Goal: Task Accomplishment & Management: Use online tool/utility

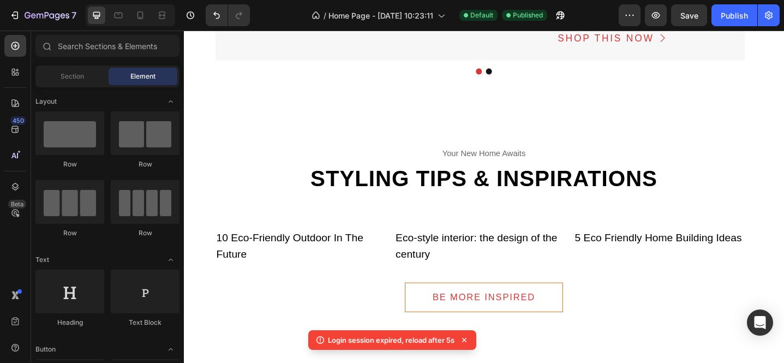
scroll to position [3258, 0]
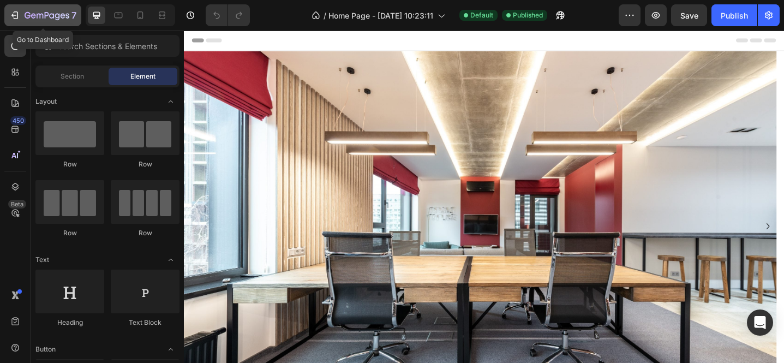
click at [20, 20] on icon "button" at bounding box center [14, 15] width 11 height 11
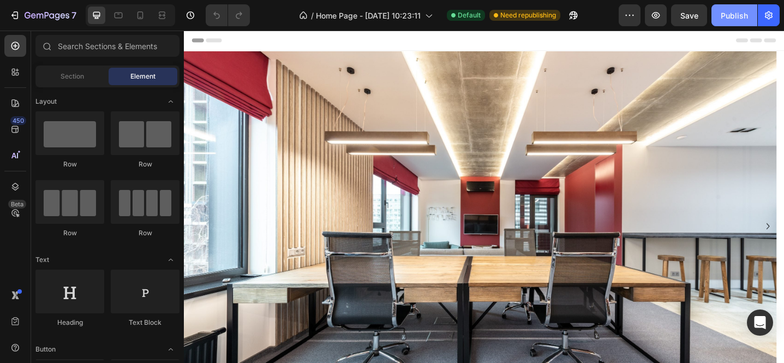
click at [725, 21] on button "Publish" at bounding box center [734, 15] width 46 height 22
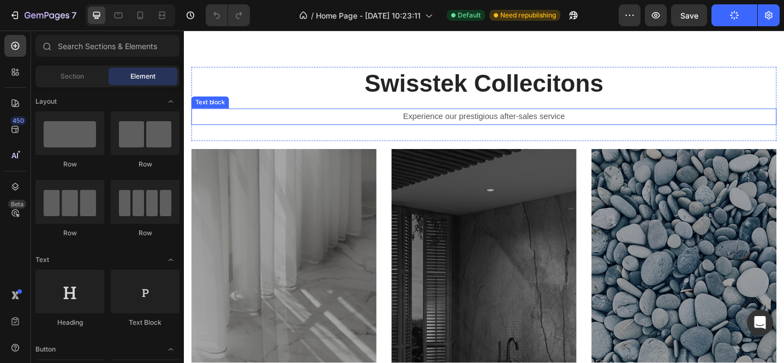
scroll to position [684, 0]
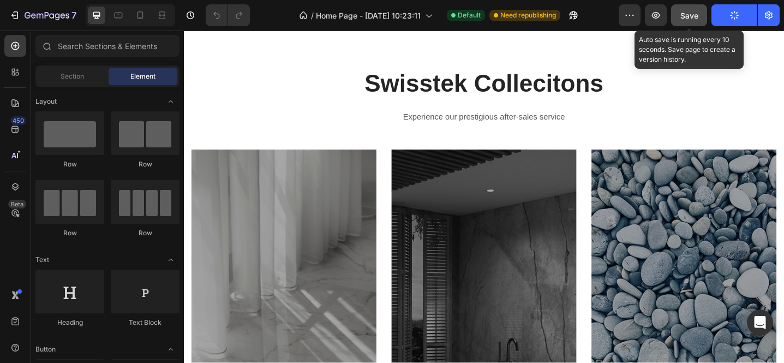
click at [685, 22] on button "Save" at bounding box center [689, 15] width 36 height 22
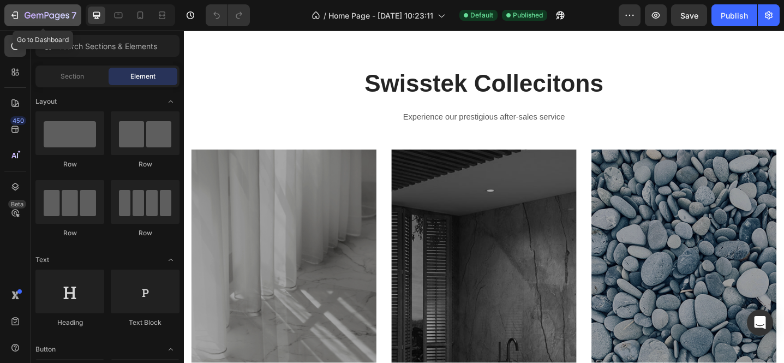
click at [37, 19] on icon "button" at bounding box center [47, 15] width 45 height 9
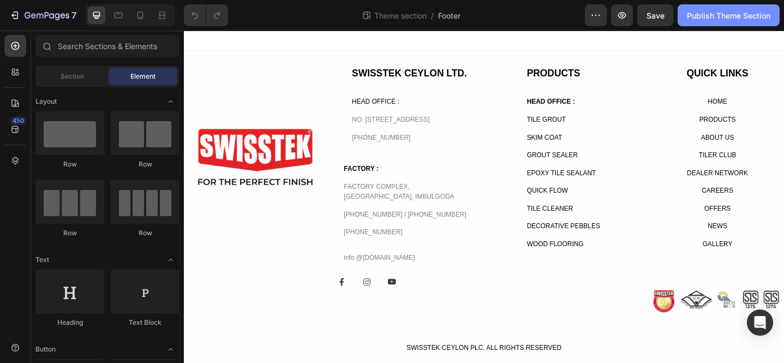
click at [723, 22] on button "Publish Theme Section" at bounding box center [729, 15] width 102 height 22
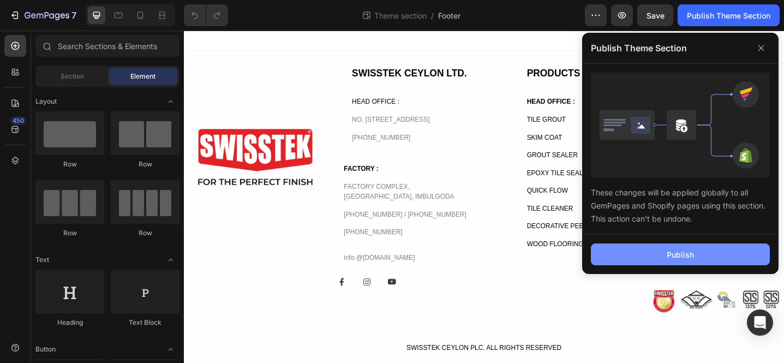
click at [690, 255] on div "Publish" at bounding box center [680, 254] width 27 height 11
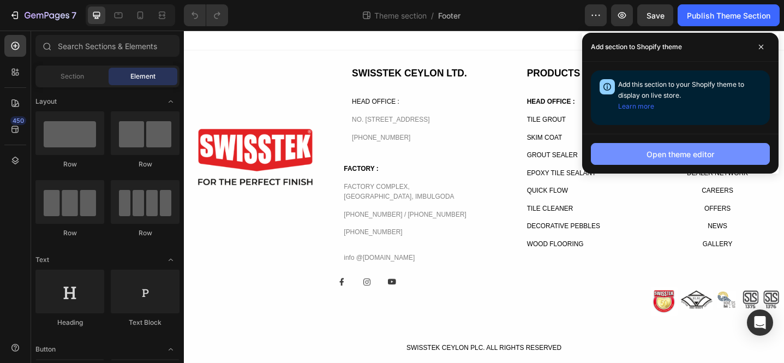
click at [632, 157] on button "Open theme editor" at bounding box center [680, 154] width 179 height 22
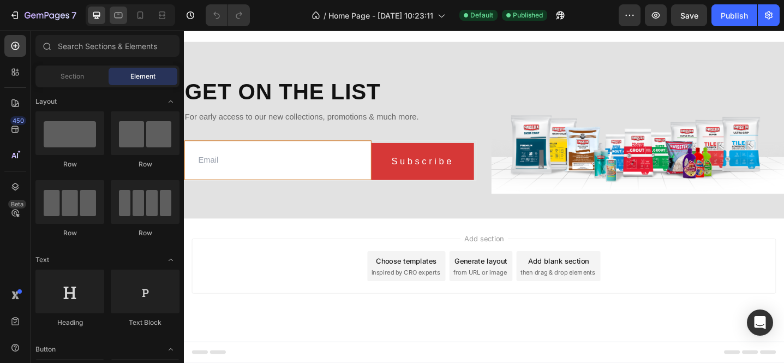
scroll to position [3172, 0]
click at [41, 20] on icon "button" at bounding box center [47, 15] width 45 height 9
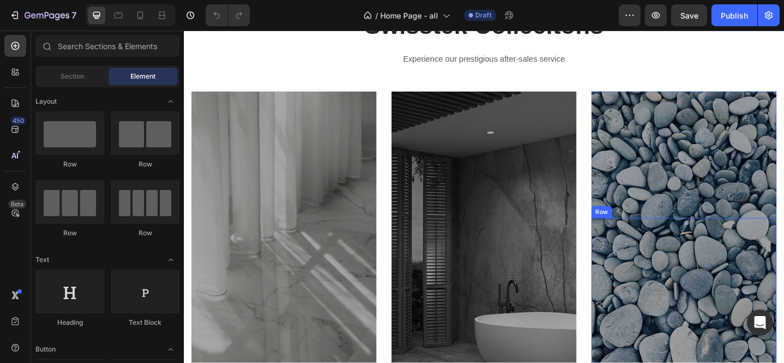
scroll to position [679, 0]
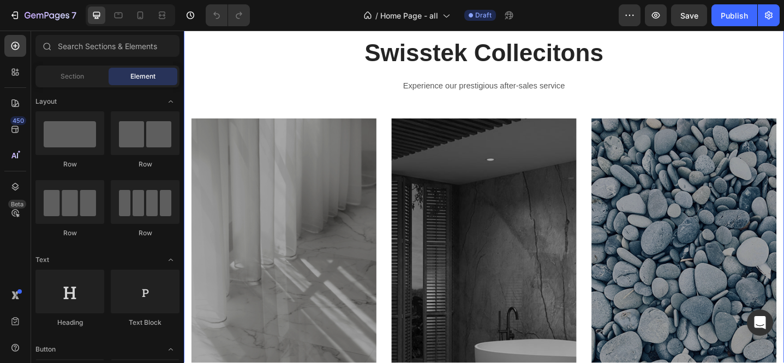
click at [586, 122] on div "Swisstek Collecitons Heading Experience our prestigious after-sales service Tex…" at bounding box center [511, 287] width 638 height 500
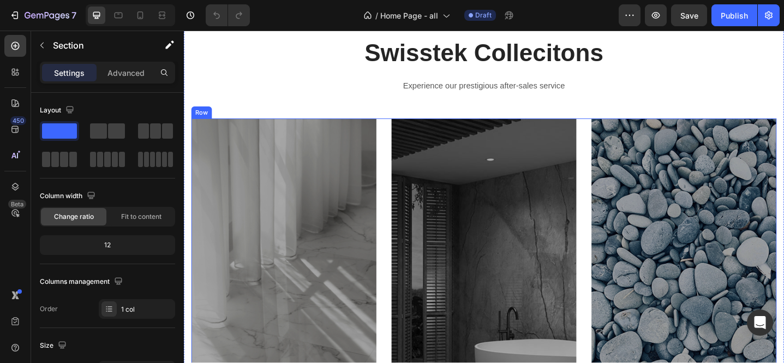
click at [613, 141] on div "FINISHING COLLECTION Heading Shop Now Button Row Row Hero Banner CLEANING COLLE…" at bounding box center [511, 332] width 638 height 411
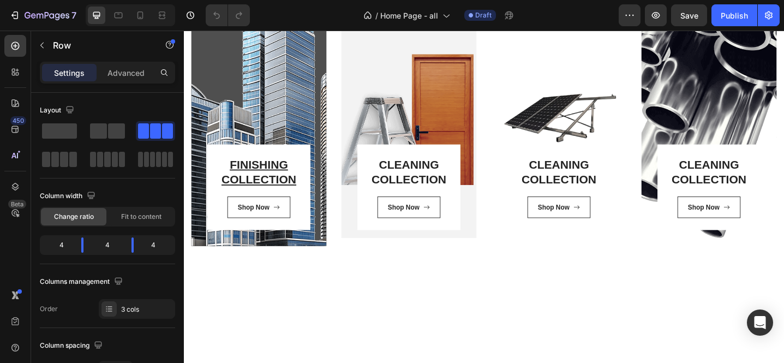
scroll to position [1345, 0]
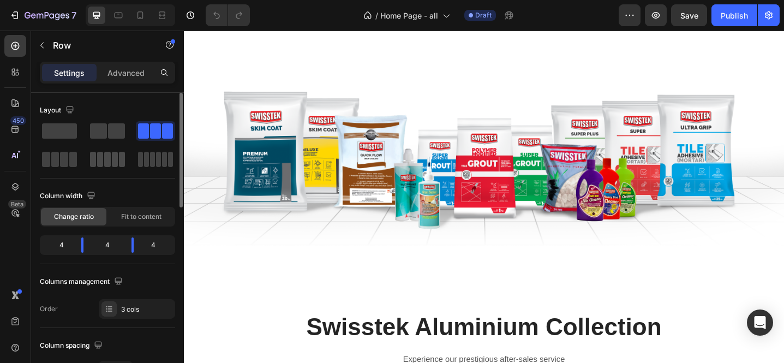
click at [136, 167] on div at bounding box center [155, 159] width 39 height 20
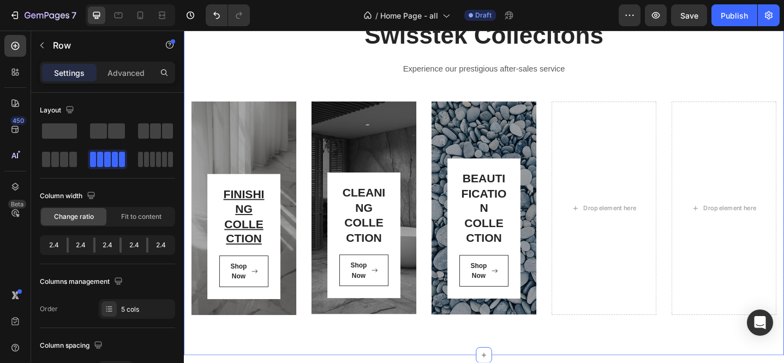
scroll to position [622, 0]
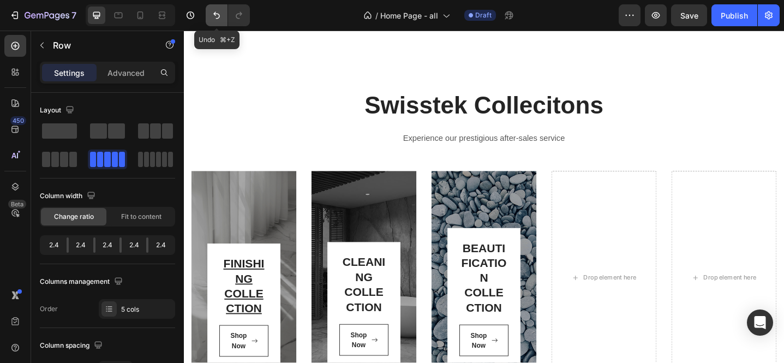
click at [212, 13] on icon "Undo/Redo" at bounding box center [216, 15] width 11 height 11
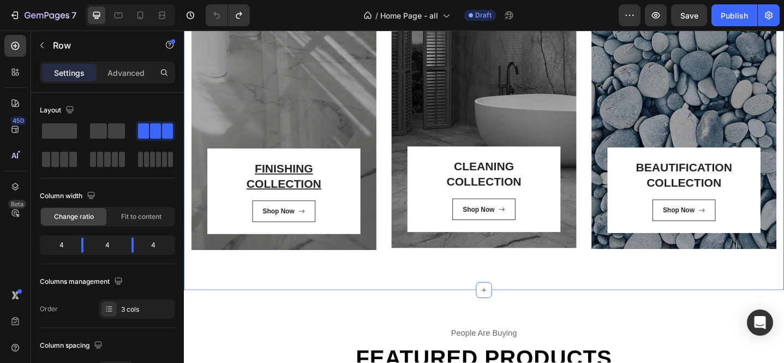
scroll to position [985, 0]
click at [511, 309] on icon at bounding box center [511, 313] width 9 height 9
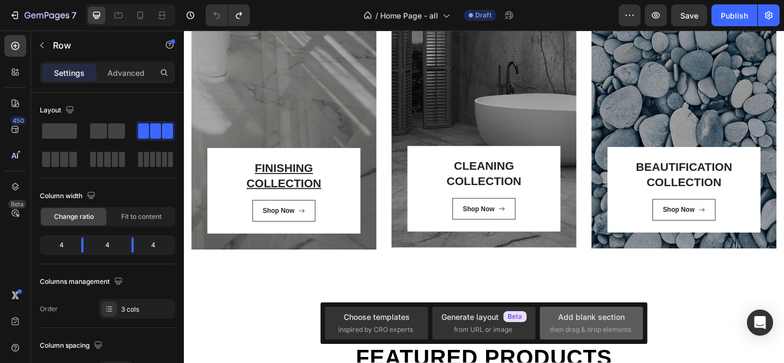
click at [572, 327] on span "then drag & drop elements" at bounding box center [590, 330] width 81 height 10
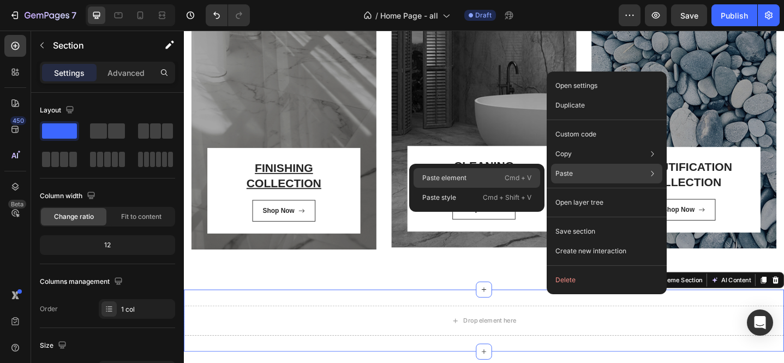
click at [502, 188] on div "Paste element Cmd + V" at bounding box center [477, 198] width 127 height 20
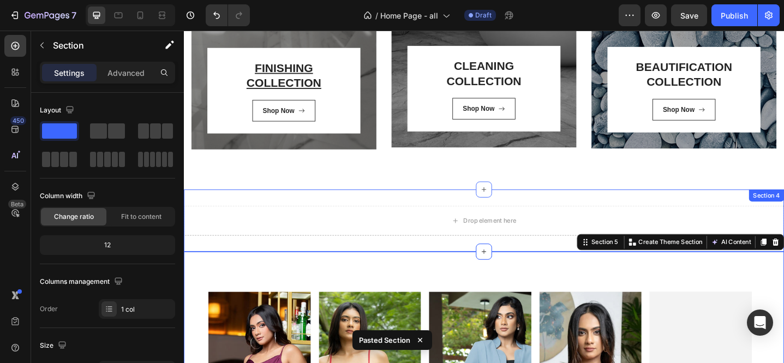
scroll to position [1075, 0]
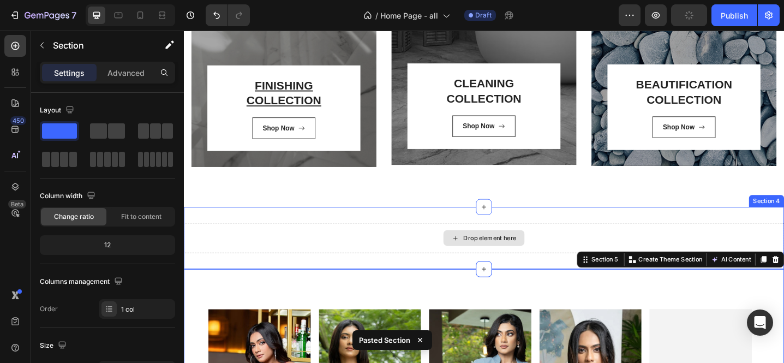
click at [544, 248] on div "Drop element here" at bounding box center [511, 256] width 88 height 17
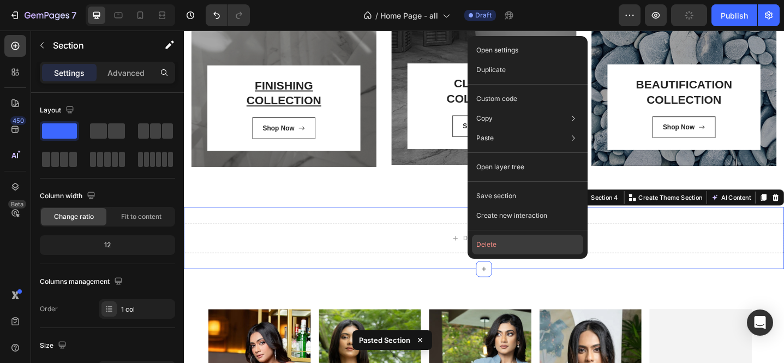
click at [506, 248] on button "Delete" at bounding box center [527, 245] width 111 height 20
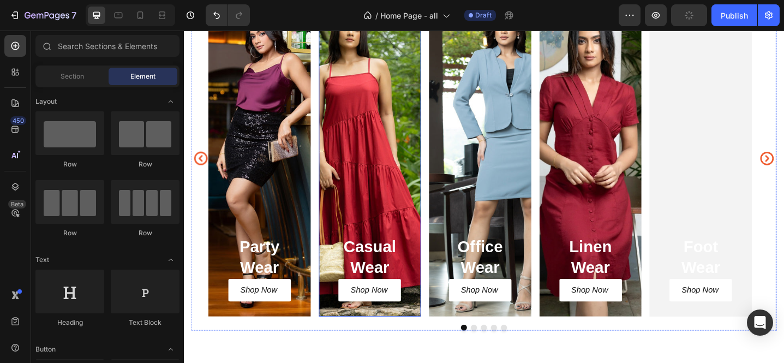
scroll to position [1344, 0]
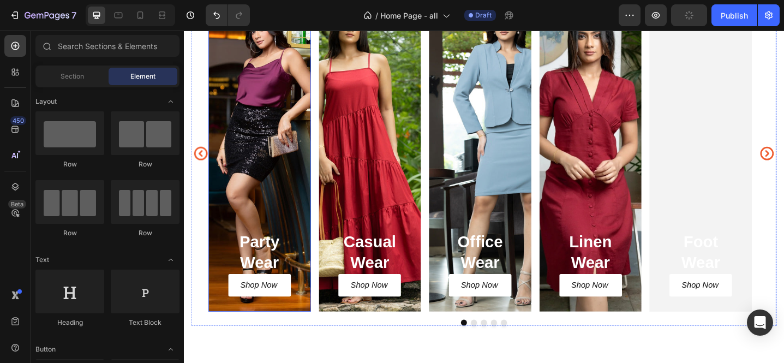
click at [254, 195] on div "Party Wear Heading Shop Now Button Row" at bounding box center [267, 164] width 112 height 345
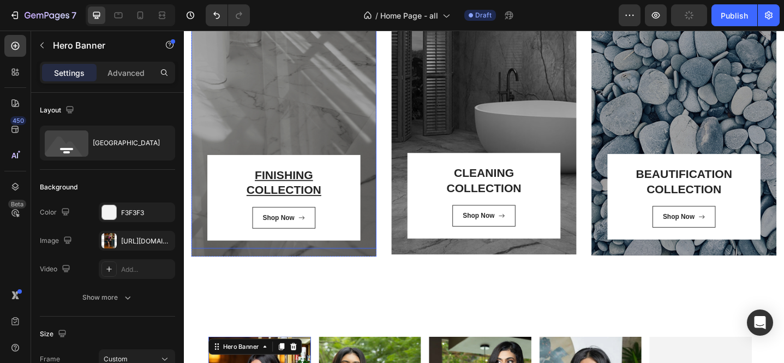
scroll to position [1200, 0]
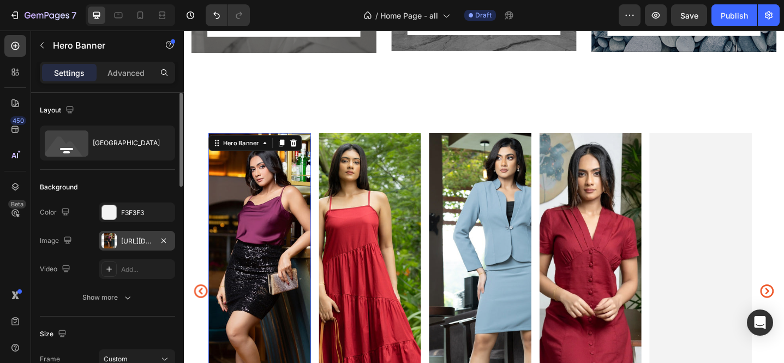
click at [122, 244] on div "https://cdn.shopify.com/s/files/1/0652/0002/9773/files/gempages_572455954558223…" at bounding box center [137, 241] width 32 height 10
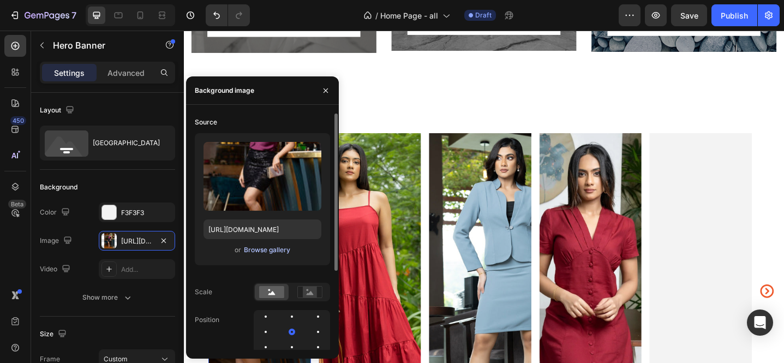
click at [268, 250] on div "Browse gallery" at bounding box center [267, 250] width 46 height 10
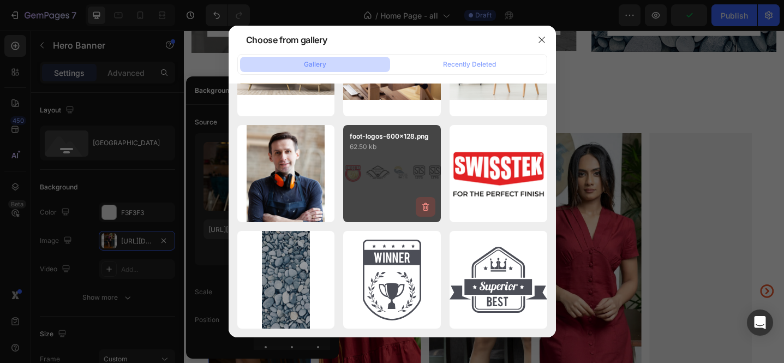
scroll to position [1347, 0]
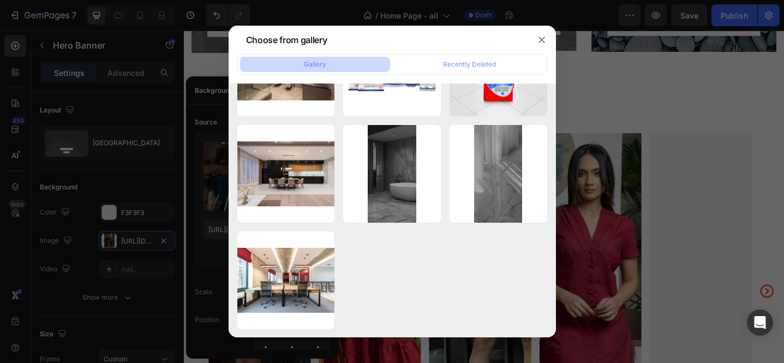
click at [612, 106] on div at bounding box center [392, 181] width 784 height 363
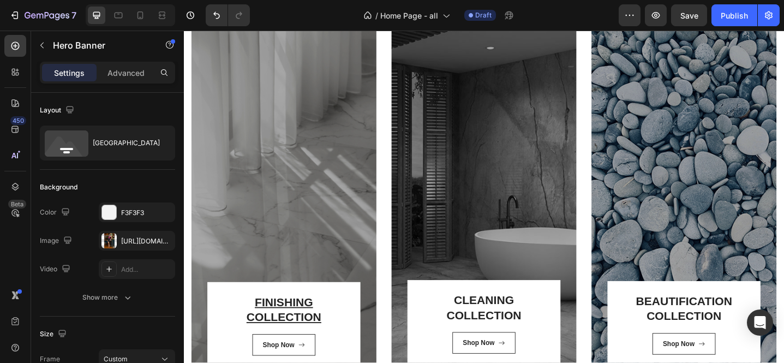
scroll to position [1292, 0]
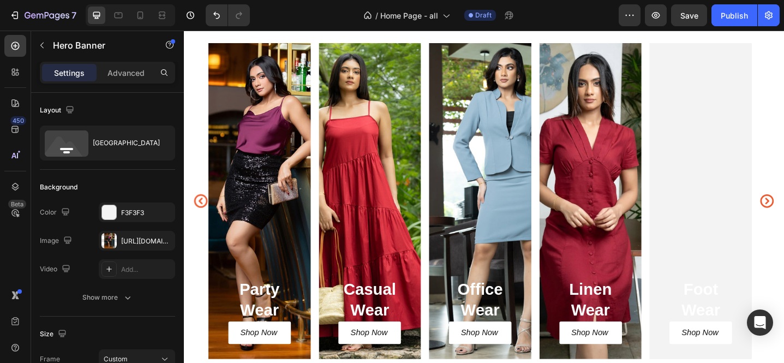
click at [244, 148] on div "Party Wear Heading Shop Now Button Row" at bounding box center [267, 216] width 112 height 345
click at [143, 243] on div "https://cdn.shopify.com/s/files/1/0652/0002/9773/files/gempages_572455954558223…" at bounding box center [137, 241] width 32 height 10
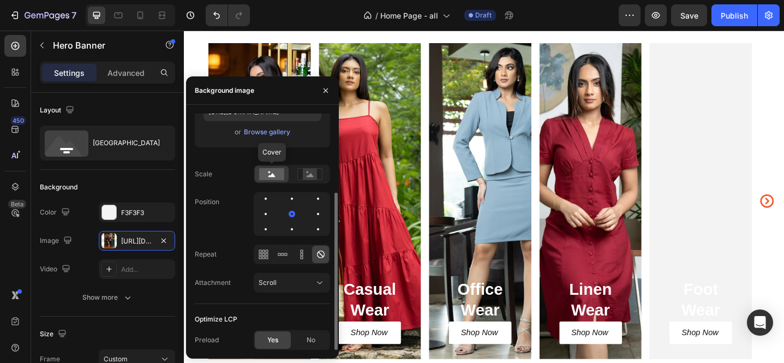
scroll to position [0, 0]
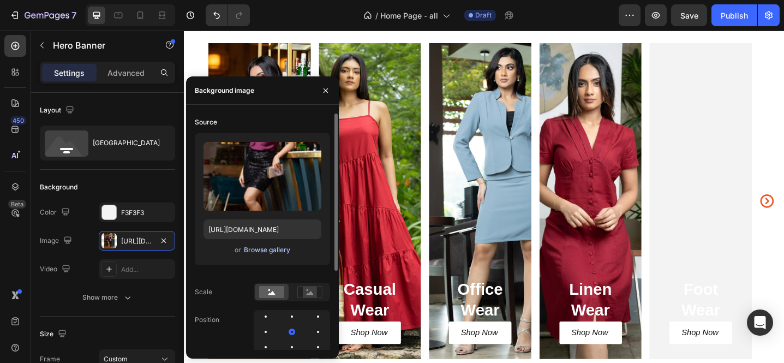
click at [271, 250] on div "Browse gallery" at bounding box center [267, 250] width 46 height 10
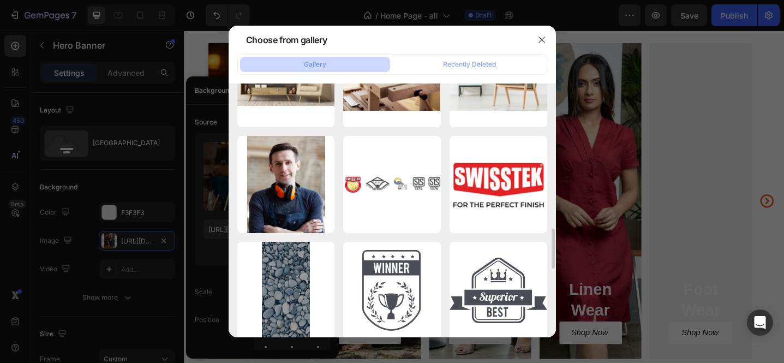
scroll to position [1347, 0]
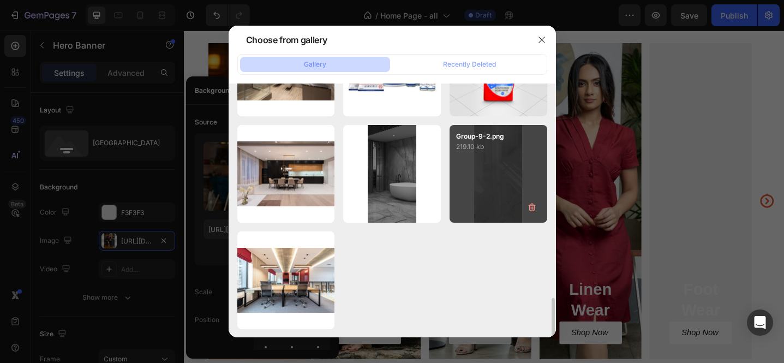
click at [481, 183] on div "Group-9-2.png 219.10 kb" at bounding box center [499, 174] width 98 height 98
type input "https://cdn.shopify.com/s/files/1/0652/0002/9773/files/gempages_572455954558223…"
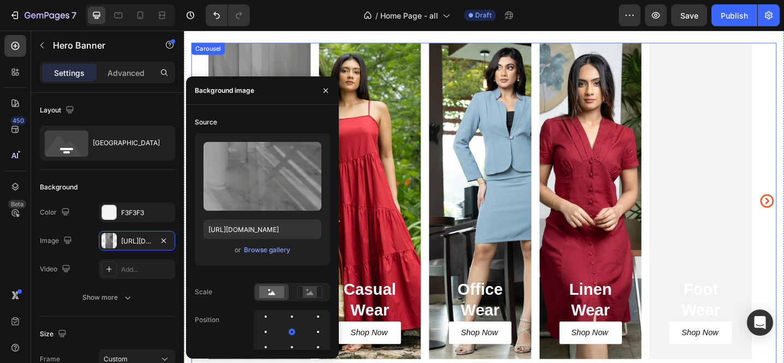
click at [199, 50] on div "Carousel" at bounding box center [210, 51] width 32 height 10
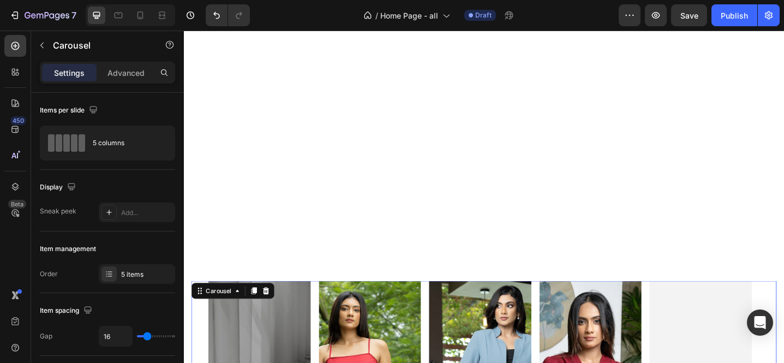
scroll to position [990, 0]
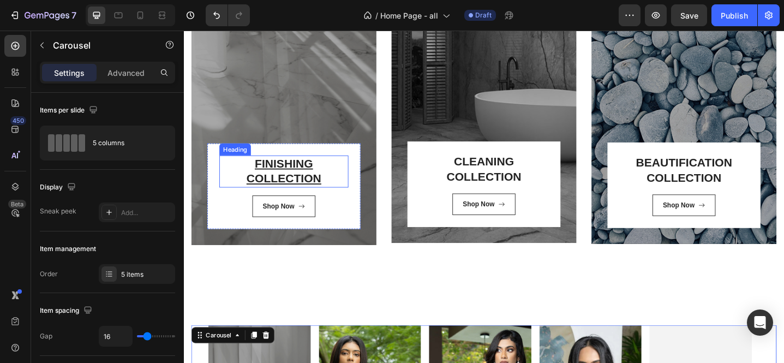
click at [297, 169] on u "FINISHING COLLECTION" at bounding box center [293, 184] width 82 height 31
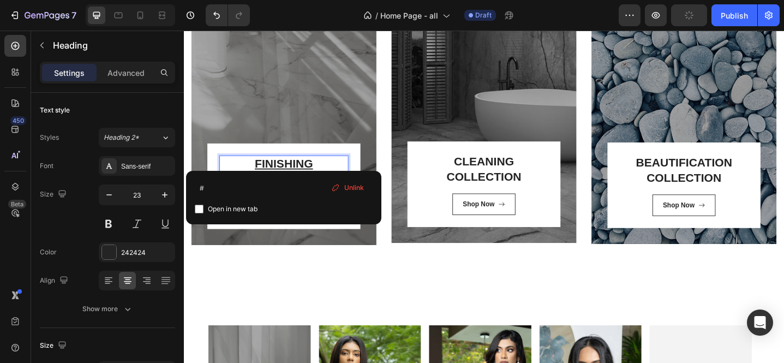
click at [327, 168] on p "FINISHING COLLECTION" at bounding box center [293, 184] width 139 height 33
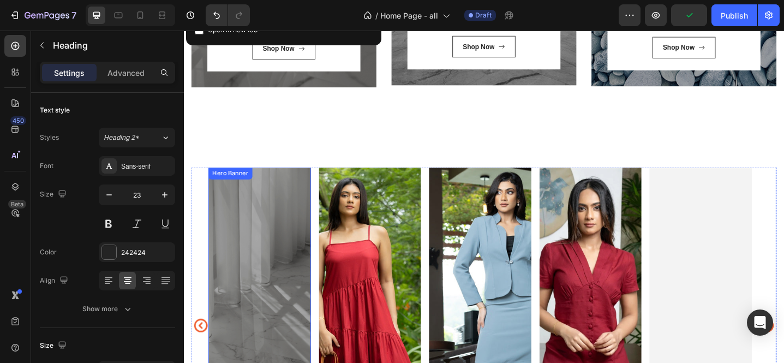
type input "16"
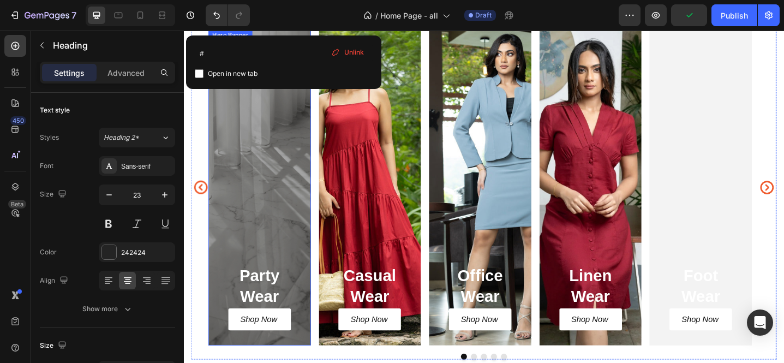
click at [273, 298] on h2 "Party Wear" at bounding box center [266, 309] width 79 height 47
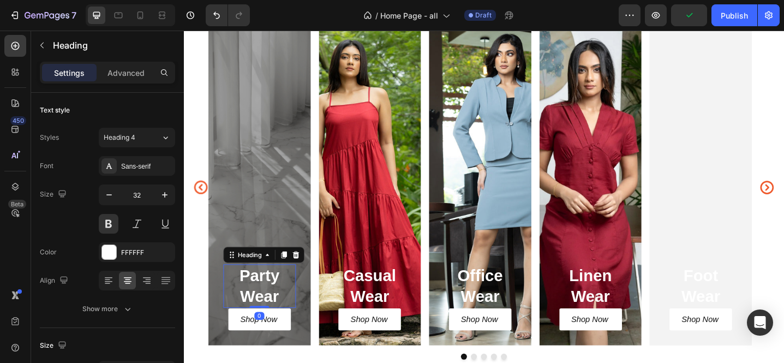
click at [273, 298] on h2 "Party Wear" at bounding box center [266, 309] width 79 height 47
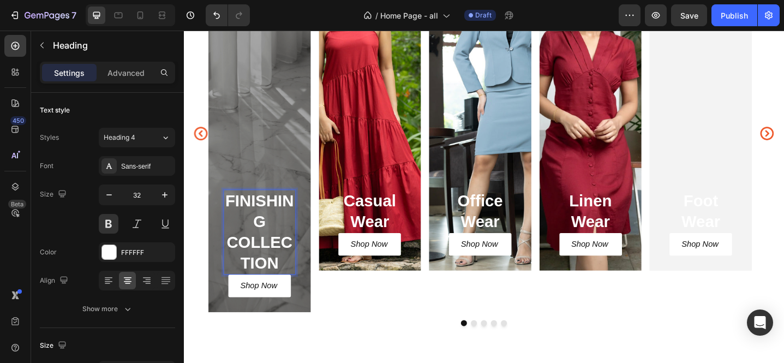
scroll to position [1390, 0]
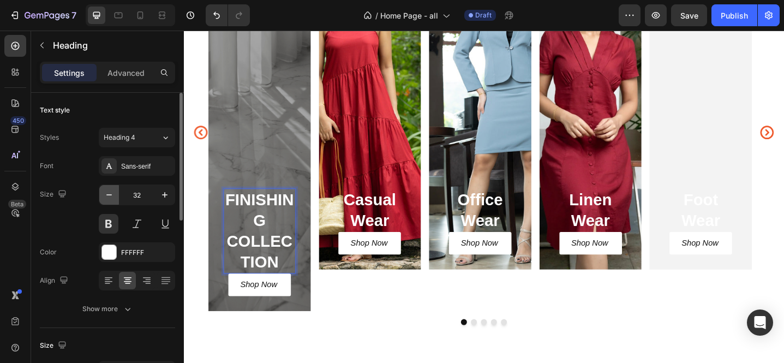
click at [109, 200] on button "button" at bounding box center [109, 195] width 20 height 20
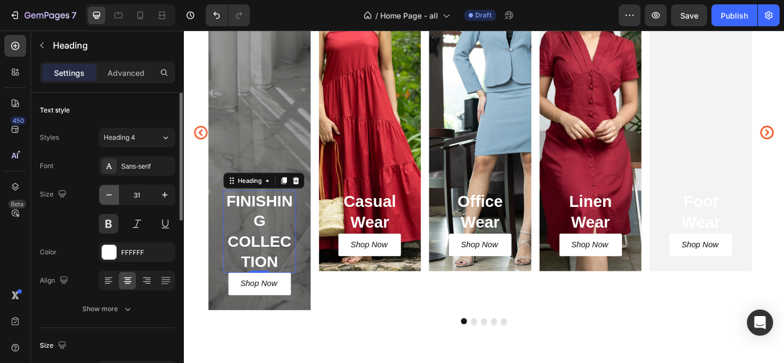
click at [109, 200] on button "button" at bounding box center [109, 195] width 20 height 20
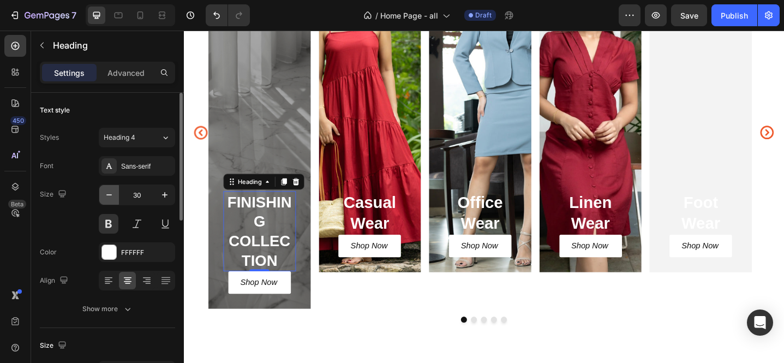
click at [109, 200] on button "button" at bounding box center [109, 195] width 20 height 20
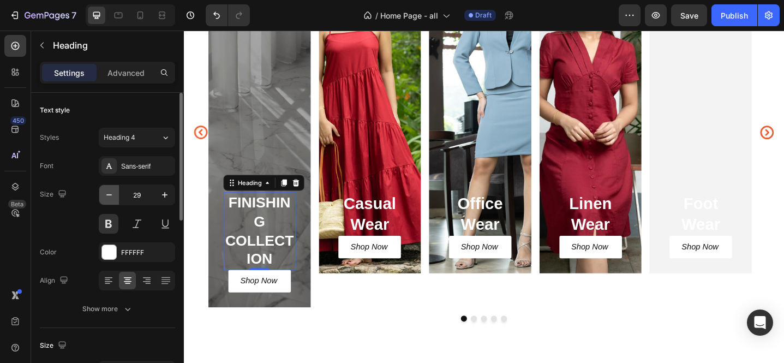
click at [109, 200] on button "button" at bounding box center [109, 195] width 20 height 20
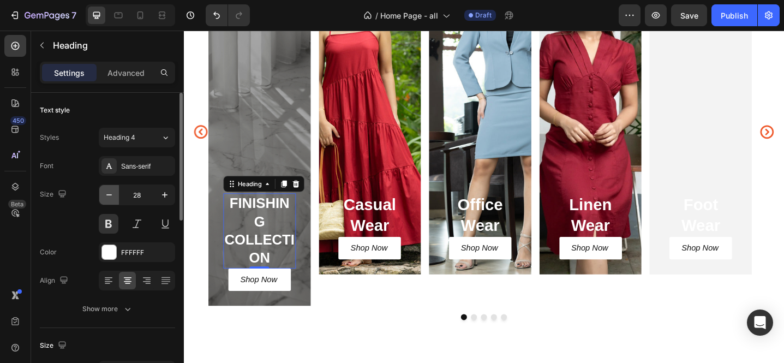
click at [109, 200] on button "button" at bounding box center [109, 195] width 20 height 20
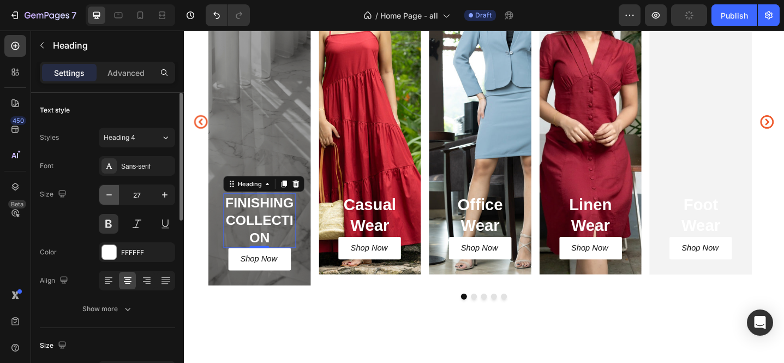
scroll to position [1373, 0]
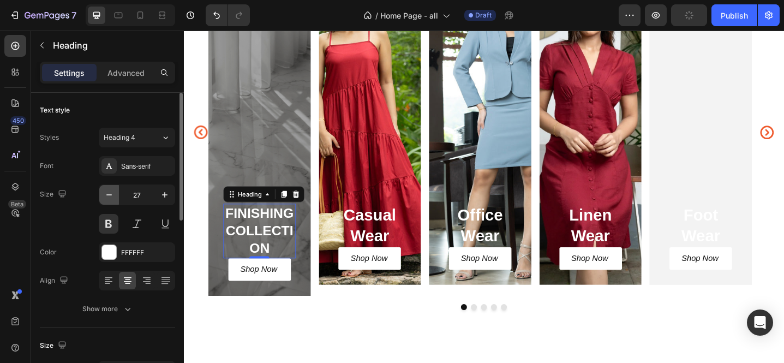
click at [109, 200] on button "button" at bounding box center [109, 195] width 20 height 20
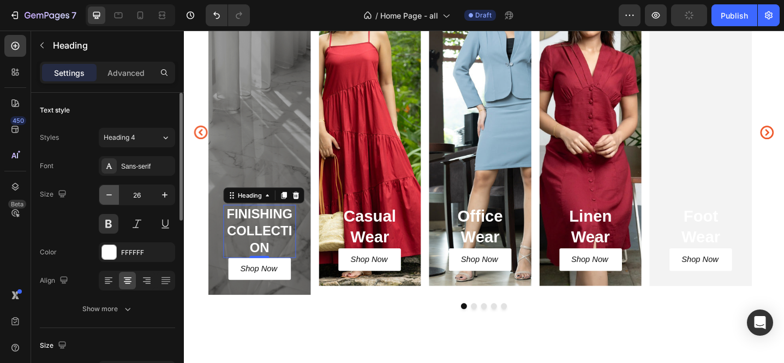
click at [109, 200] on button "button" at bounding box center [109, 195] width 20 height 20
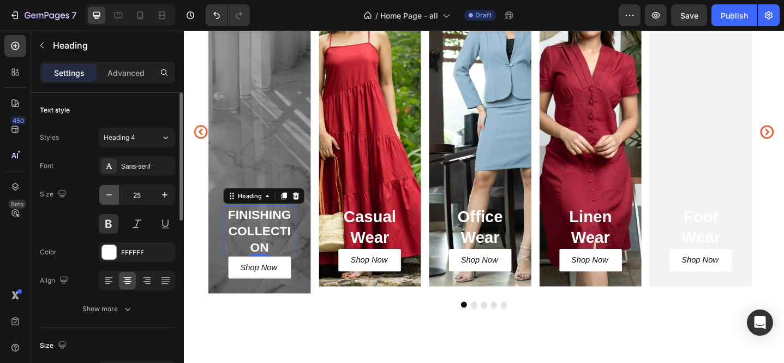
click at [109, 200] on button "button" at bounding box center [109, 195] width 20 height 20
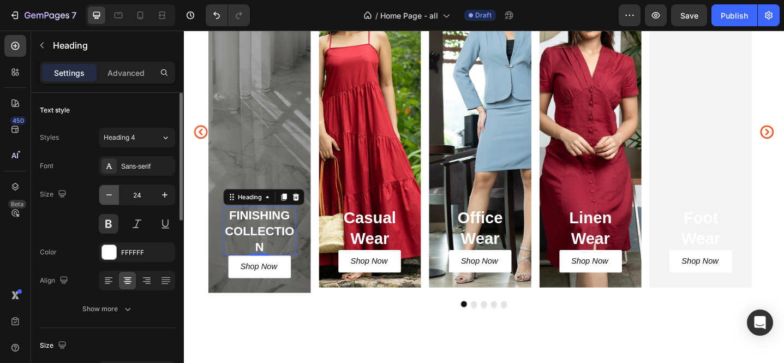
click at [109, 200] on button "button" at bounding box center [109, 195] width 20 height 20
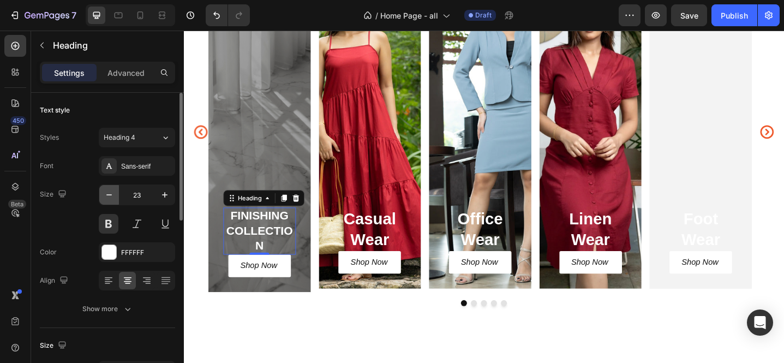
click at [109, 200] on button "button" at bounding box center [109, 195] width 20 height 20
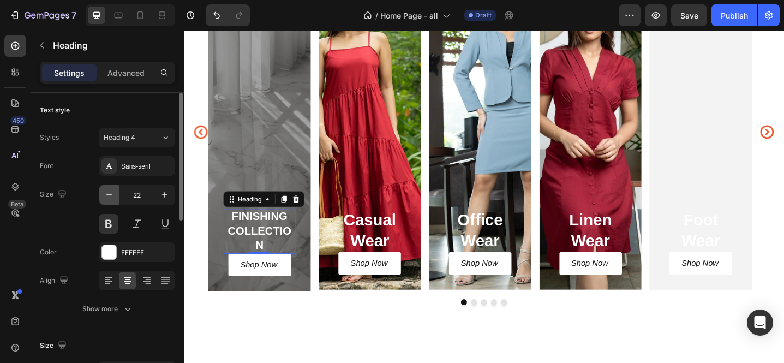
click at [109, 200] on button "button" at bounding box center [109, 195] width 20 height 20
type input "21"
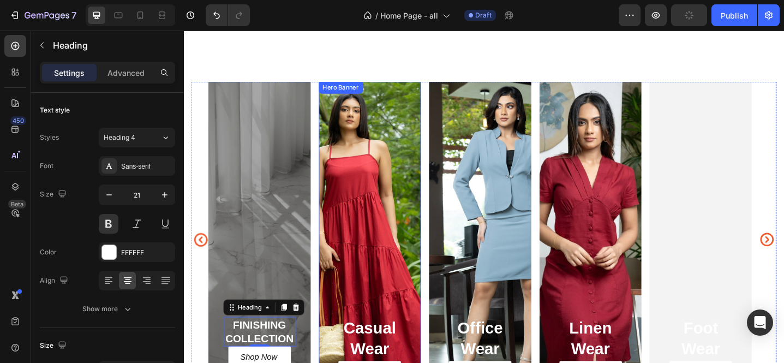
scroll to position [1354, 0]
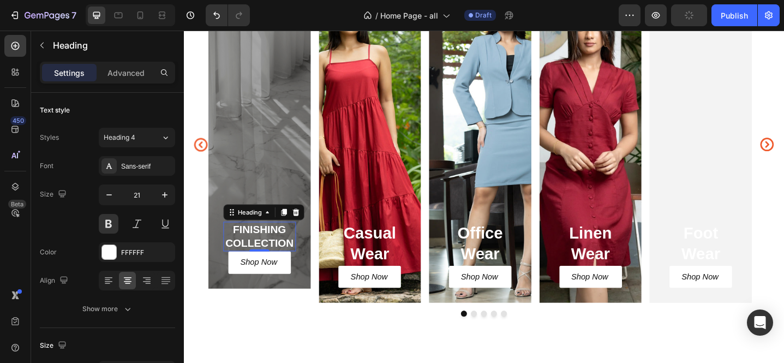
click at [292, 251] on p "FINISHING COLLECTION" at bounding box center [266, 255] width 77 height 30
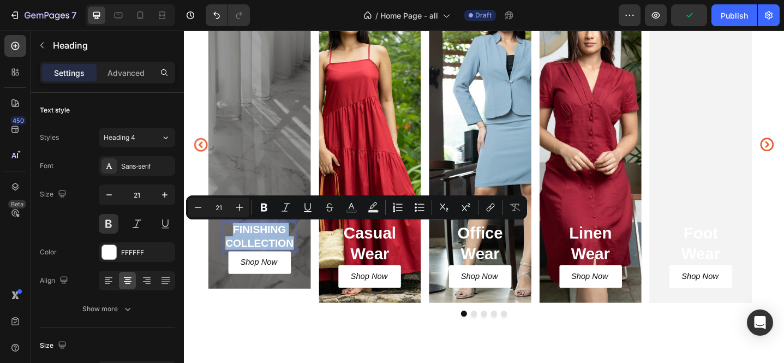
copy p "FINISHING COLLECTION"
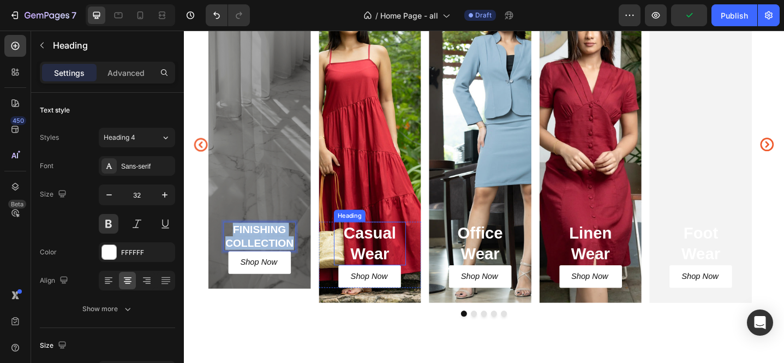
click at [394, 259] on h2 "Casual Wear" at bounding box center [386, 262] width 79 height 47
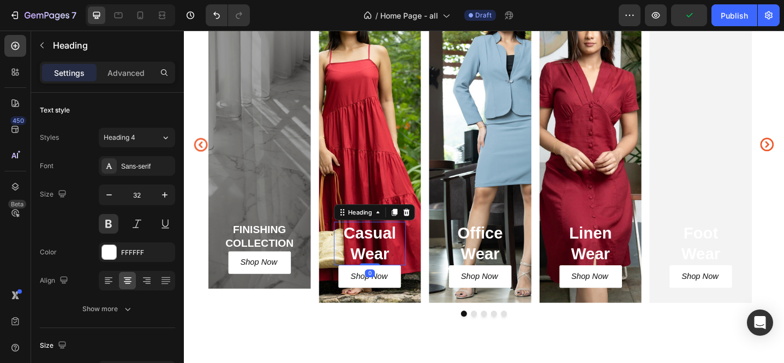
click at [394, 259] on h2 "Casual Wear" at bounding box center [386, 262] width 79 height 47
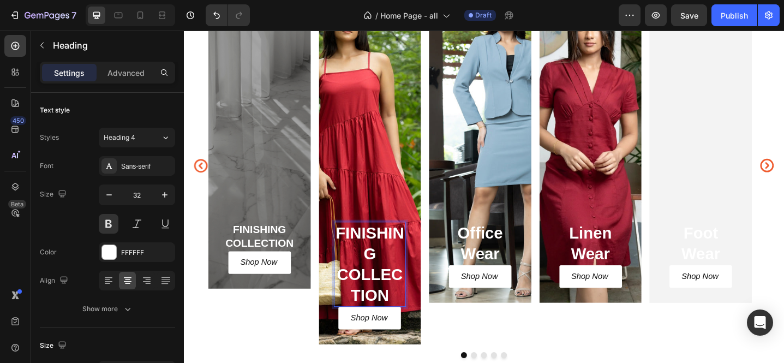
click at [408, 270] on p "FINISHING COLLECTION" at bounding box center [387, 285] width 77 height 91
click at [364, 279] on p "FINISHING COLLECTION" at bounding box center [387, 285] width 77 height 91
click at [394, 270] on p "FINISHING COLLECTION" at bounding box center [387, 285] width 77 height 91
click at [146, 201] on input "32" at bounding box center [137, 195] width 36 height 20
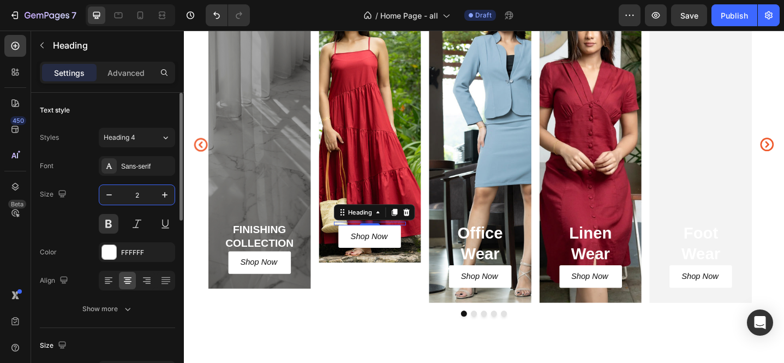
scroll to position [1332, 0]
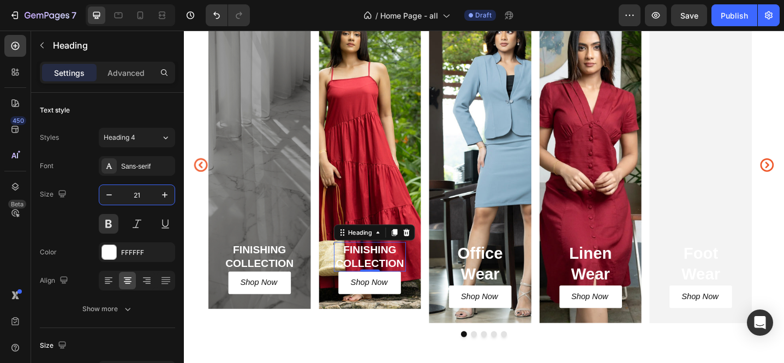
type input "21"
click at [379, 264] on p "FINISHING COLLECTION" at bounding box center [387, 277] width 77 height 30
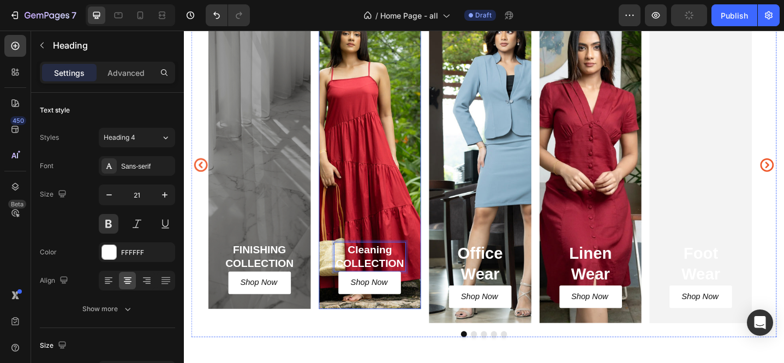
click at [406, 214] on div "Cleaning COLLECTION Heading 0 Shop Now Button Row" at bounding box center [387, 169] width 112 height 329
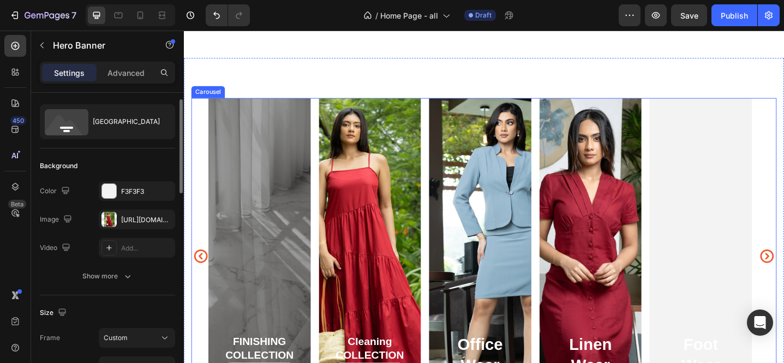
scroll to position [1327, 0]
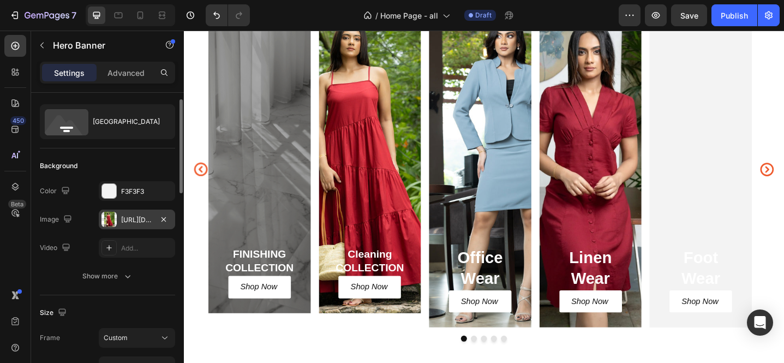
click at [146, 217] on div "https://cdn.shopify.com/s/files/1/0652/0002/9773/files/gempages_572455954558223…" at bounding box center [137, 220] width 32 height 10
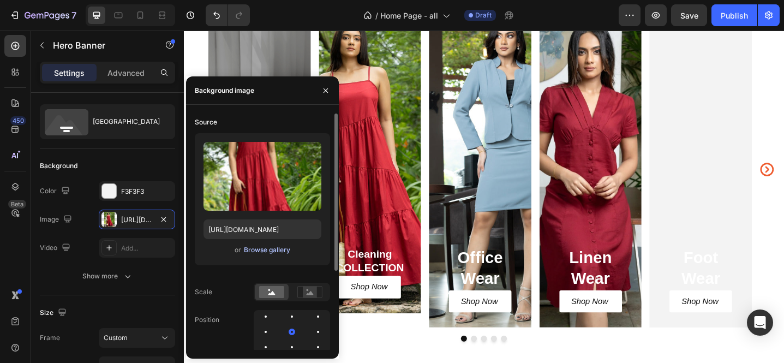
click at [268, 249] on div "Browse gallery" at bounding box center [267, 250] width 46 height 10
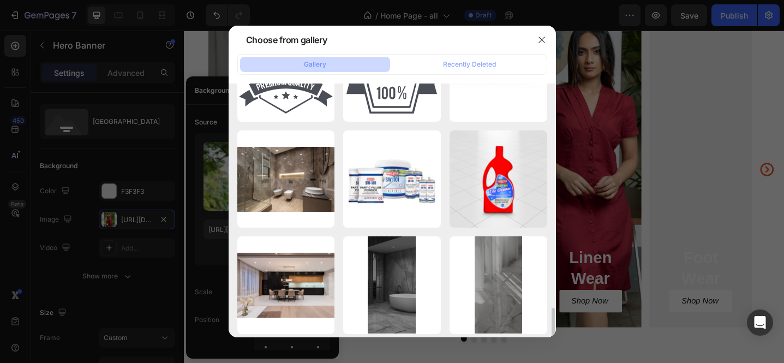
scroll to position [1347, 0]
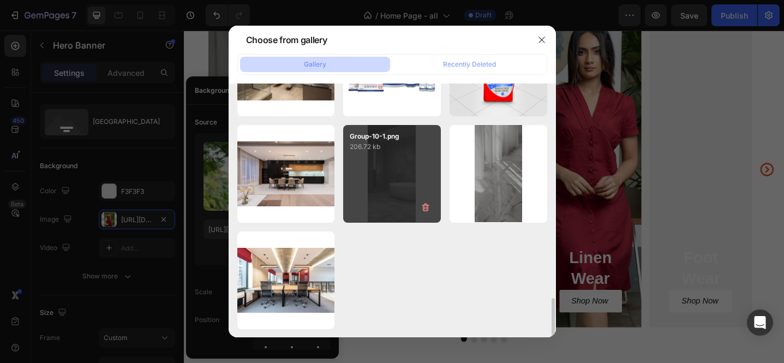
click at [371, 189] on div "Group-10-1.png 206.72 kb" at bounding box center [392, 174] width 98 height 98
type input "https://cdn.shopify.com/s/files/1/0652/0002/9773/files/gempages_572455954558223…"
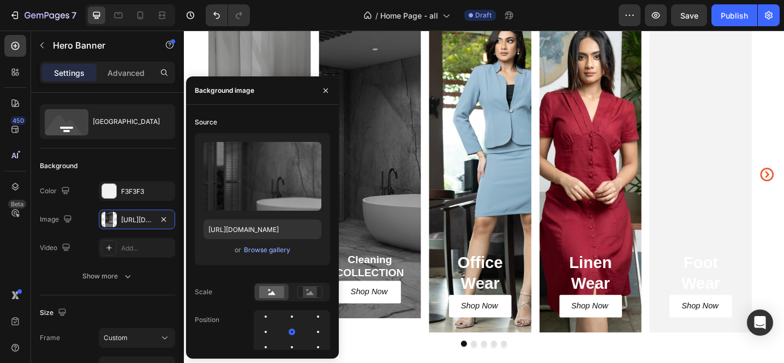
scroll to position [1086, 0]
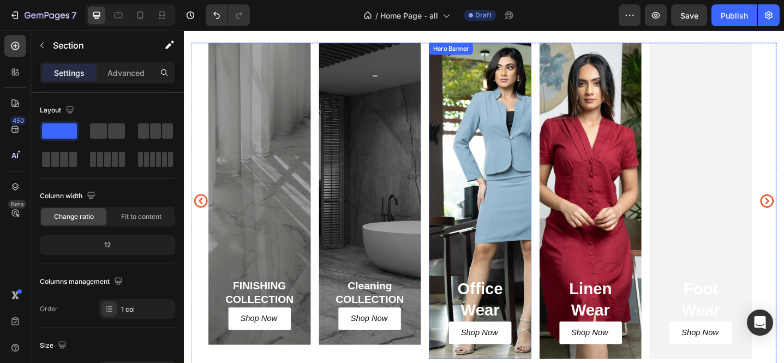
scroll to position [1272, 0]
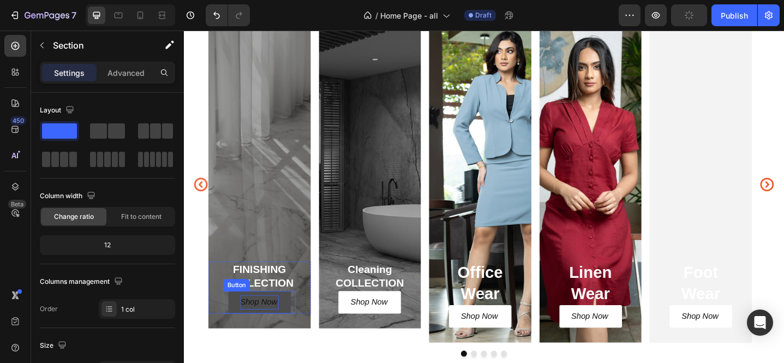
click at [265, 331] on p "Shop Now" at bounding box center [266, 327] width 42 height 16
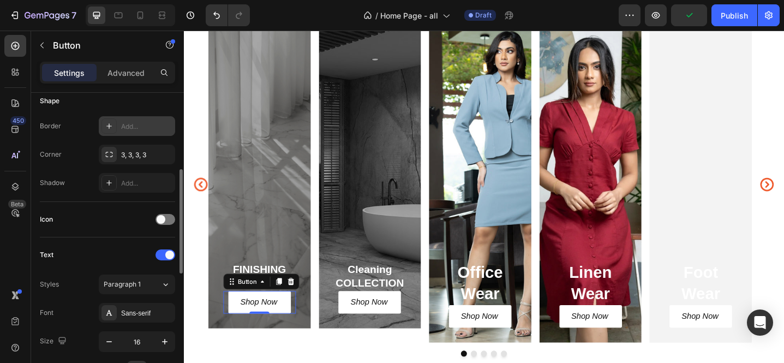
scroll to position [236, 0]
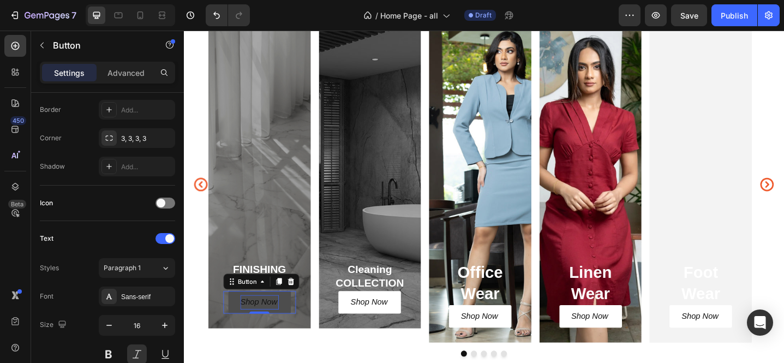
click at [270, 325] on p "Shop Now" at bounding box center [266, 327] width 42 height 16
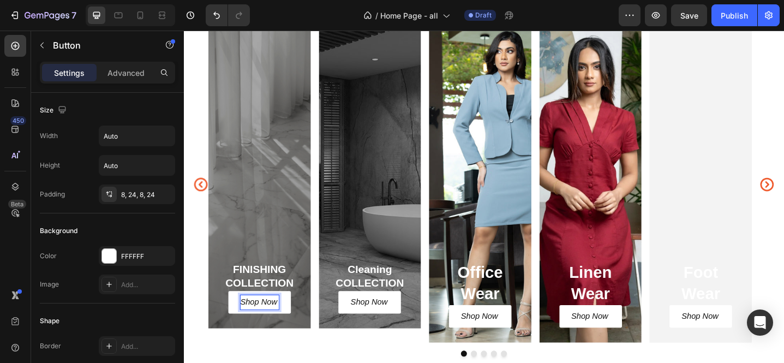
scroll to position [566, 0]
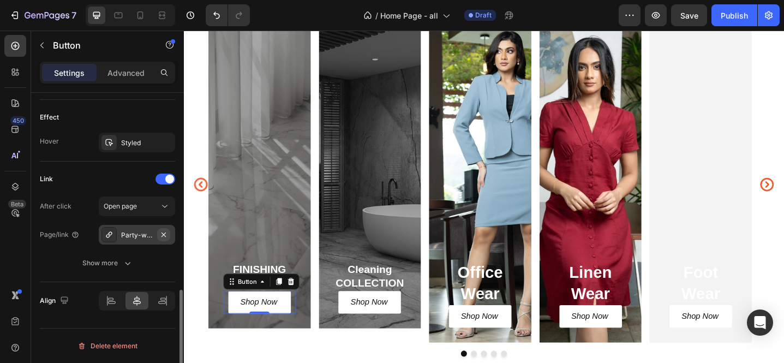
click at [160, 240] on button "button" at bounding box center [163, 234] width 13 height 13
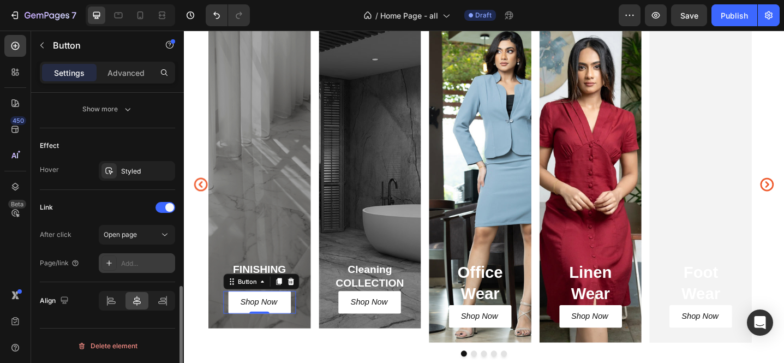
scroll to position [538, 0]
click at [142, 259] on div "Add..." at bounding box center [146, 264] width 51 height 10
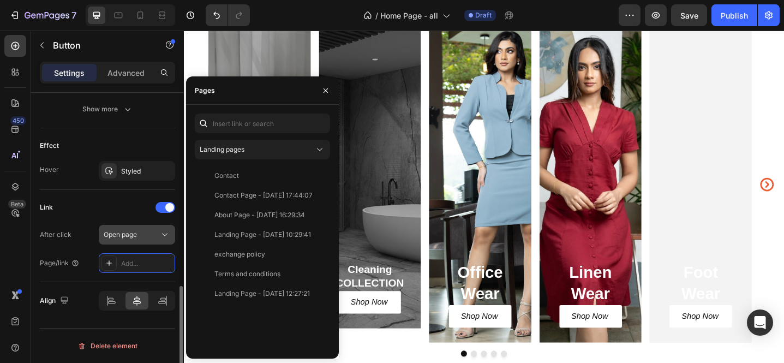
click at [130, 235] on span "Open page" at bounding box center [120, 234] width 33 height 8
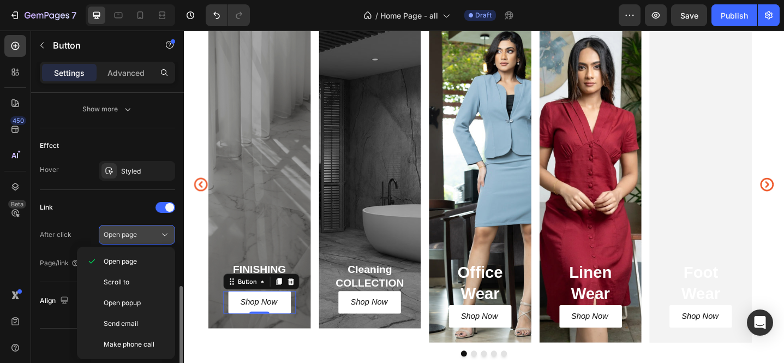
click at [130, 235] on span "Open page" at bounding box center [120, 234] width 33 height 8
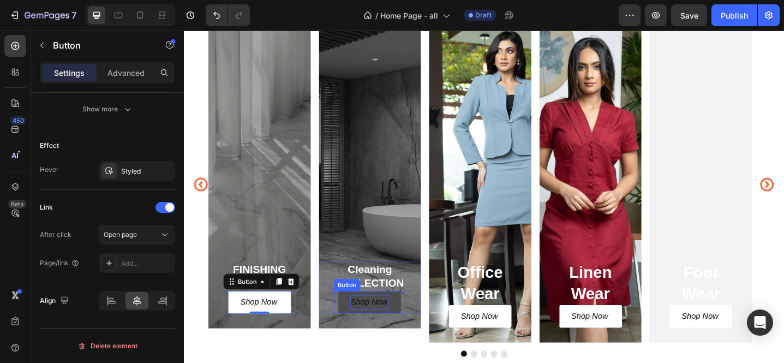
click at [387, 330] on p "Shop Now" at bounding box center [386, 327] width 42 height 16
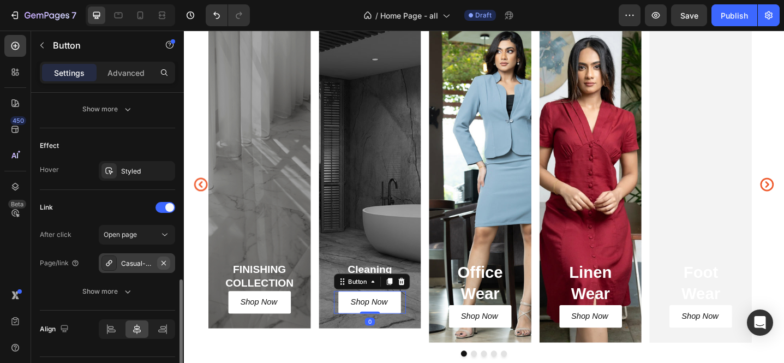
click at [165, 263] on icon "button" at bounding box center [163, 262] width 4 height 4
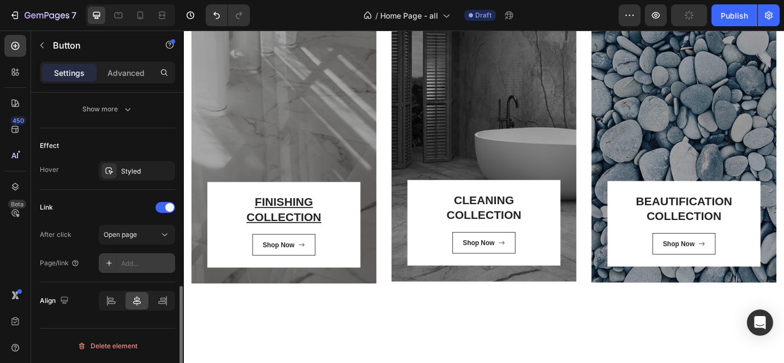
scroll to position [905, 0]
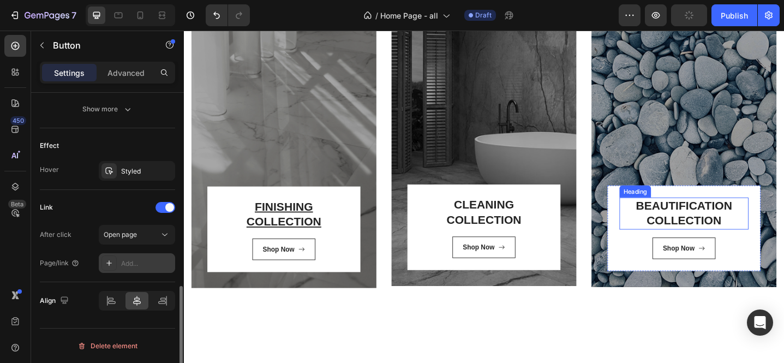
click at [750, 214] on h3 "BEAUTIFICATION COLLECTION" at bounding box center [729, 230] width 141 height 35
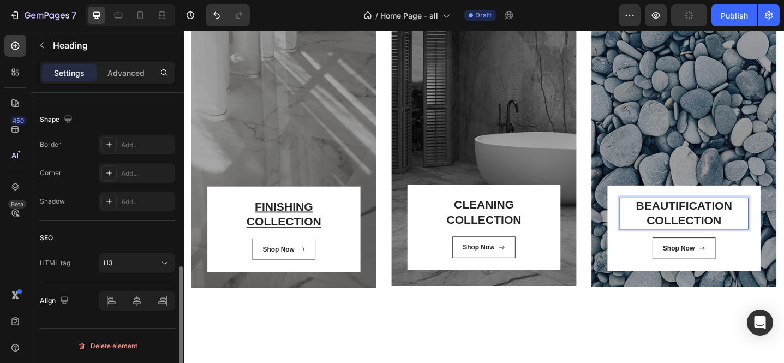
scroll to position [0, 0]
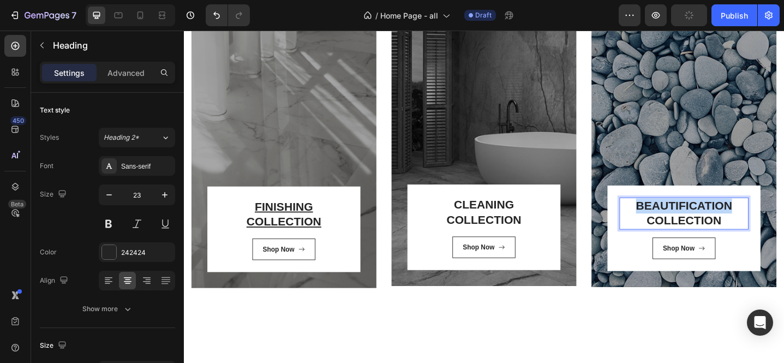
click at [750, 214] on h3 "BEAUTIFICATION COLLECTION" at bounding box center [729, 230] width 141 height 35
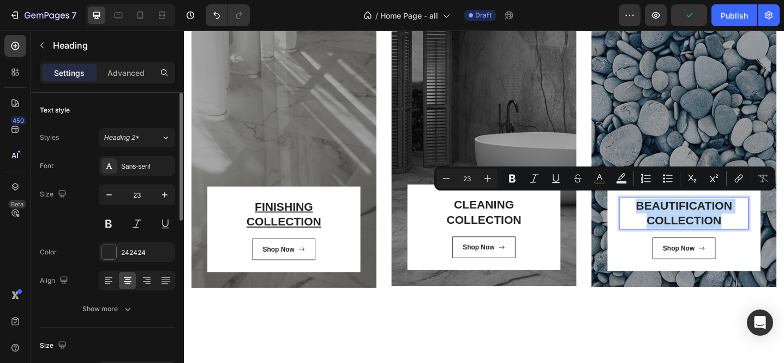
copy p "BEAUTIFICATION COLLECTION"
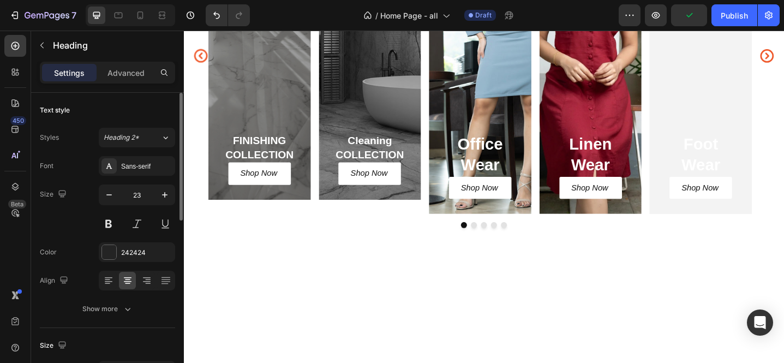
type input "16"
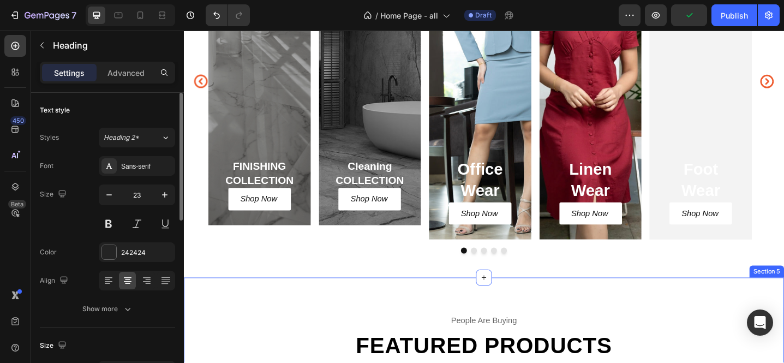
scroll to position [1316, 0]
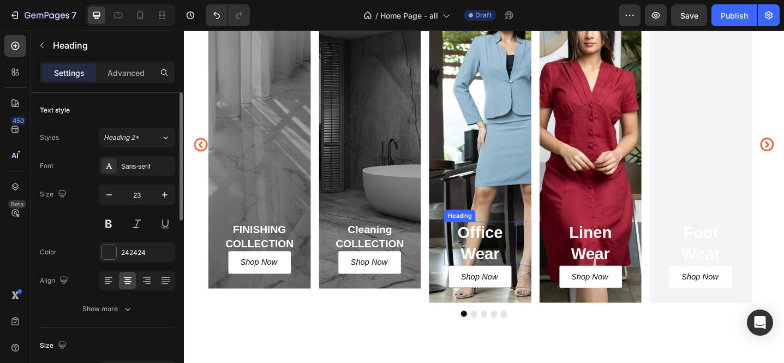
click at [514, 267] on h2 "Office Wear" at bounding box center [507, 262] width 79 height 47
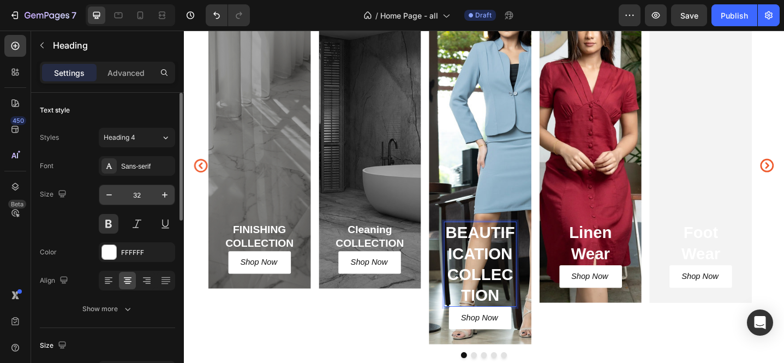
click at [144, 197] on input "32" at bounding box center [137, 195] width 36 height 20
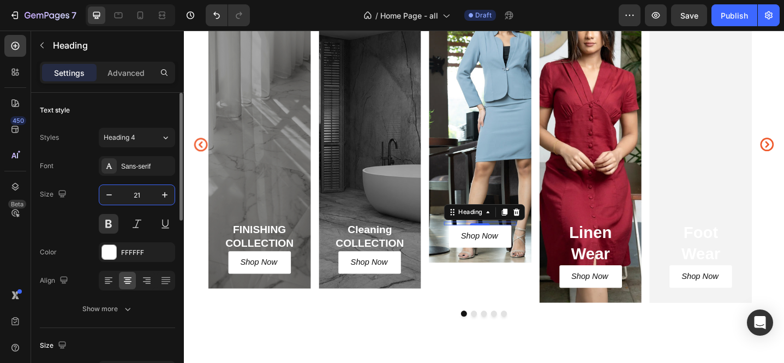
scroll to position [1293, 0]
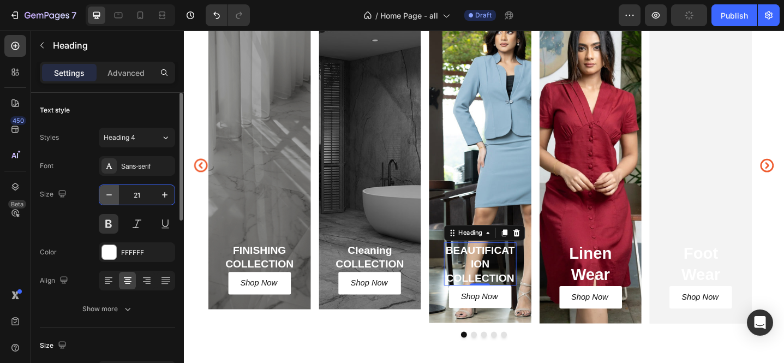
click at [106, 195] on icon "button" at bounding box center [109, 194] width 11 height 11
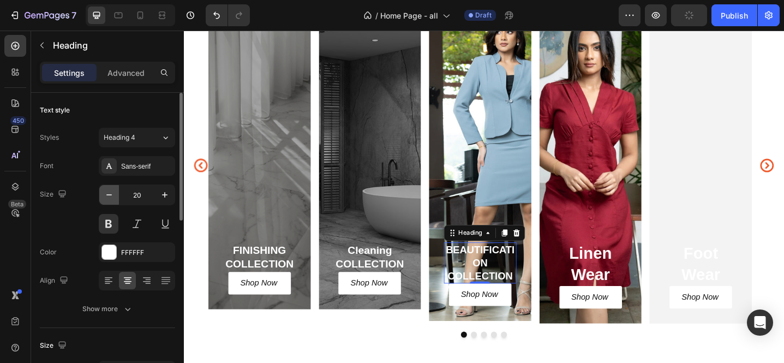
click at [106, 195] on icon "button" at bounding box center [109, 194] width 11 height 11
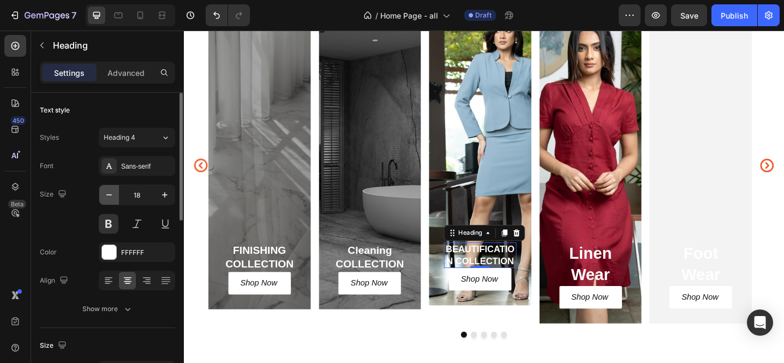
click at [106, 195] on icon "button" at bounding box center [109, 194] width 11 height 11
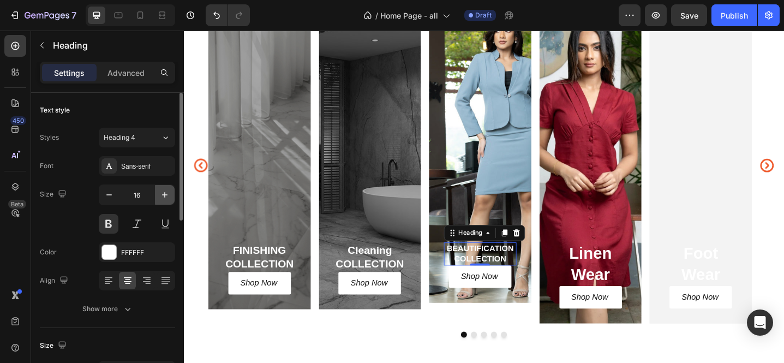
click at [161, 197] on icon "button" at bounding box center [164, 194] width 11 height 11
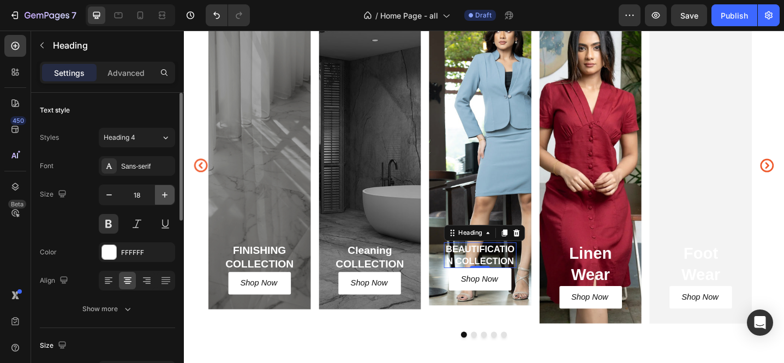
click at [161, 197] on icon "button" at bounding box center [164, 194] width 11 height 11
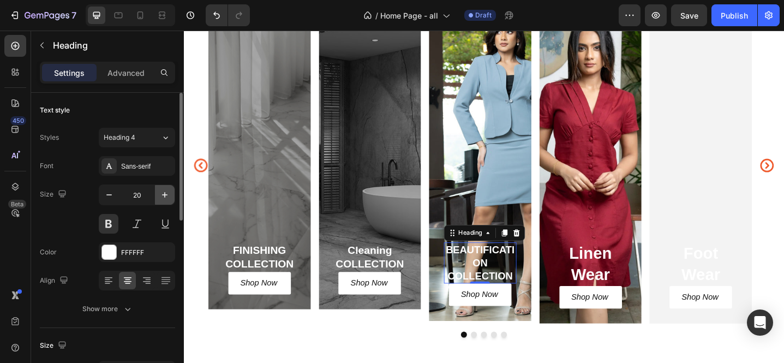
click at [161, 197] on icon "button" at bounding box center [164, 194] width 11 height 11
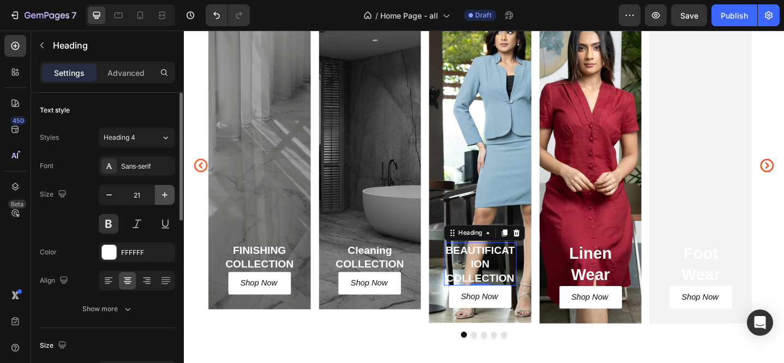
click at [161, 197] on icon "button" at bounding box center [164, 194] width 11 height 11
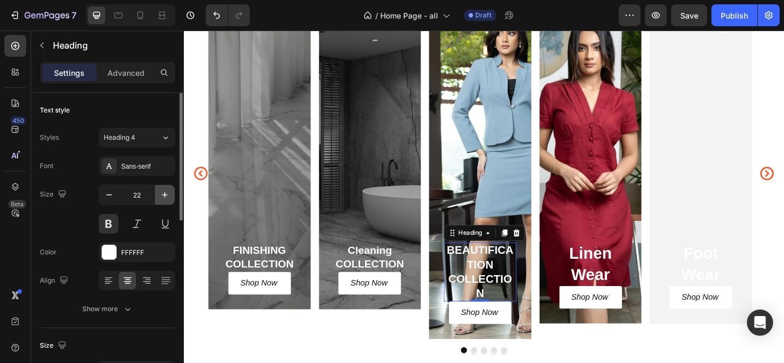
scroll to position [1302, 0]
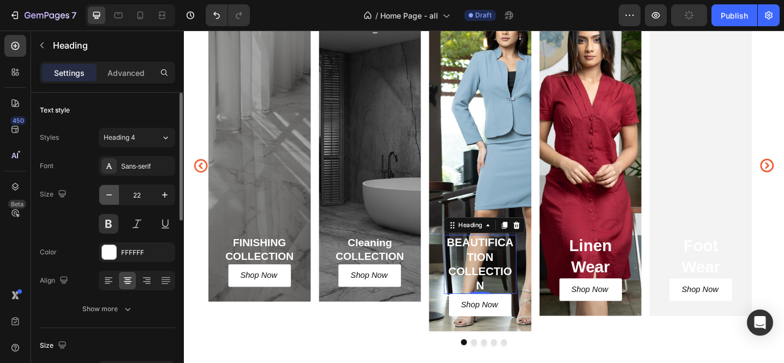
click at [112, 193] on icon "button" at bounding box center [109, 194] width 11 height 11
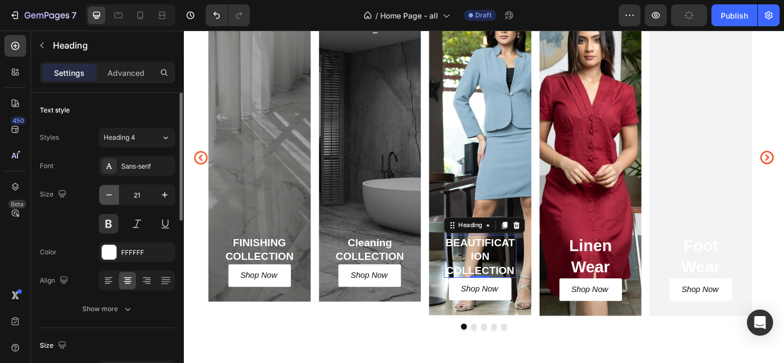
scroll to position [1293, 0]
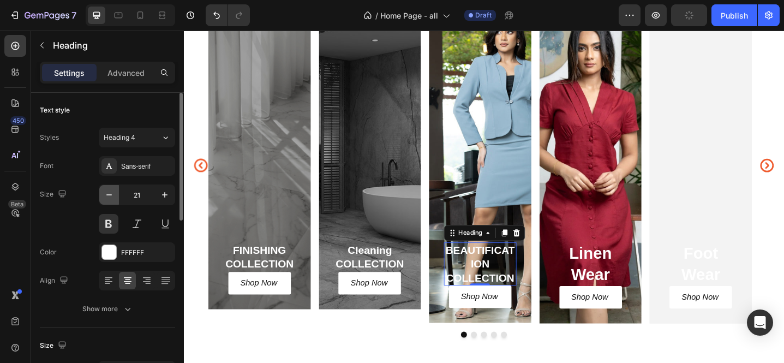
click at [112, 193] on icon "button" at bounding box center [109, 194] width 11 height 11
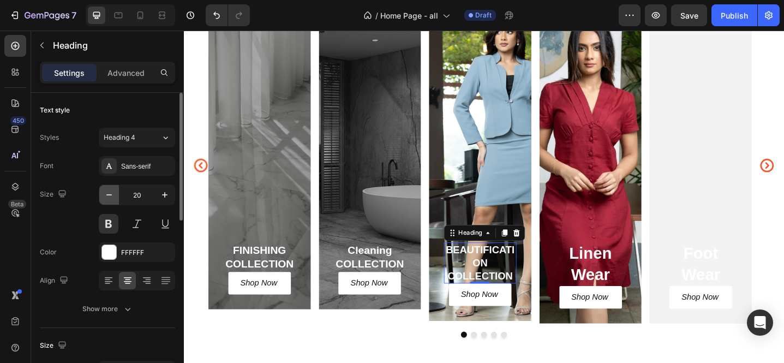
click at [112, 193] on icon "button" at bounding box center [109, 194] width 11 height 11
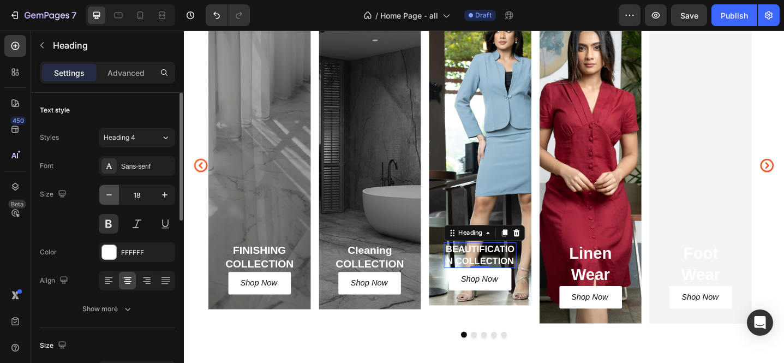
click at [110, 196] on icon "button" at bounding box center [109, 194] width 11 height 11
type input "16"
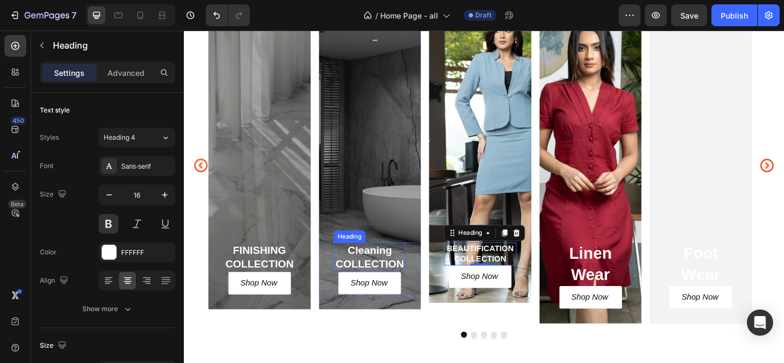
click at [380, 279] on h2 "Cleaning COLLECTION" at bounding box center [386, 278] width 79 height 32
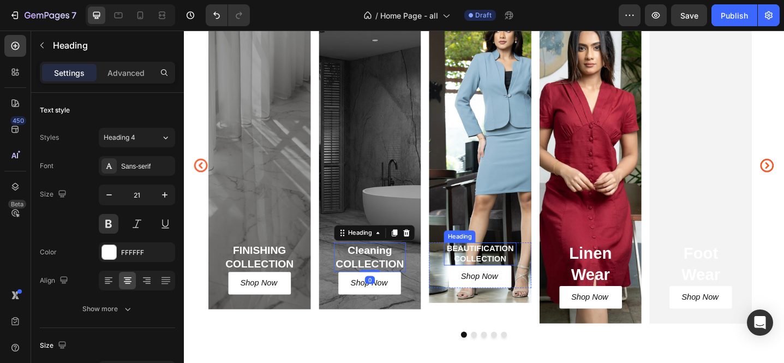
click at [521, 270] on p "BEAUTIFICATION COLLECTION" at bounding box center [507, 274] width 77 height 23
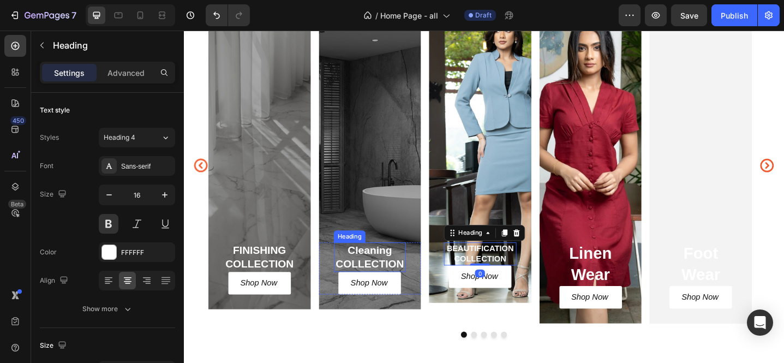
click at [401, 271] on h2 "Cleaning COLLECTION" at bounding box center [386, 278] width 79 height 32
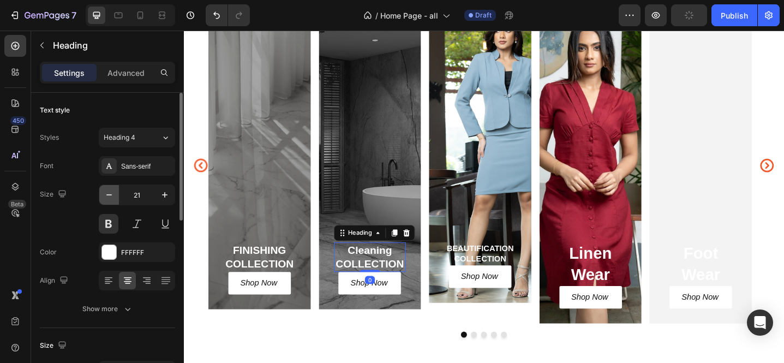
click at [112, 197] on icon "button" at bounding box center [109, 194] width 11 height 11
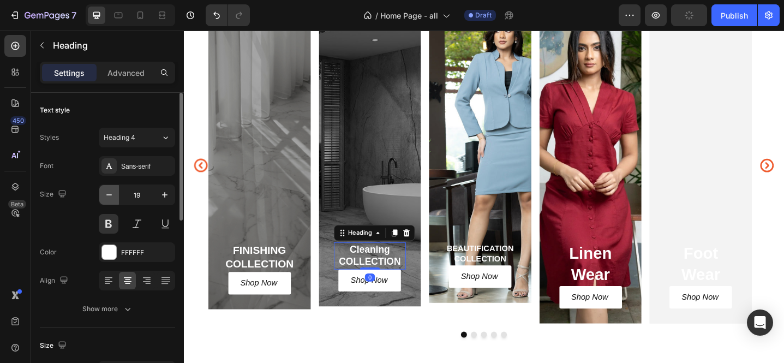
click at [112, 197] on icon "button" at bounding box center [109, 194] width 11 height 11
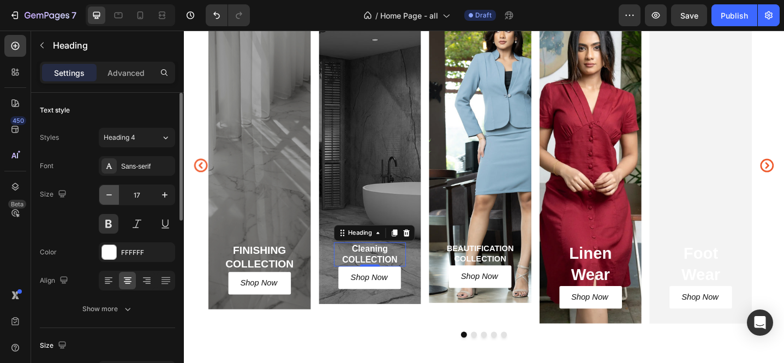
click at [112, 197] on icon "button" at bounding box center [109, 194] width 11 height 11
type input "16"
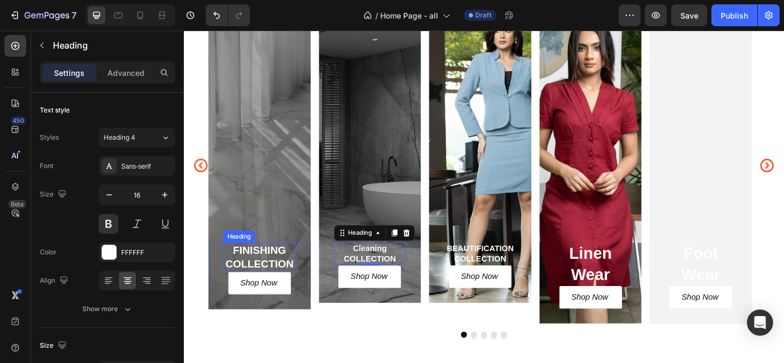
click at [254, 275] on h2 "FINISHING COLLECTION" at bounding box center [266, 278] width 79 height 32
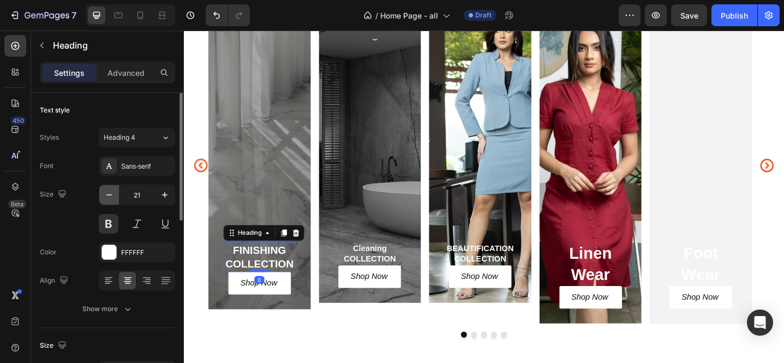
click at [114, 197] on icon "button" at bounding box center [109, 194] width 11 height 11
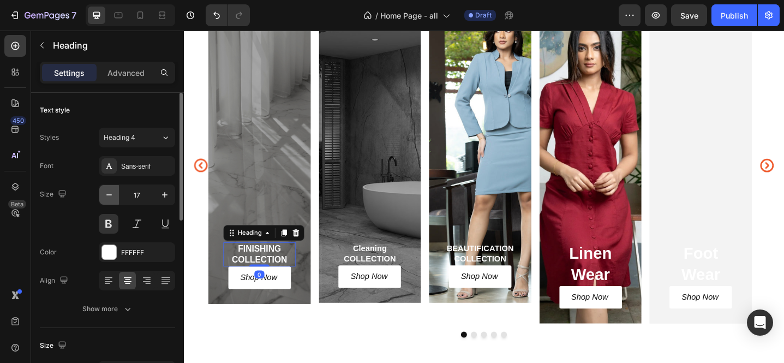
type input "16"
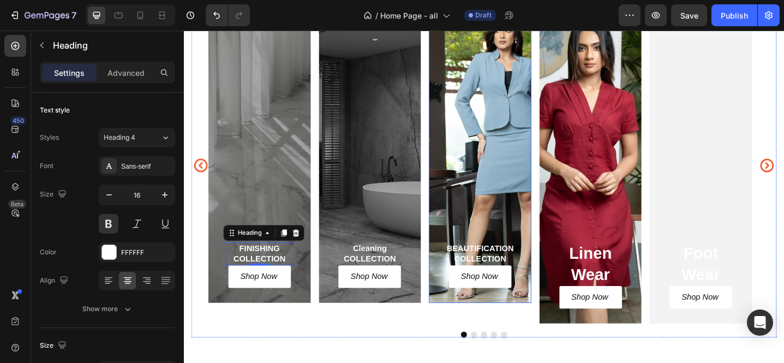
click at [501, 220] on div "BEAUTIFICATION COLLECTION Heading Shop Now Button Row" at bounding box center [507, 166] width 112 height 322
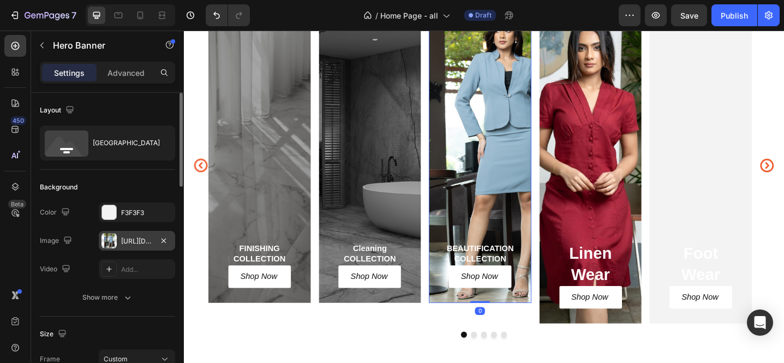
click at [127, 239] on div "https://cdn.shopify.com/s/files/1/0652/0002/9773/files/gempages_572455954558223…" at bounding box center [137, 241] width 32 height 10
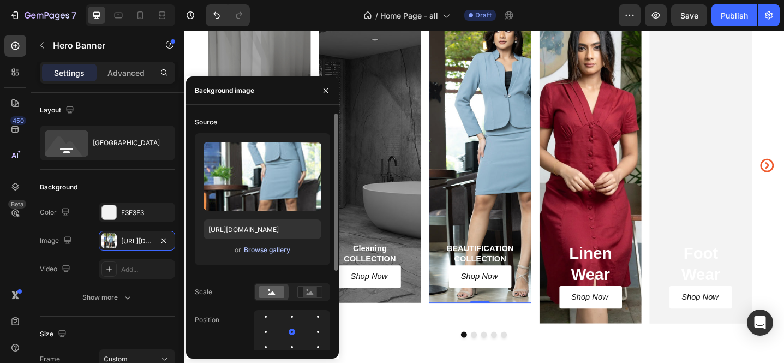
click at [268, 250] on div "Browse gallery" at bounding box center [267, 250] width 46 height 10
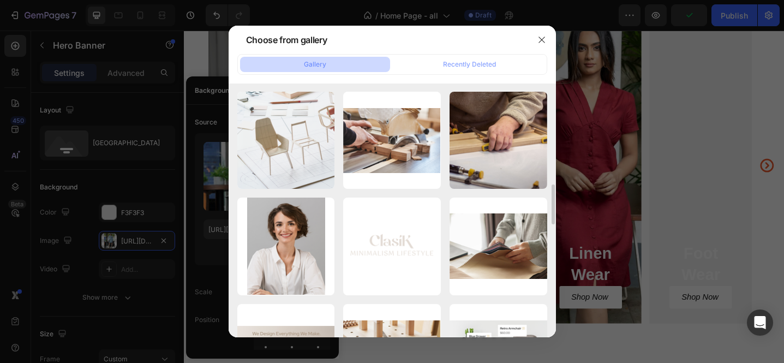
scroll to position [872, 0]
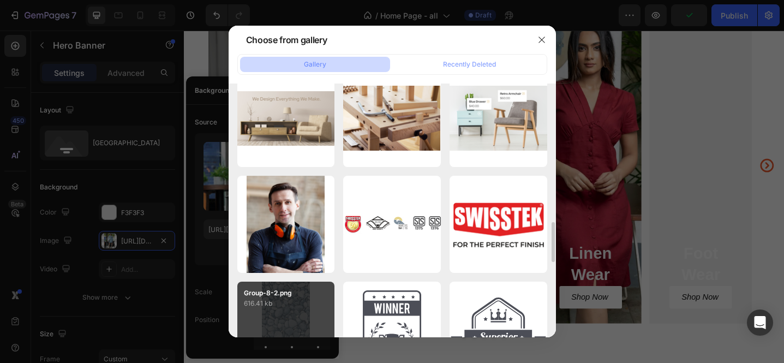
click at [289, 291] on p "Group-8-2.png" at bounding box center [286, 293] width 85 height 10
type input "https://cdn.shopify.com/s/files/1/0652/0002/9773/files/gempages_572455954558223…"
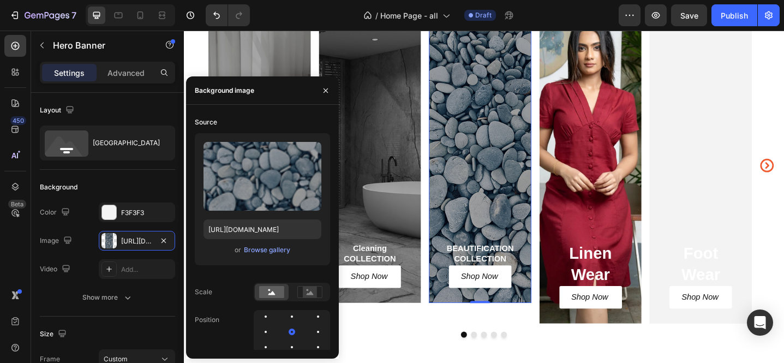
click at [315, 17] on div "/ Home Page - all Draft" at bounding box center [439, 15] width 360 height 22
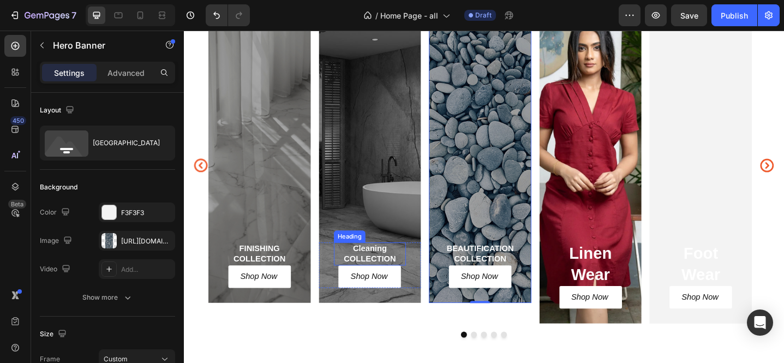
click at [391, 277] on h2 "Cleaning COLLECTION" at bounding box center [386, 274] width 79 height 25
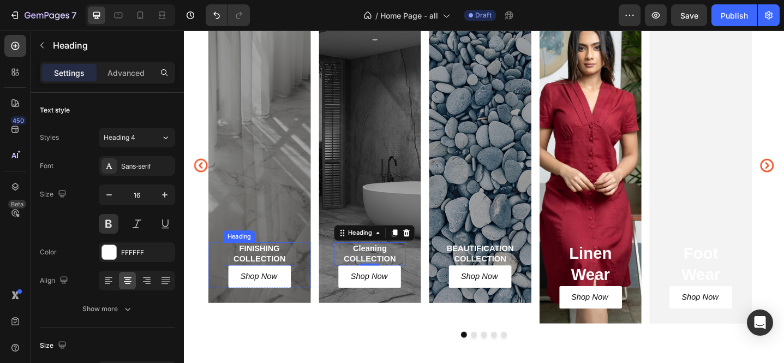
click at [280, 275] on h2 "FINISHING COLLECTION" at bounding box center [266, 274] width 79 height 25
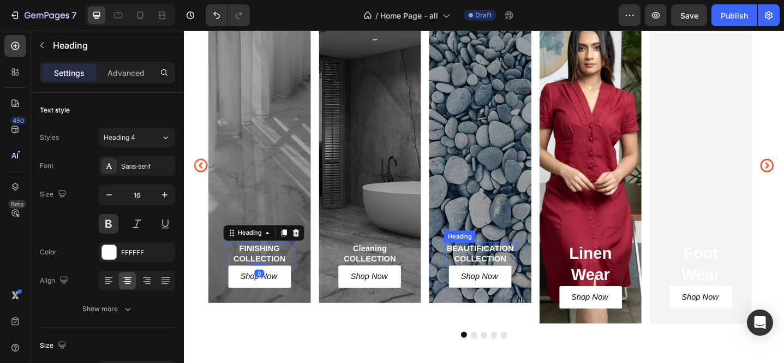
click at [508, 277] on p "BEAUTIFICATION COLLECTION" at bounding box center [507, 274] width 77 height 23
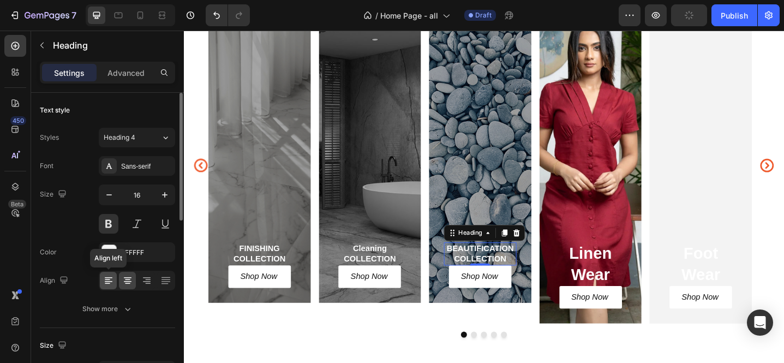
click at [111, 275] on icon at bounding box center [108, 280] width 11 height 11
click at [167, 196] on icon "button" at bounding box center [164, 194] width 11 height 11
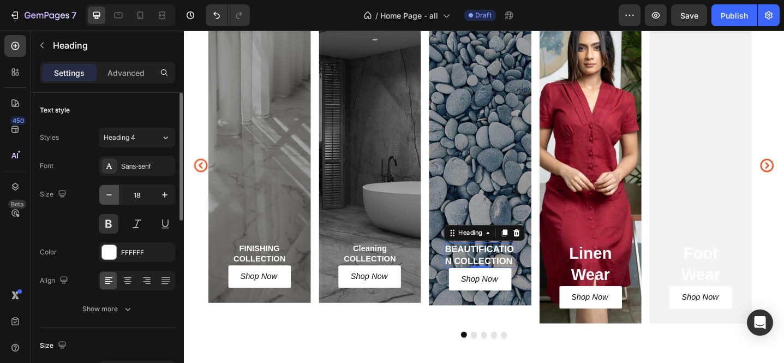
click at [112, 196] on icon "button" at bounding box center [109, 194] width 11 height 11
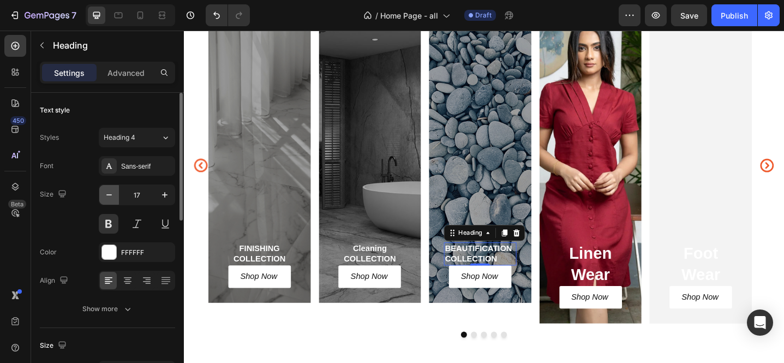
type input "16"
click at [255, 277] on h2 "FINISHING COLLECTION" at bounding box center [266, 274] width 79 height 25
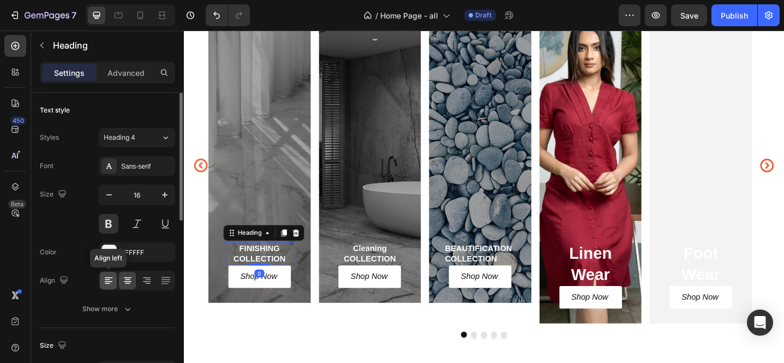
click at [110, 284] on icon at bounding box center [108, 280] width 11 height 11
click at [123, 284] on icon at bounding box center [127, 280] width 11 height 11
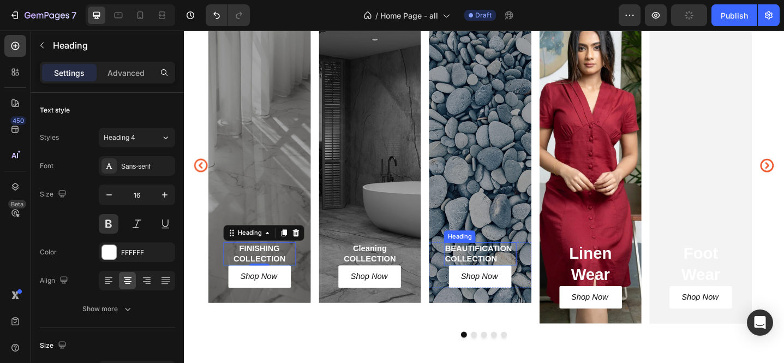
click at [522, 273] on p "BEAUTIFICATION COLLECTION" at bounding box center [507, 274] width 77 height 23
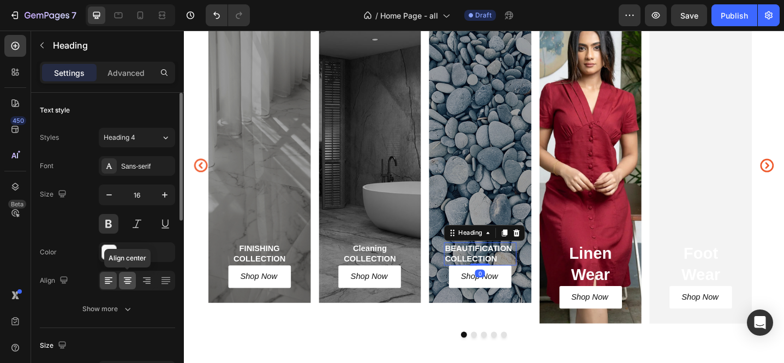
click at [125, 279] on icon at bounding box center [127, 280] width 11 height 11
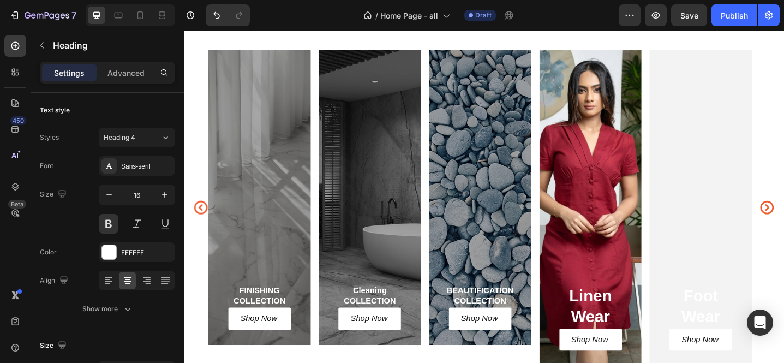
scroll to position [1305, 0]
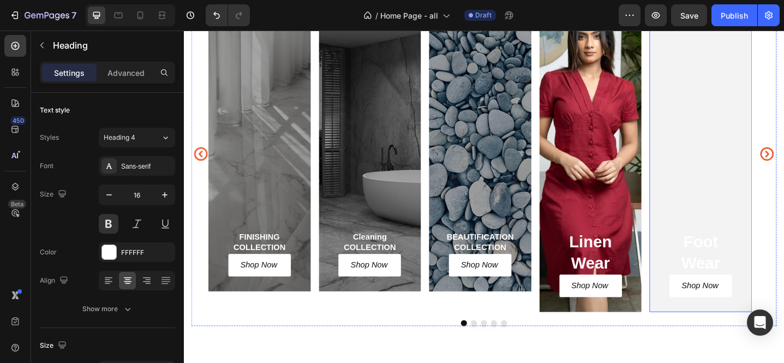
click at [742, 184] on div "Foot Wear Heading Shop Now Button Row" at bounding box center [748, 165] width 112 height 345
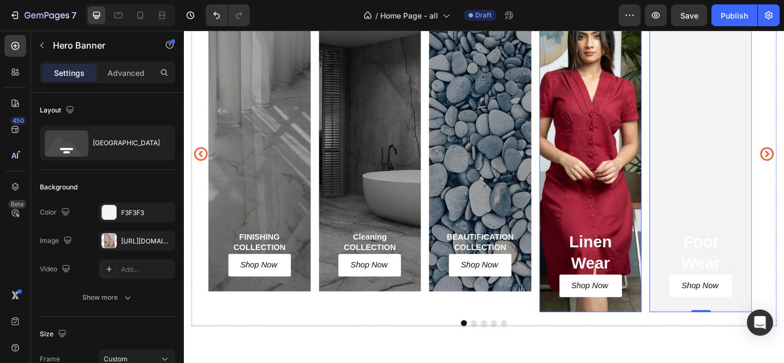
click at [649, 187] on div "Linen Wear Heading Shop Now Button Row" at bounding box center [628, 165] width 112 height 345
click at [640, 209] on div "Linen Wear Heading Shop Now Button Row" at bounding box center [628, 165] width 112 height 345
click at [637, 193] on div "Linen Wear Heading Shop Now Button Row" at bounding box center [628, 165] width 112 height 345
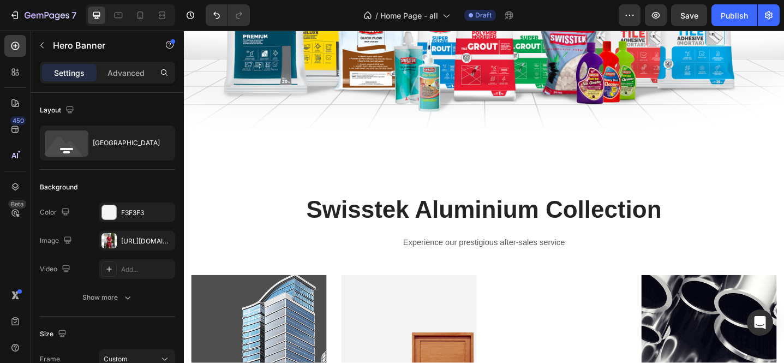
scroll to position [1904, 0]
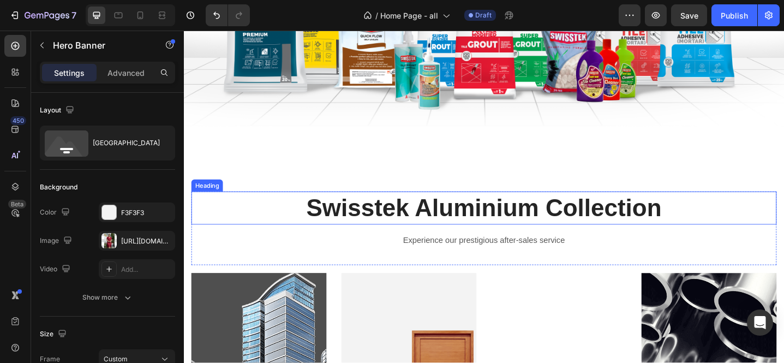
click at [486, 222] on h2 "Swisstek Aluminium Collection" at bounding box center [511, 224] width 638 height 36
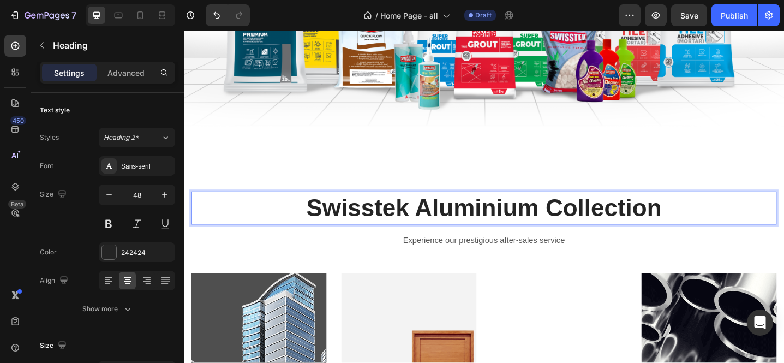
click at [486, 222] on h2 "Swisstek Aluminium Collection" at bounding box center [511, 224] width 638 height 36
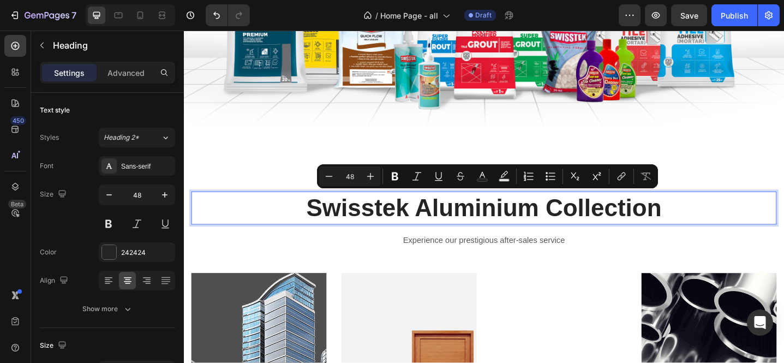
click at [641, 222] on p "Swisstek Aluminium Collection" at bounding box center [511, 224] width 636 height 34
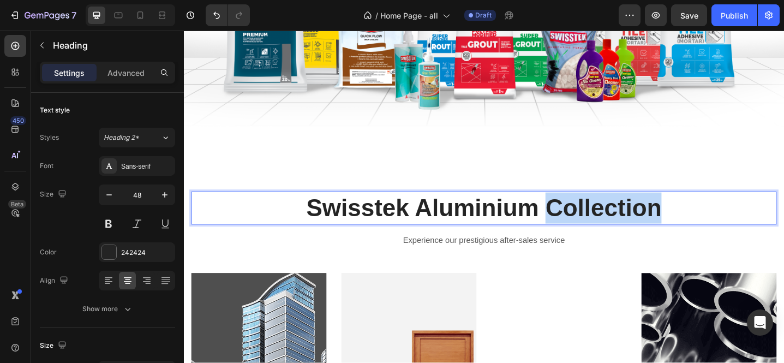
click at [641, 222] on p "Swisstek Aluminium Collection" at bounding box center [511, 224] width 636 height 34
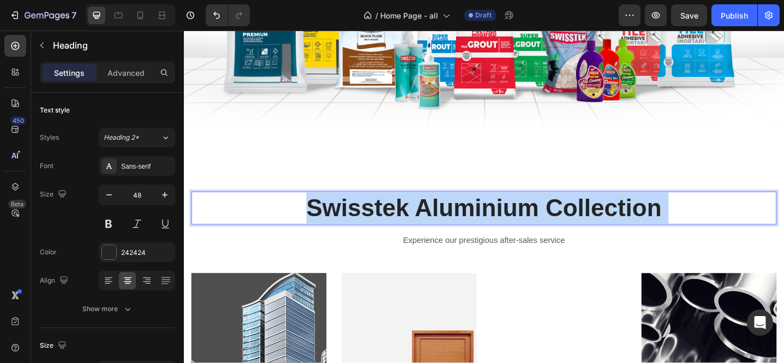
drag, startPoint x: 724, startPoint y: 219, endPoint x: 495, endPoint y: 225, distance: 228.6
click at [495, 225] on p "Swisstek Aluminium Collection" at bounding box center [511, 224] width 636 height 34
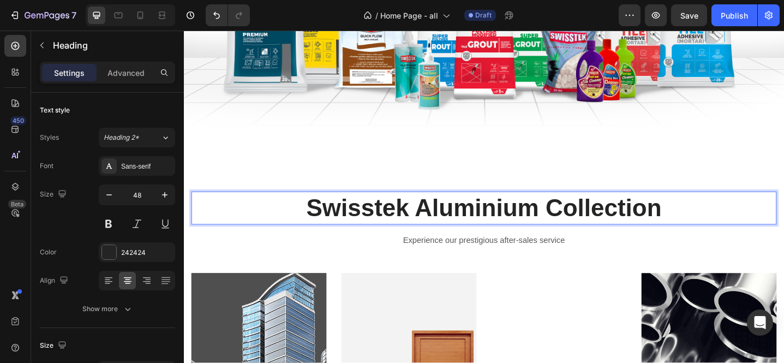
click at [451, 223] on p "Swisstek Aluminium Collection" at bounding box center [511, 224] width 636 height 34
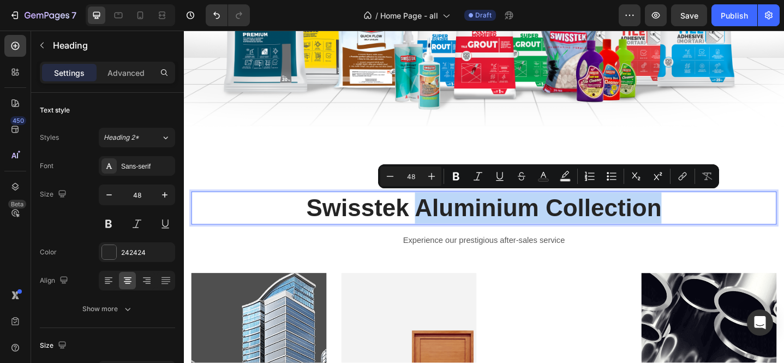
drag, startPoint x: 451, startPoint y: 223, endPoint x: 654, endPoint y: 225, distance: 202.9
click at [654, 225] on p "Swisstek Aluminium Collection" at bounding box center [511, 224] width 636 height 34
copy p "Aluminium Collection"
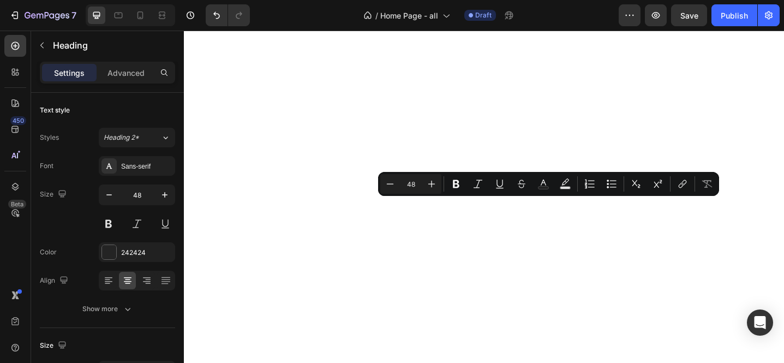
type input "16"
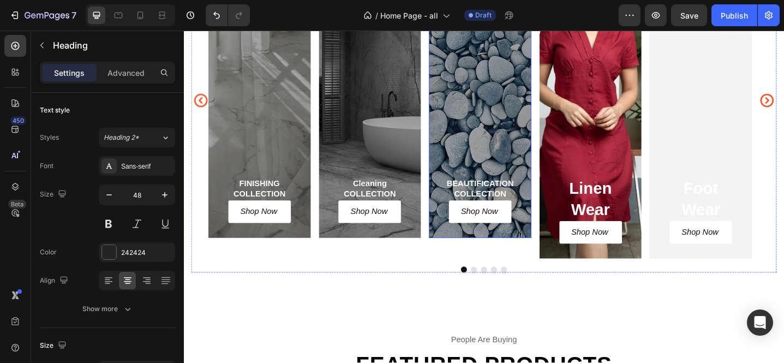
scroll to position [1363, 0]
click at [622, 216] on h2 "Linen Wear" at bounding box center [627, 214] width 79 height 47
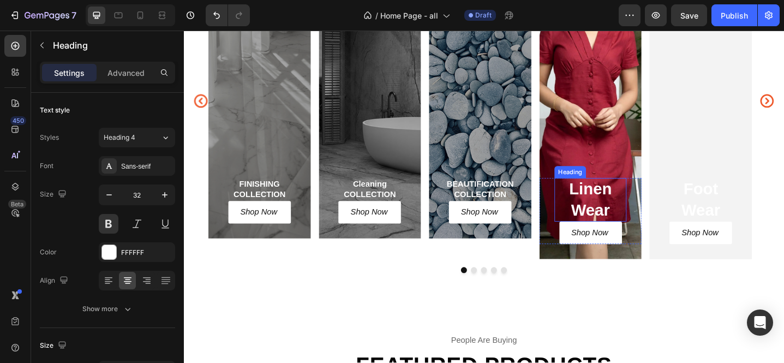
click at [622, 216] on h2 "Linen Wear" at bounding box center [627, 214] width 79 height 47
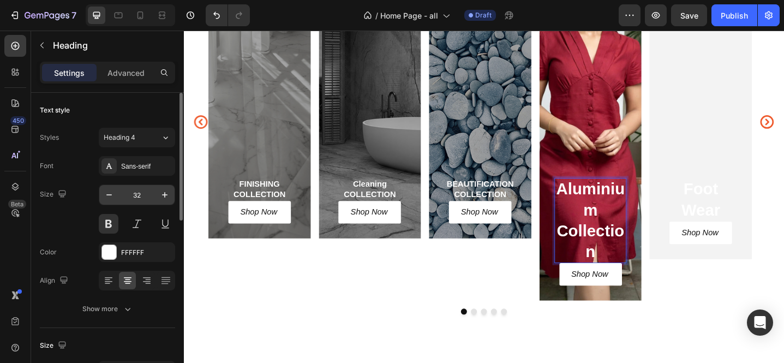
click at [151, 202] on input "32" at bounding box center [137, 195] width 36 height 20
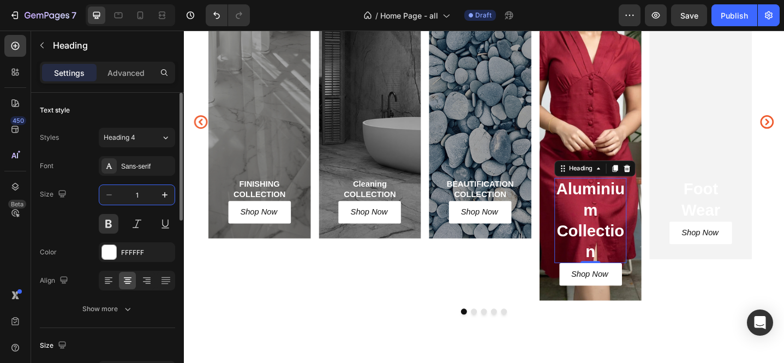
scroll to position [1341, 0]
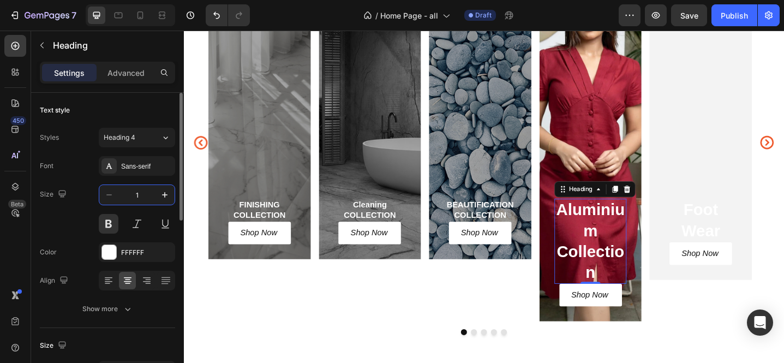
type input "16"
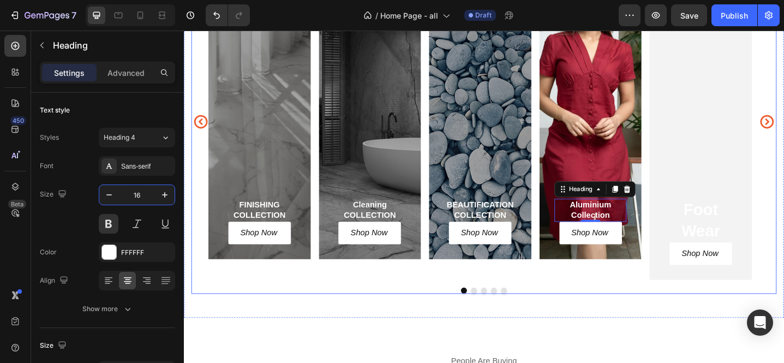
click at [603, 135] on div "Aluminium Collection Heading 0 Shop Now Button Row" at bounding box center [628, 118] width 112 height 322
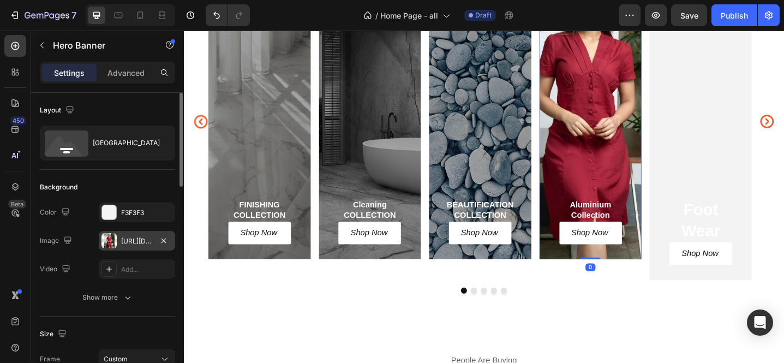
click at [139, 242] on div "https://cdn.shopify.com/s/files/1/0652/0002/9773/files/gempages_572455954558223…" at bounding box center [137, 241] width 32 height 10
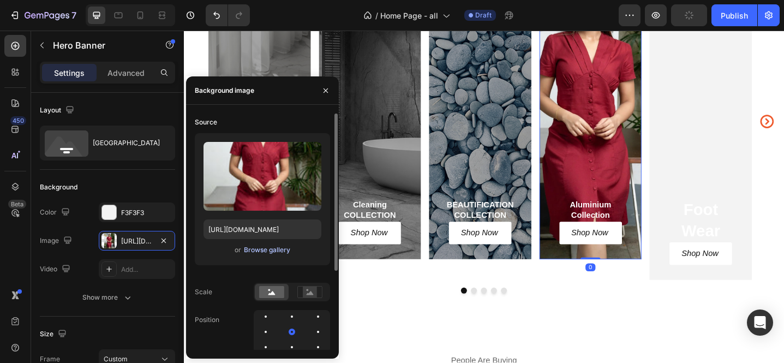
click at [275, 248] on div "Browse gallery" at bounding box center [267, 250] width 46 height 10
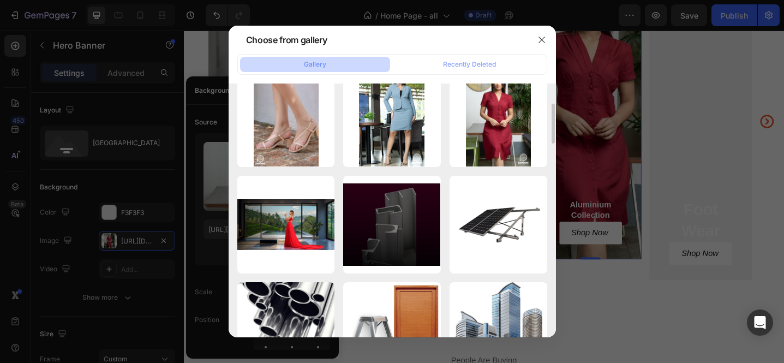
scroll to position [236, 0]
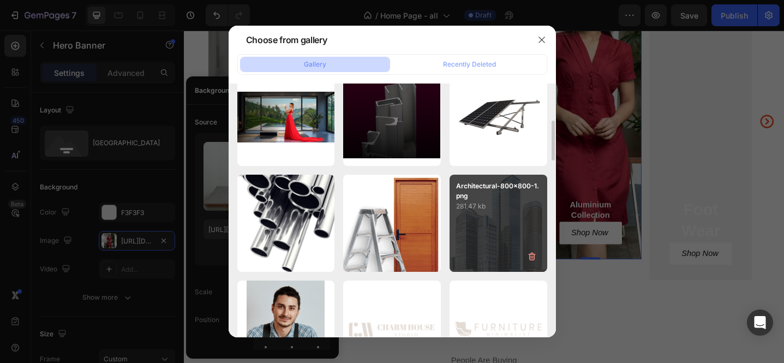
click at [513, 232] on div "Architectural-800x800-1.png 281.47 kb" at bounding box center [499, 224] width 98 height 98
type input "https://cdn.shopify.com/s/files/1/0652/0002/9773/files/gempages_572455954558223…"
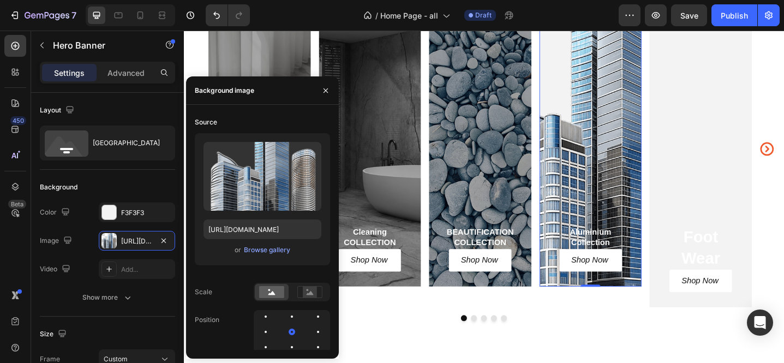
scroll to position [1207, 0]
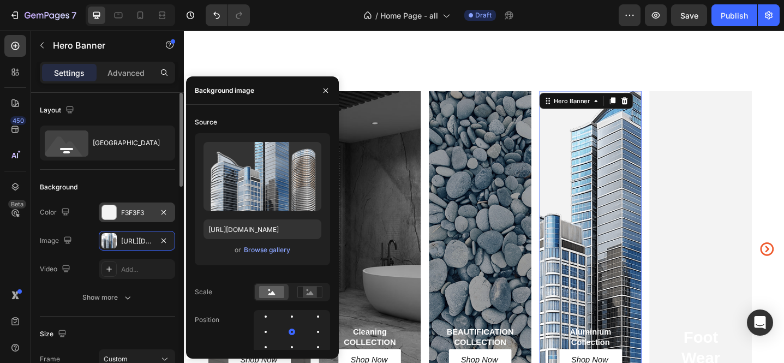
click at [134, 212] on div "F3F3F3" at bounding box center [137, 213] width 32 height 10
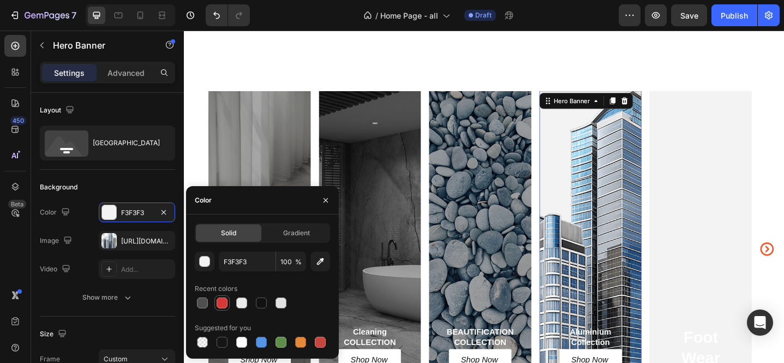
click at [225, 304] on div at bounding box center [222, 302] width 11 height 11
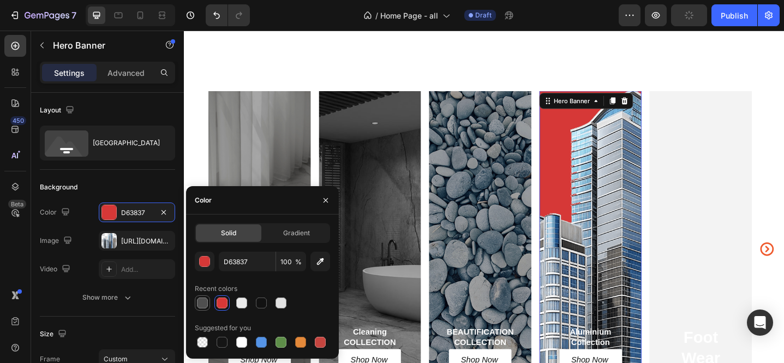
click at [202, 305] on div at bounding box center [202, 302] width 11 height 11
type input "4F4F4F"
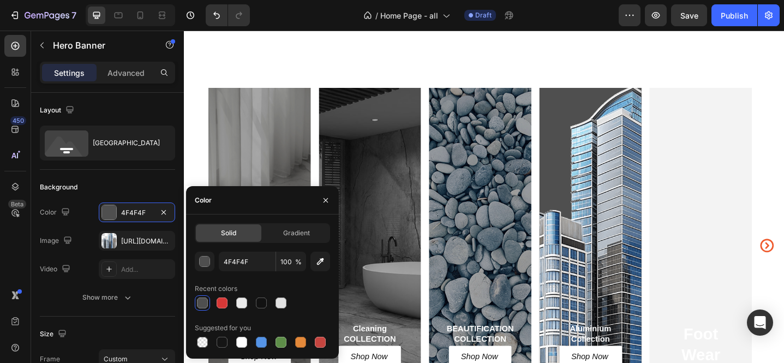
scroll to position [1119, 0]
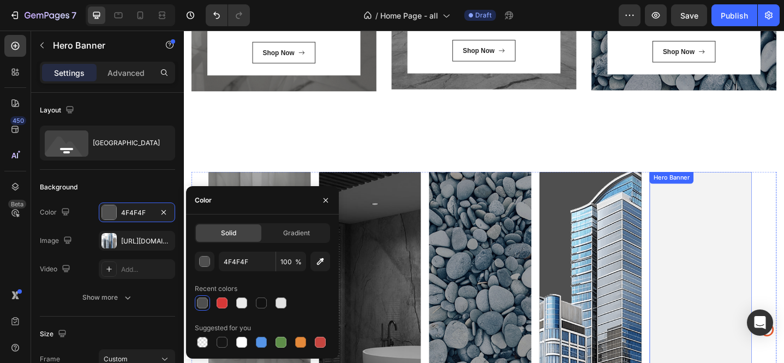
click at [724, 266] on div "Foot Wear Heading Shop Now Button Row" at bounding box center [748, 356] width 112 height 345
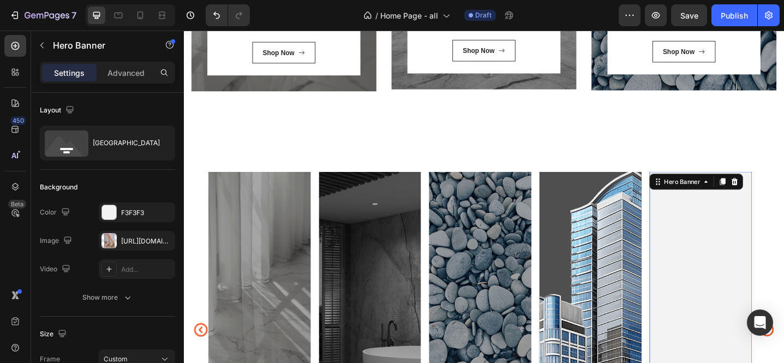
scroll to position [1347, 0]
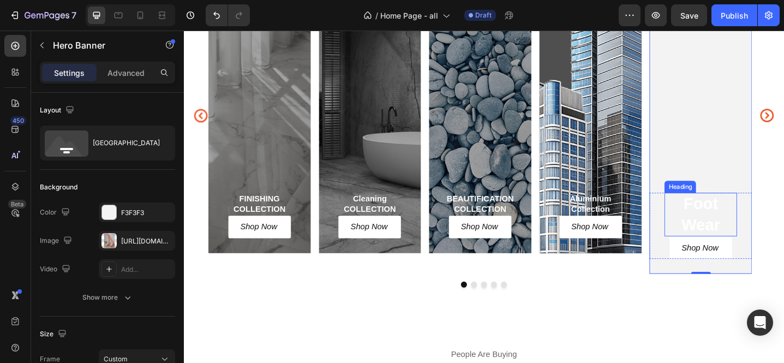
click at [733, 229] on h2 "Foot Wear" at bounding box center [747, 230] width 79 height 47
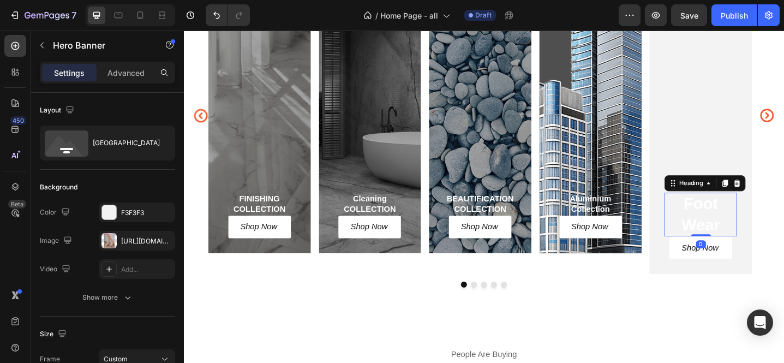
click at [733, 229] on h2 "Foot Wear" at bounding box center [747, 230] width 79 height 47
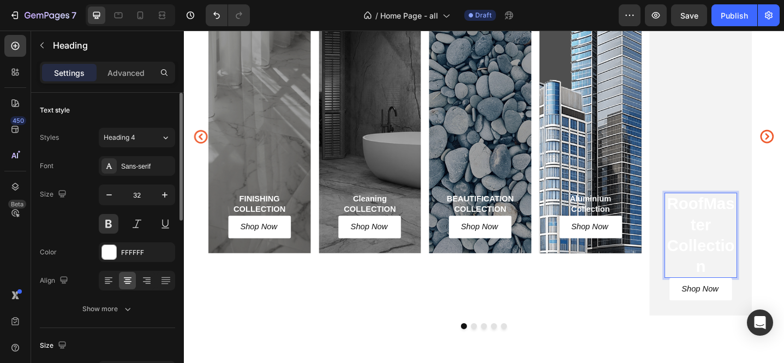
click at [151, 195] on input "32" at bounding box center [137, 195] width 36 height 20
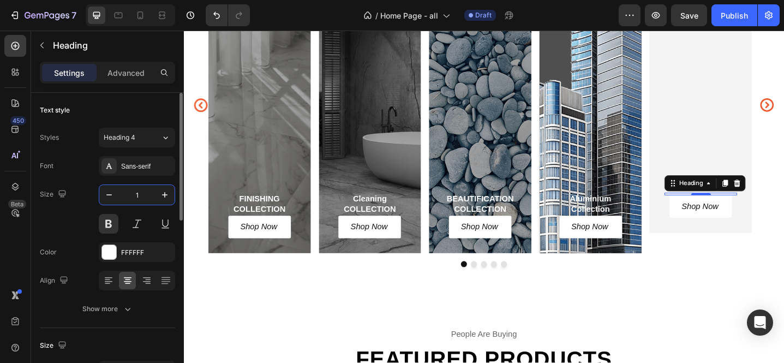
scroll to position [1314, 0]
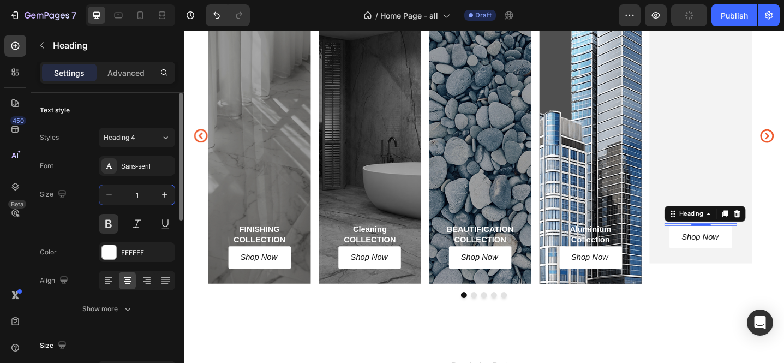
type input "16"
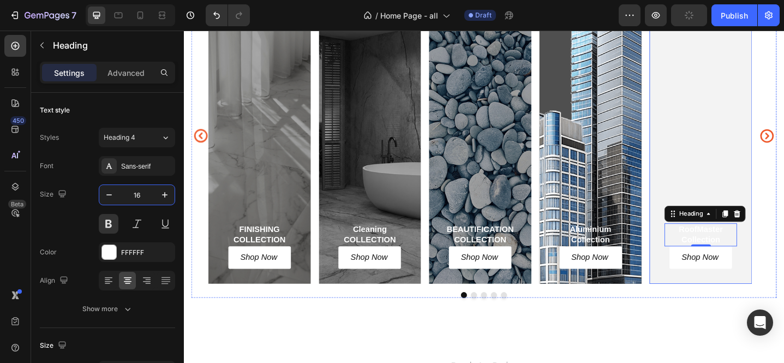
click at [773, 112] on div "RoofMaster Collection Heading 0 Shop Now Button Row" at bounding box center [748, 146] width 112 height 322
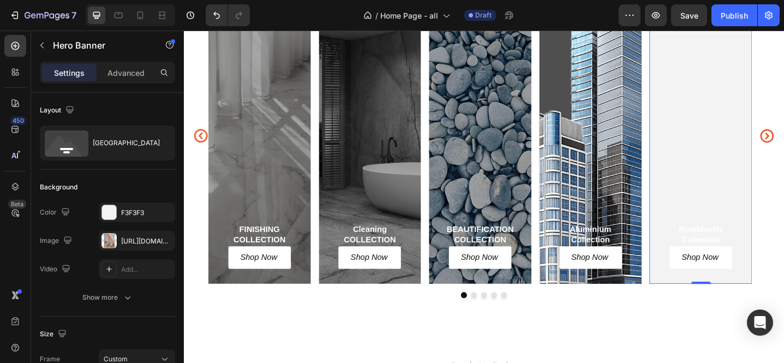
click at [722, 145] on div "RoofMaster Collection Heading Shop Now Button Row" at bounding box center [748, 146] width 112 height 322
click at [138, 245] on div "https://cdn.shopify.com/s/files/1/0652/0002/9773/files/gempages_572455954558223…" at bounding box center [137, 241] width 32 height 10
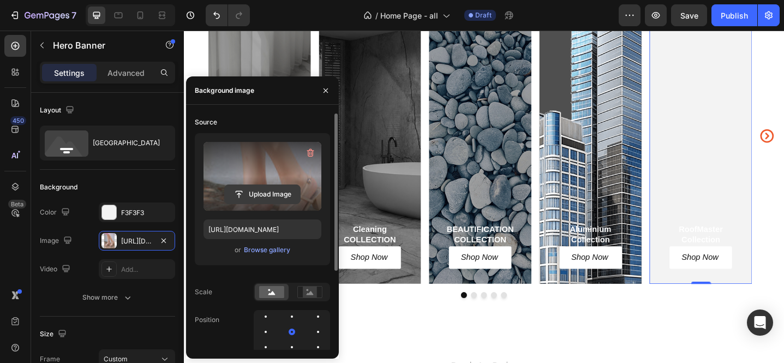
click at [250, 194] on input "file" at bounding box center [262, 194] width 75 height 19
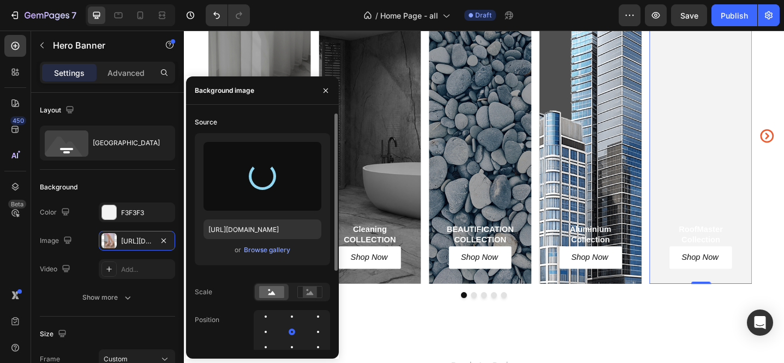
type input "https://cdn.shopify.com/s/files/1/0652/0002/9773/files/gempages_572455954558223…"
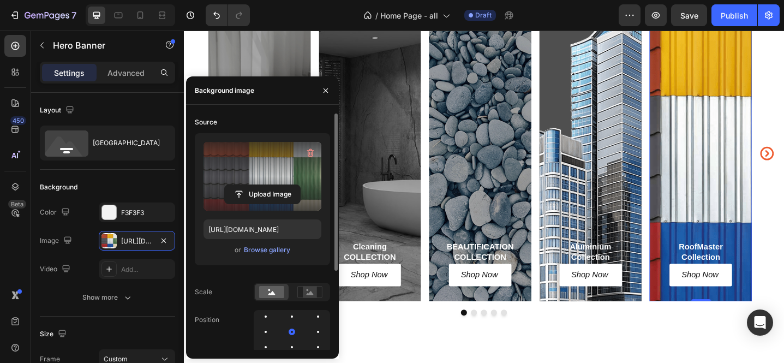
scroll to position [1275, 0]
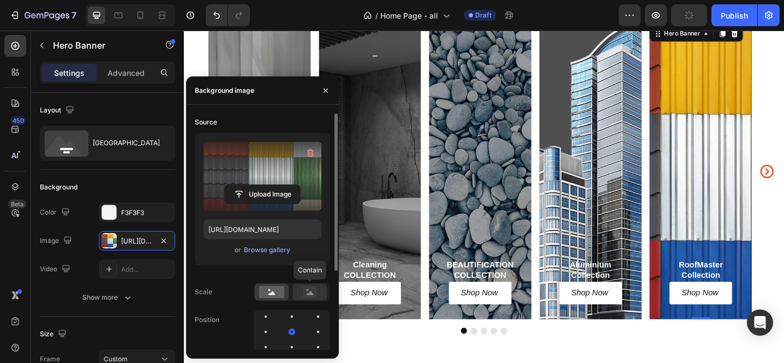
click at [302, 297] on rect at bounding box center [309, 291] width 25 height 11
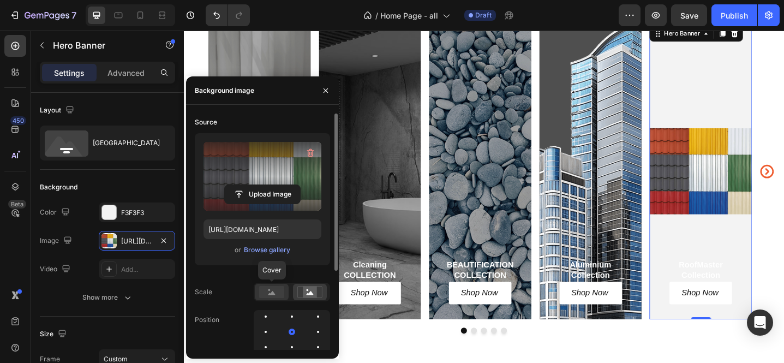
click at [271, 293] on icon at bounding box center [271, 293] width 7 height 4
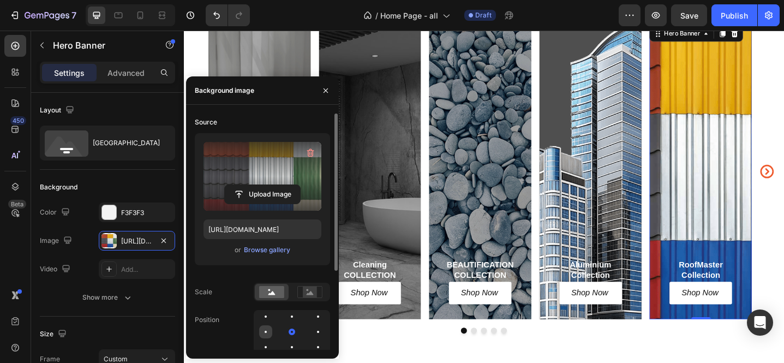
click at [265, 332] on div at bounding box center [266, 332] width 2 height 2
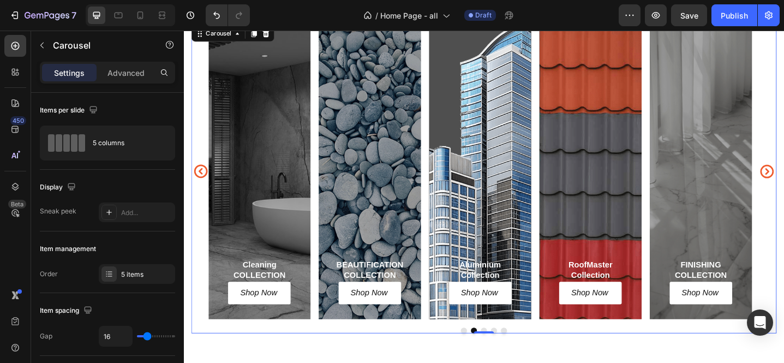
click at [204, 187] on icon "Carousel Back Arrow" at bounding box center [202, 184] width 17 height 33
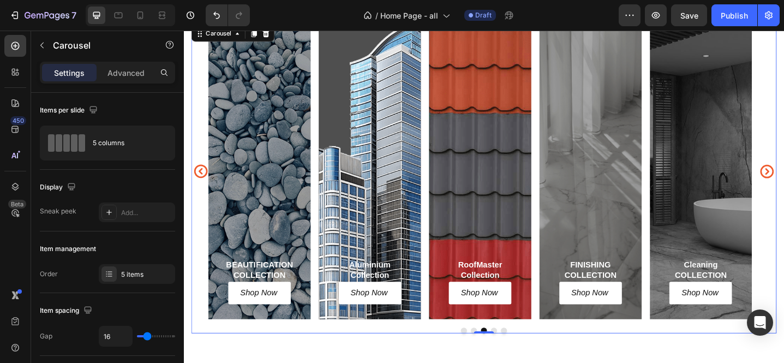
click at [200, 187] on icon "Carousel Back Arrow" at bounding box center [202, 184] width 17 height 33
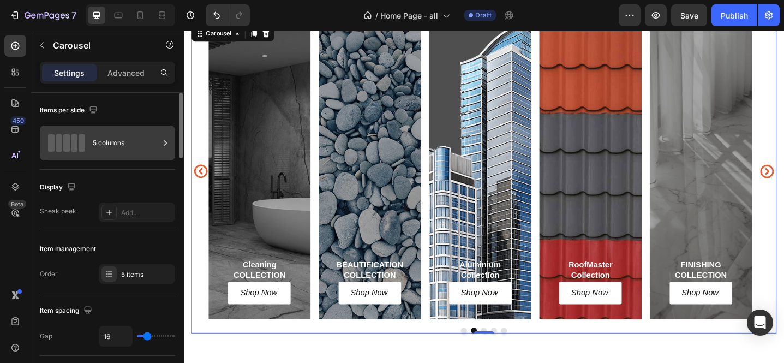
click at [118, 143] on div "5 columns" at bounding box center [126, 142] width 67 height 25
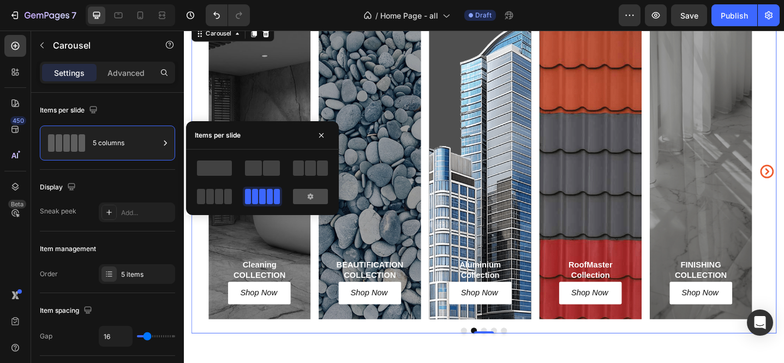
click at [298, 195] on div at bounding box center [310, 196] width 35 height 15
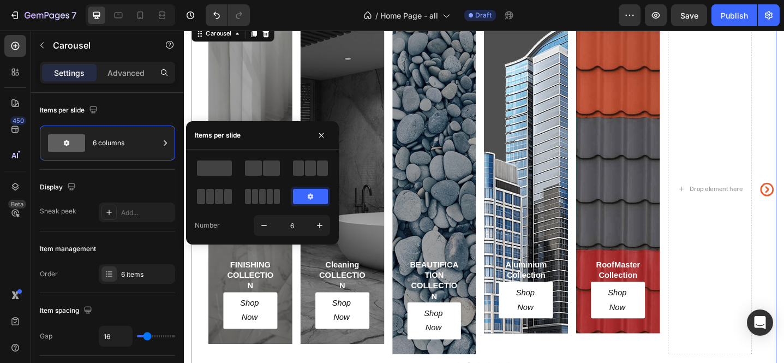
scroll to position [1294, 0]
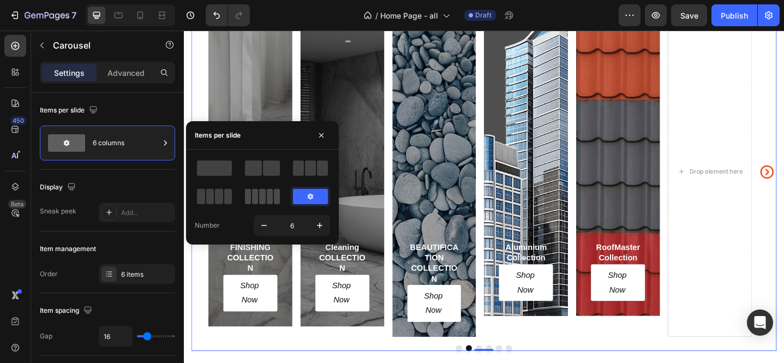
click at [250, 200] on span at bounding box center [248, 196] width 6 height 15
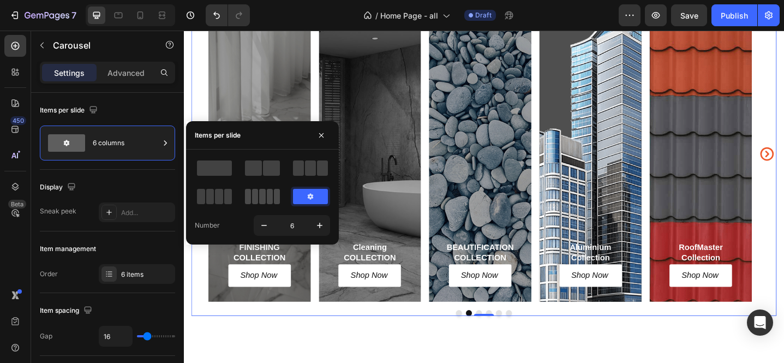
scroll to position [1275, 0]
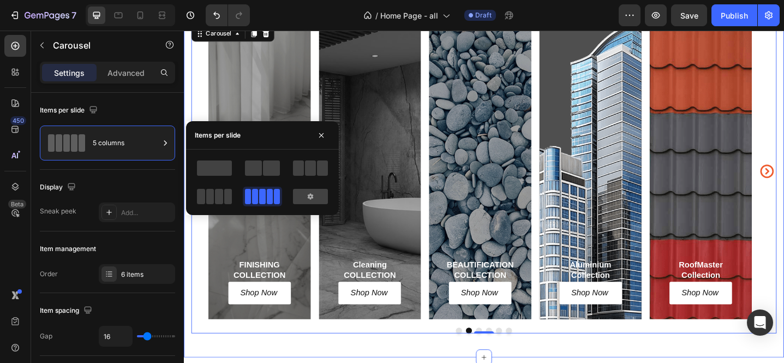
click at [783, 211] on div "FINISHING COLLECTION Heading Shop Now Button Row Hero Banner Cleaning COLLECTIO…" at bounding box center [511, 183] width 655 height 407
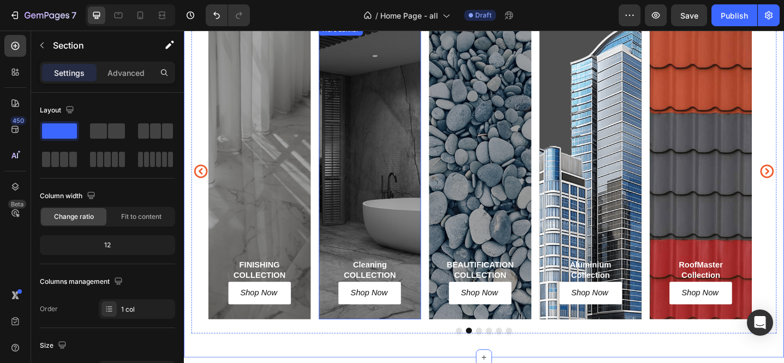
click at [273, 208] on div "FINISHING COLLECTION Heading Shop Now Button Row" at bounding box center [267, 184] width 112 height 322
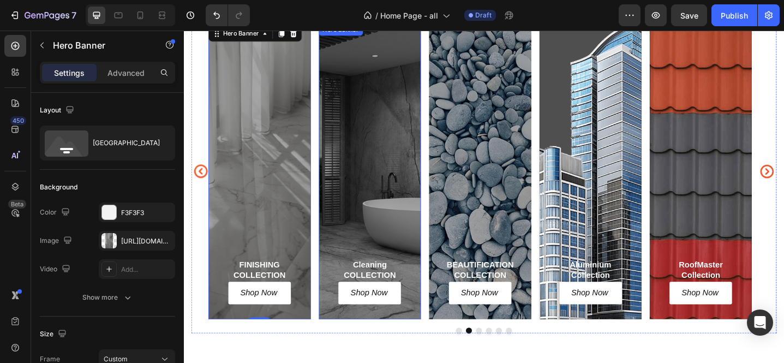
click at [392, 208] on div "Cleaning COLLECTION Heading Shop Now Button Row" at bounding box center [387, 184] width 112 height 322
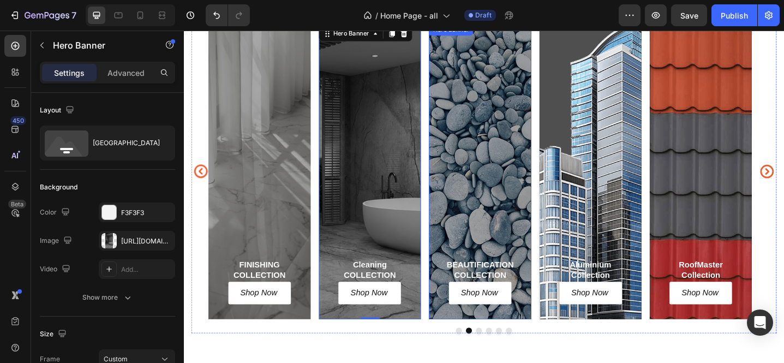
click at [480, 208] on div "BEAUTIFICATION COLLECTION Heading Shop Now Button Row" at bounding box center [507, 184] width 112 height 322
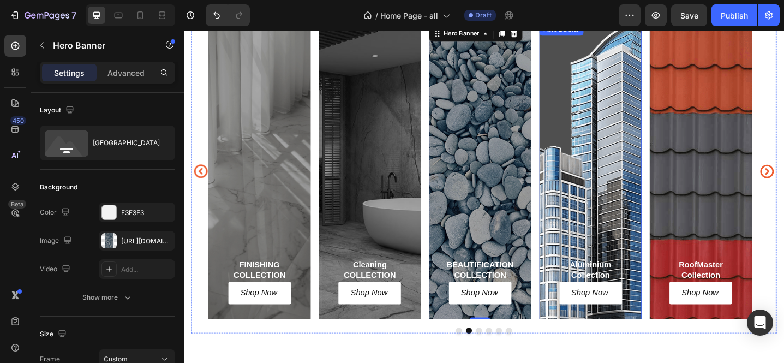
click at [615, 213] on div "Aluminium Collection Heading Shop Now Button Row" at bounding box center [628, 184] width 112 height 322
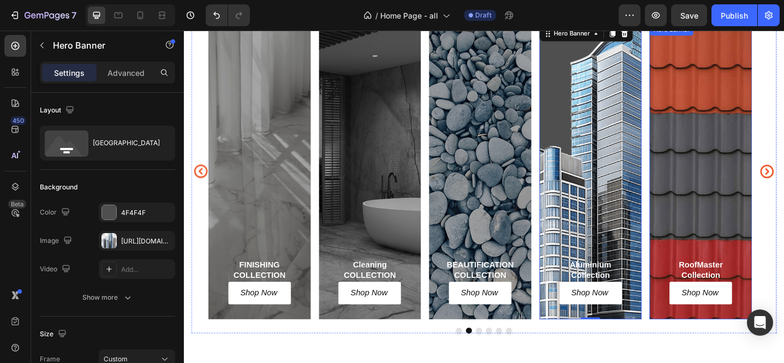
click at [722, 213] on div "RoofMaster Collection Heading Shop Now Button Row" at bounding box center [748, 184] width 112 height 322
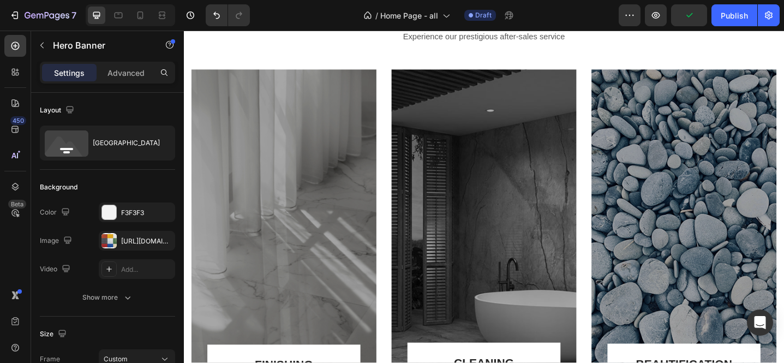
scroll to position [624, 0]
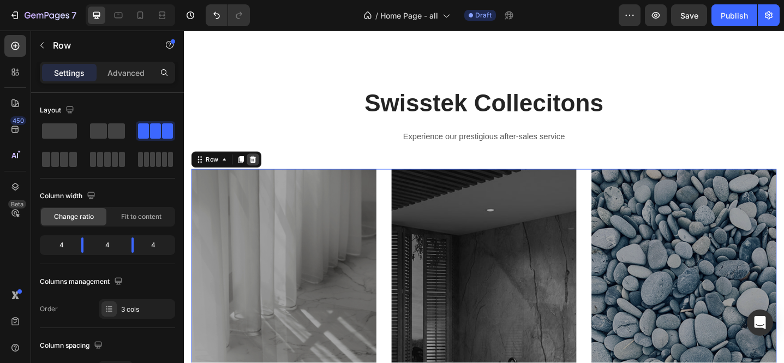
click at [258, 178] on div at bounding box center [259, 171] width 13 height 13
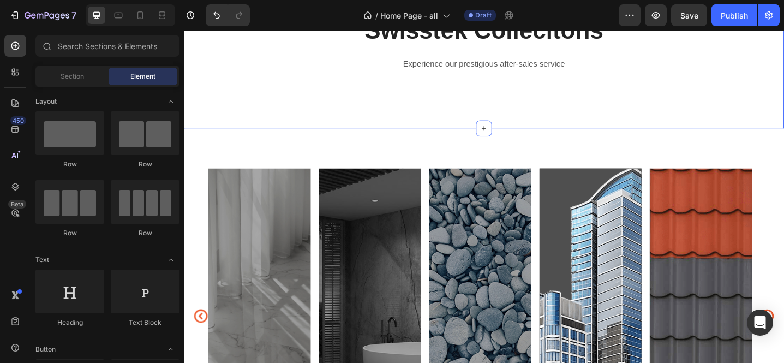
scroll to position [658, 0]
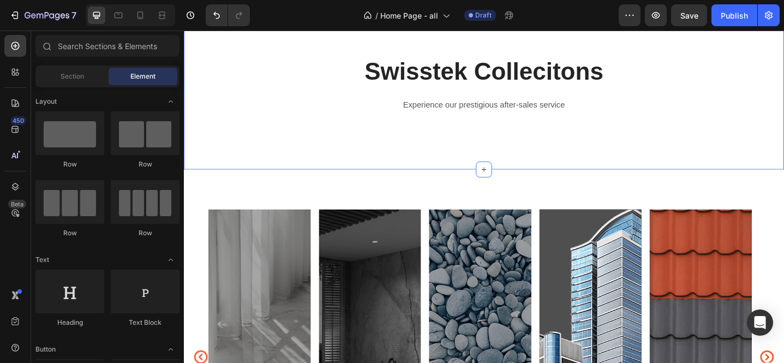
click at [457, 182] on div "Swisstek Collecitons Heading Experience our prestigious after-sales service Tex…" at bounding box center [511, 97] width 655 height 167
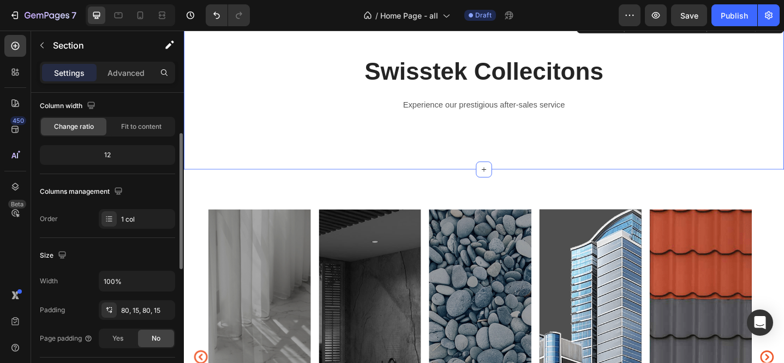
scroll to position [0, 0]
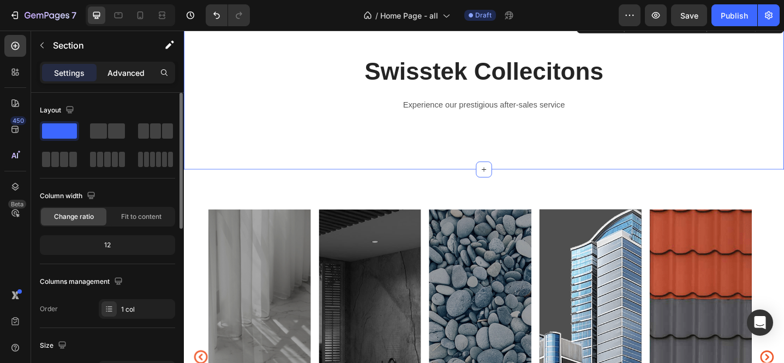
click at [128, 74] on p "Advanced" at bounding box center [125, 72] width 37 height 11
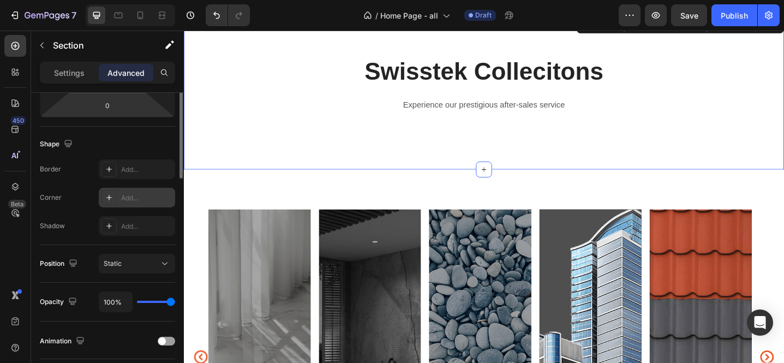
scroll to position [147, 0]
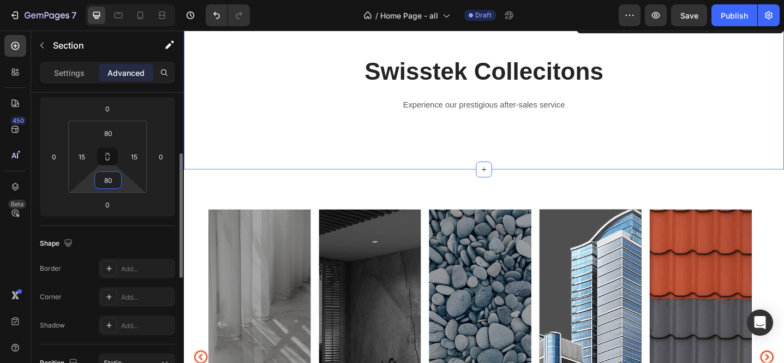
click at [106, 182] on input "80" at bounding box center [108, 180] width 22 height 16
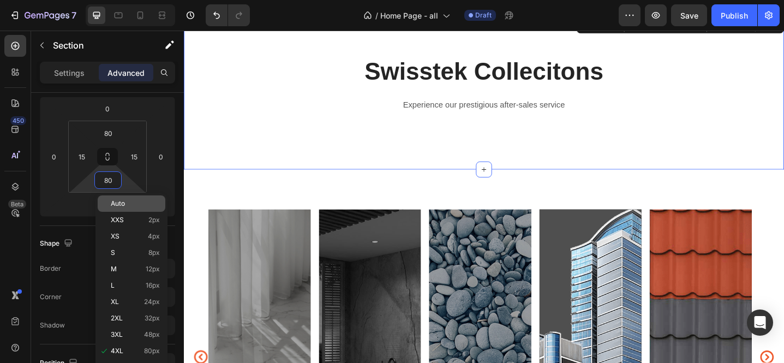
click at [123, 208] on div "Auto" at bounding box center [132, 203] width 68 height 16
type input "Auto"
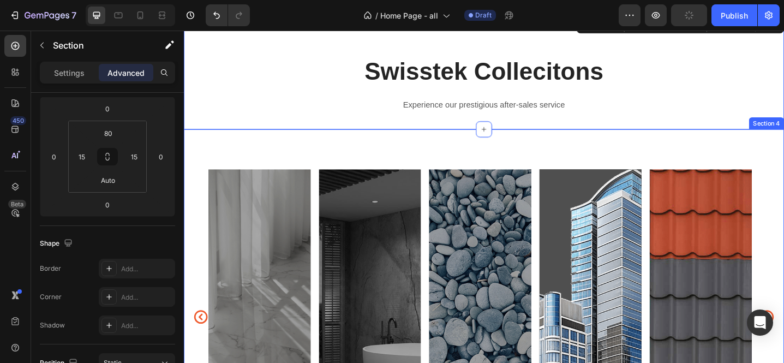
click at [518, 194] on div "FINISHING COLLECTION Heading Shop Now Button Row Hero Banner Cleaning COLLECTIO…" at bounding box center [511, 342] width 655 height 407
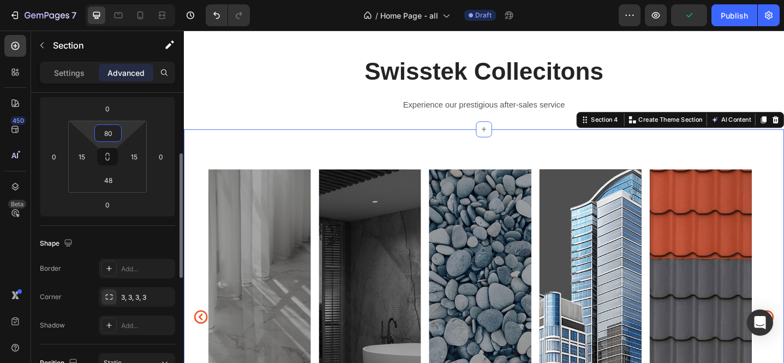
click at [113, 131] on input "80" at bounding box center [108, 133] width 22 height 16
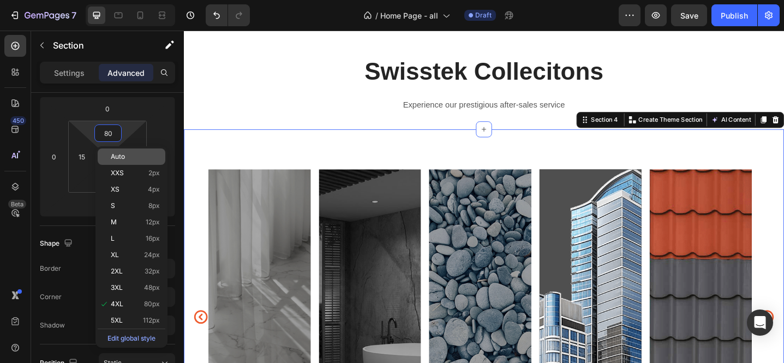
click at [118, 154] on span "Auto" at bounding box center [118, 157] width 14 height 8
type input "Auto"
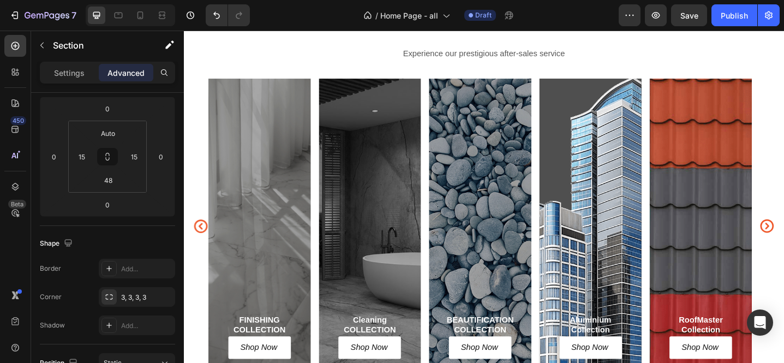
scroll to position [800, 0]
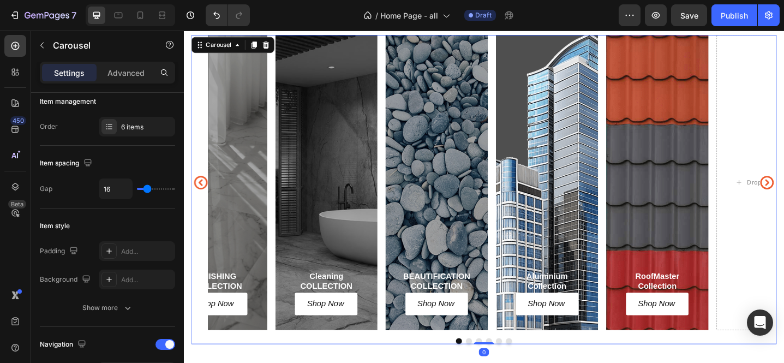
scroll to position [0, 0]
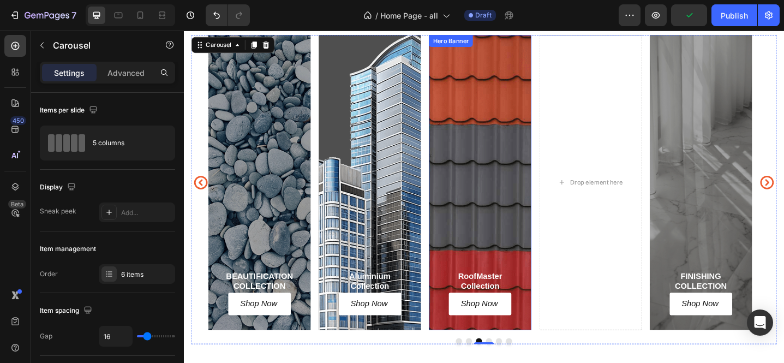
click at [485, 97] on div "RoofMaster Collection Heading Shop Now Button Row" at bounding box center [507, 196] width 112 height 322
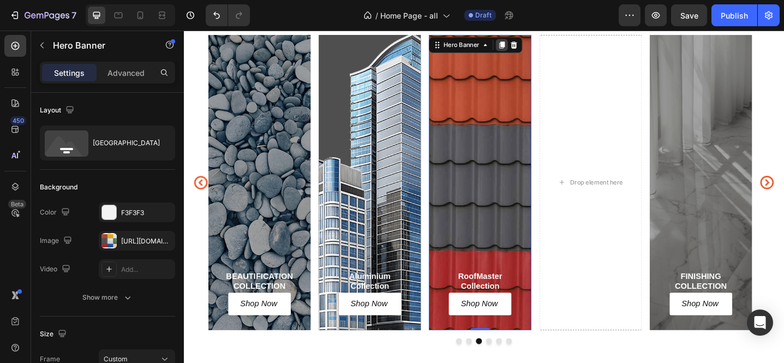
click at [532, 46] on icon at bounding box center [531, 47] width 6 height 8
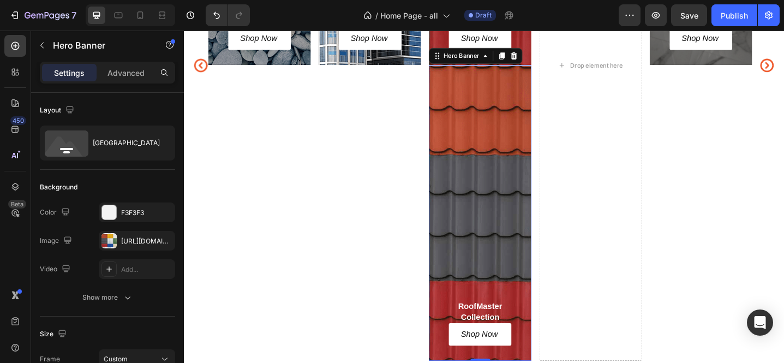
scroll to position [993, 0]
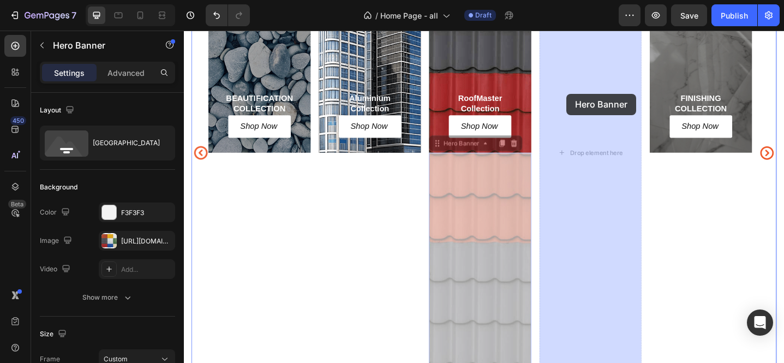
drag, startPoint x: 463, startPoint y: 158, endPoint x: 601, endPoint y: 99, distance: 149.9
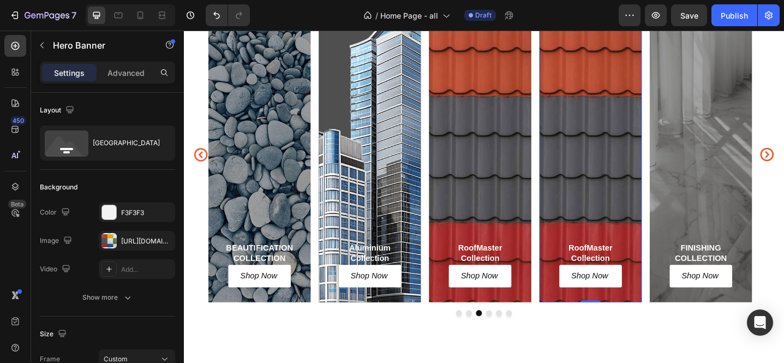
scroll to position [831, 0]
click at [642, 196] on div "RoofMaster Collection Heading Shop Now Button Row" at bounding box center [628, 165] width 112 height 322
click at [628, 184] on div "RoofMaster Collection Heading Shop Now Button Row" at bounding box center [628, 165] width 112 height 322
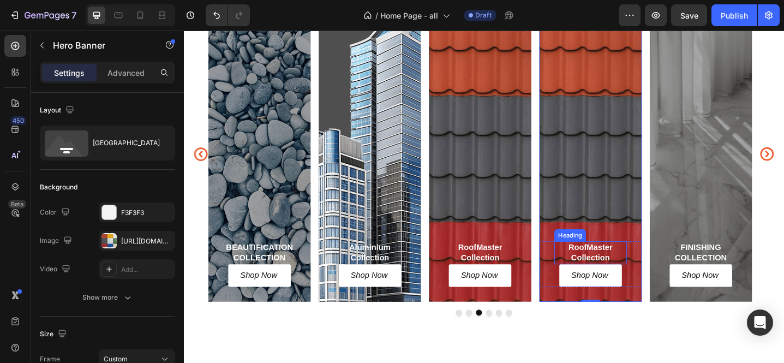
click at [627, 269] on h2 "RoofMaster Collection" at bounding box center [627, 272] width 79 height 25
click at [627, 270] on h2 "RoofMaster Collection" at bounding box center [627, 272] width 79 height 25
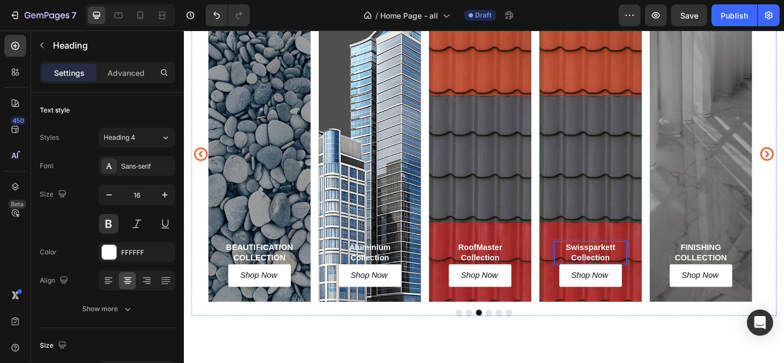
click at [622, 206] on div "Swissparkett Collection Heading 0 Shop Now Button Row" at bounding box center [628, 165] width 112 height 322
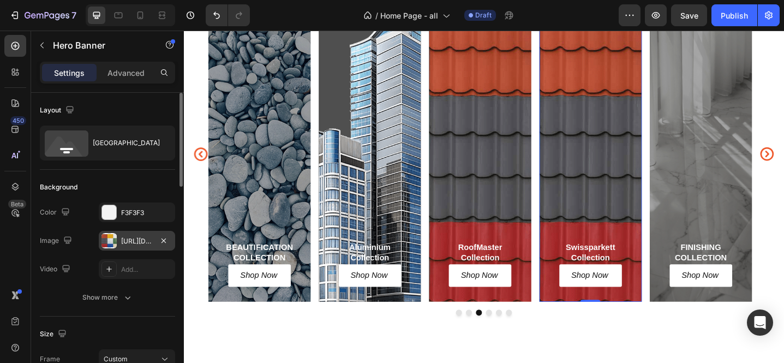
click at [140, 236] on div "https://cdn.shopify.com/s/files/1/0652/0002/9773/files/gempages_572455954558223…" at bounding box center [137, 241] width 32 height 10
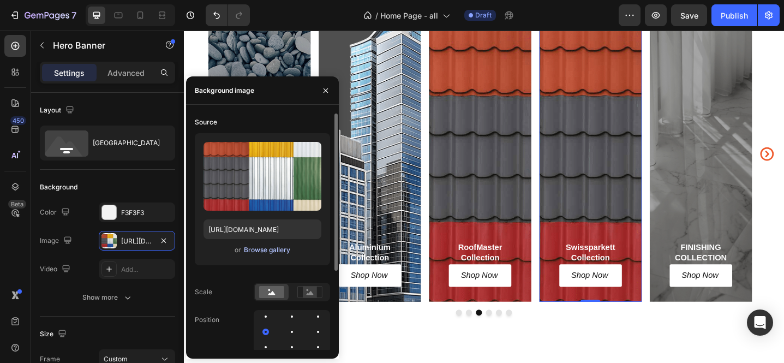
click at [267, 249] on div "Browse gallery" at bounding box center [267, 250] width 46 height 10
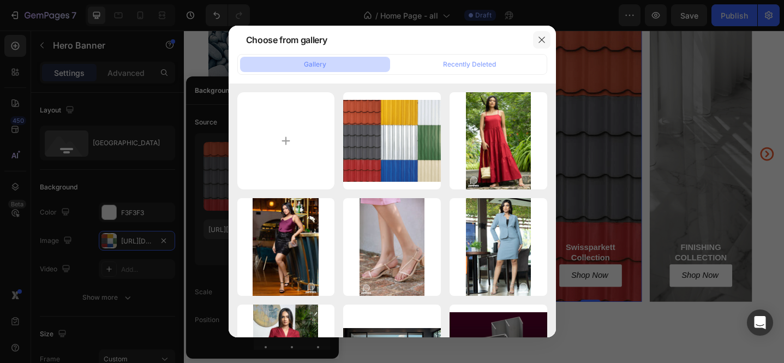
click at [539, 41] on icon "button" at bounding box center [541, 39] width 9 height 9
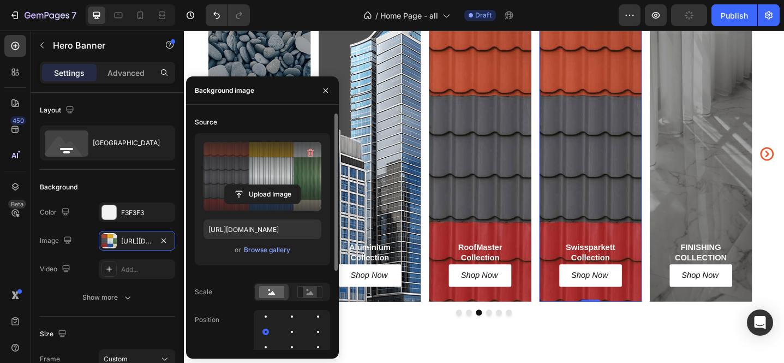
click at [262, 183] on label at bounding box center [262, 176] width 118 height 69
click at [262, 185] on input "file" at bounding box center [262, 194] width 75 height 19
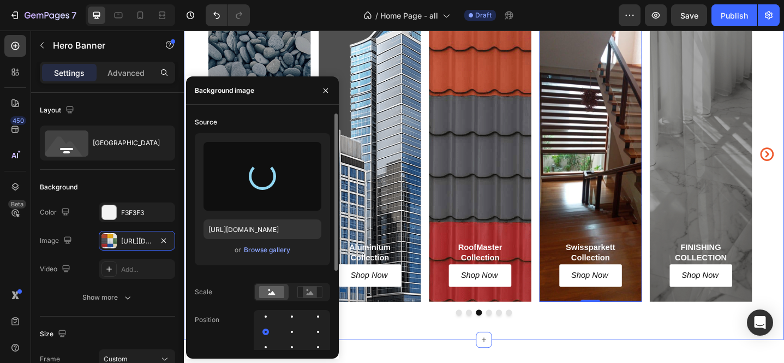
type input "https://cdn.shopify.com/s/files/1/0652/0002/9773/files/gempages_572455954558223…"
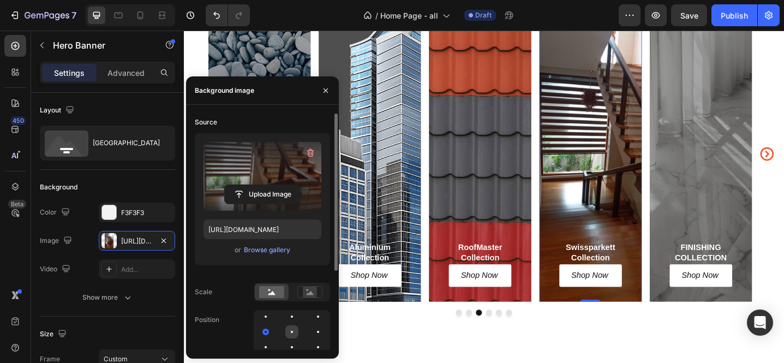
click at [311, 331] on div at bounding box center [317, 331] width 13 height 13
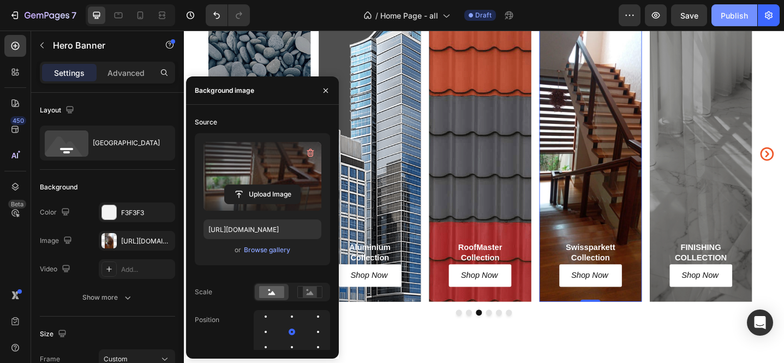
click at [741, 19] on div "Publish" at bounding box center [734, 15] width 27 height 11
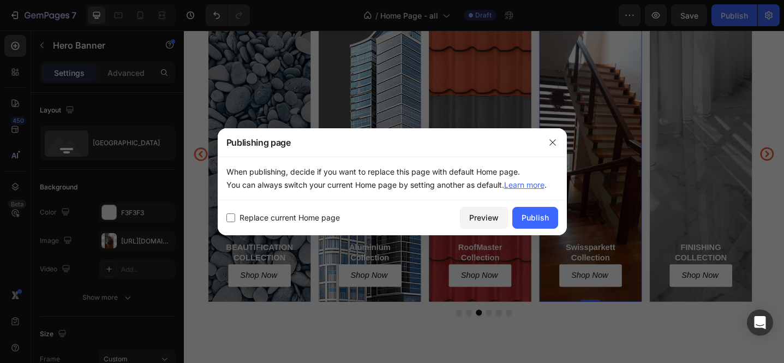
click at [771, 243] on div at bounding box center [392, 181] width 784 height 363
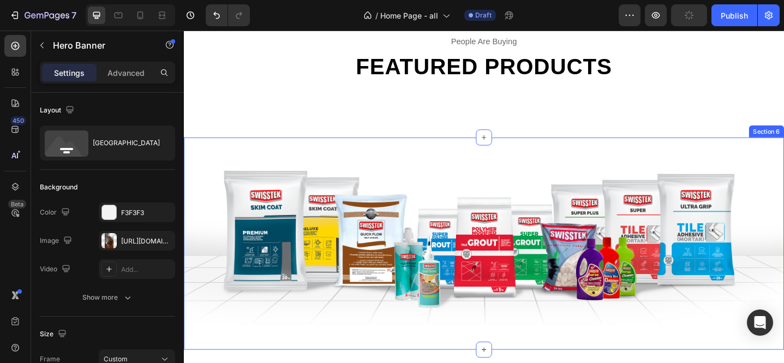
scroll to position [993, 0]
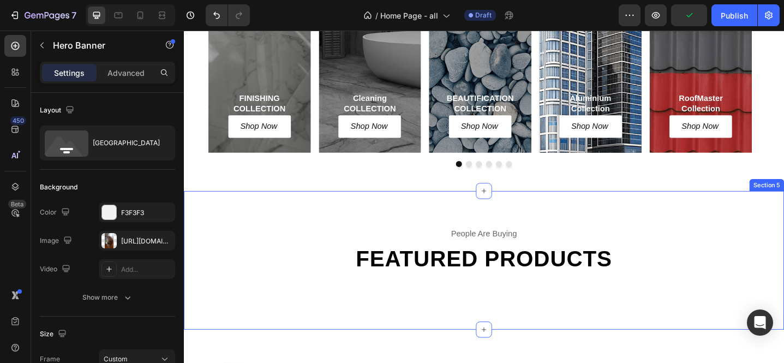
click at [495, 227] on div "people are buying Text Featured products Heading Row Section 5" at bounding box center [511, 281] width 655 height 151
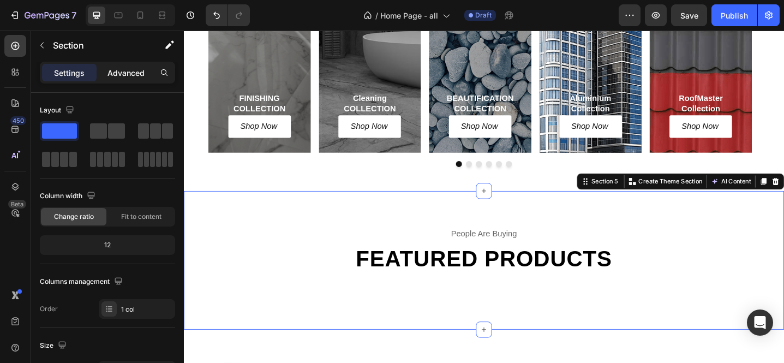
click at [123, 76] on p "Advanced" at bounding box center [125, 72] width 37 height 11
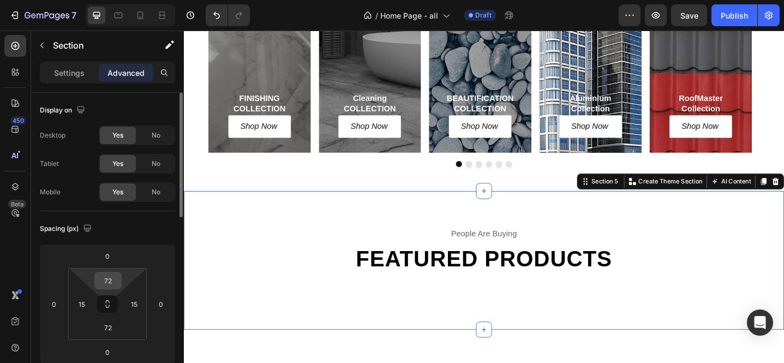
click at [115, 279] on input "72" at bounding box center [108, 280] width 22 height 16
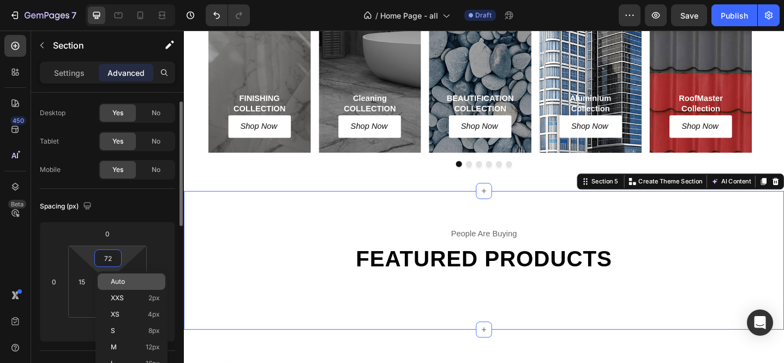
click at [116, 276] on div "Auto" at bounding box center [132, 281] width 68 height 16
type input "Auto"
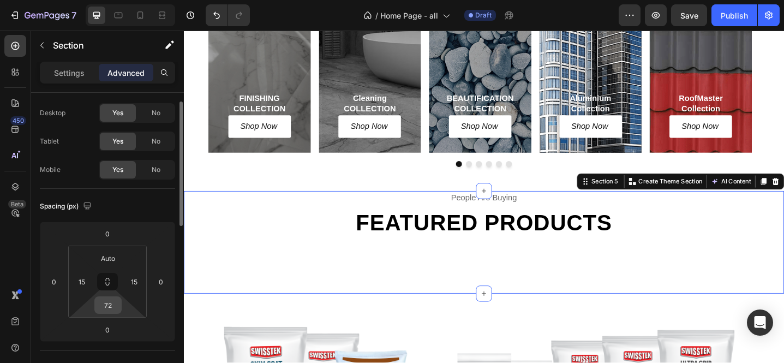
click at [112, 301] on input "72" at bounding box center [108, 305] width 22 height 16
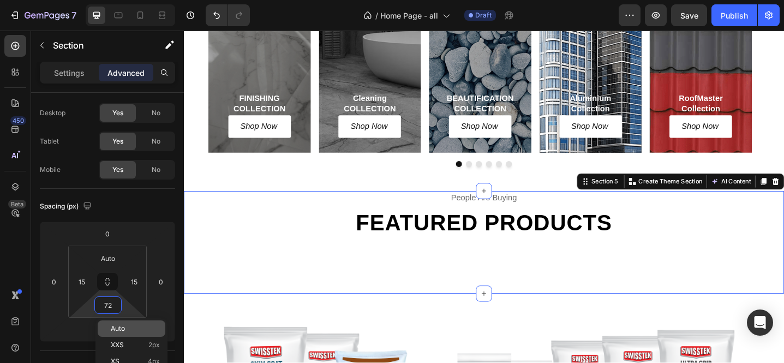
click at [119, 325] on span "Auto" at bounding box center [118, 329] width 14 height 8
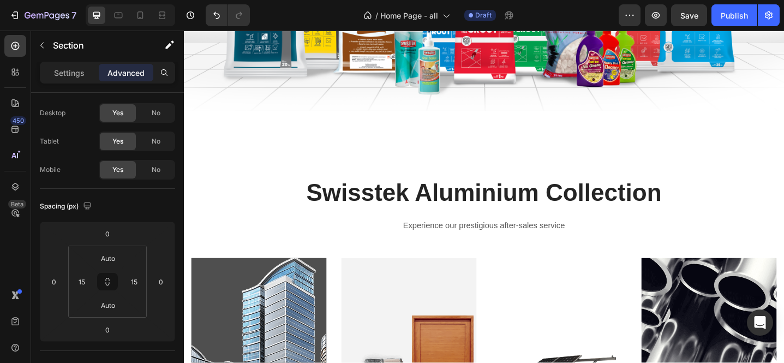
scroll to position [1361, 0]
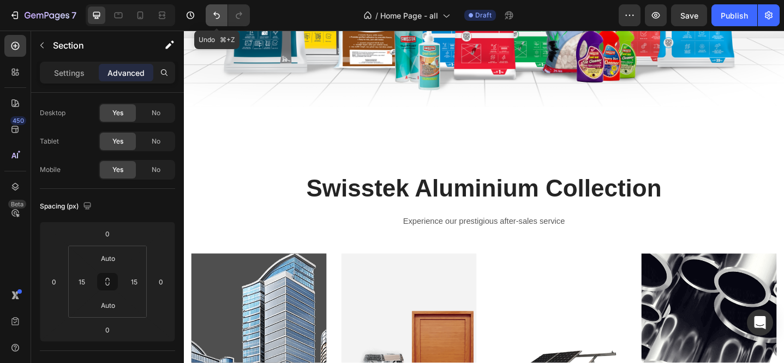
click at [214, 22] on button "Undo/Redo" at bounding box center [217, 15] width 22 height 22
type input "72"
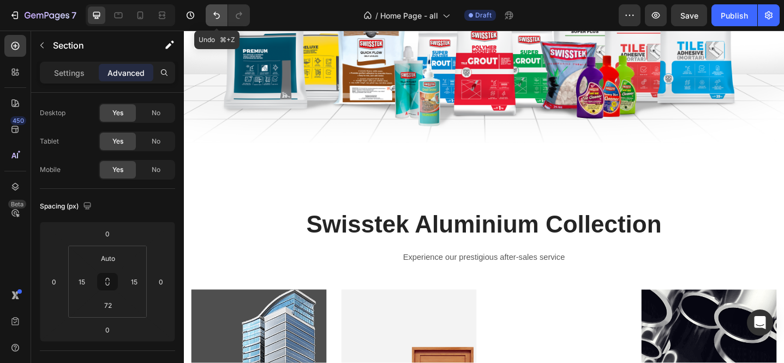
scroll to position [1400, 0]
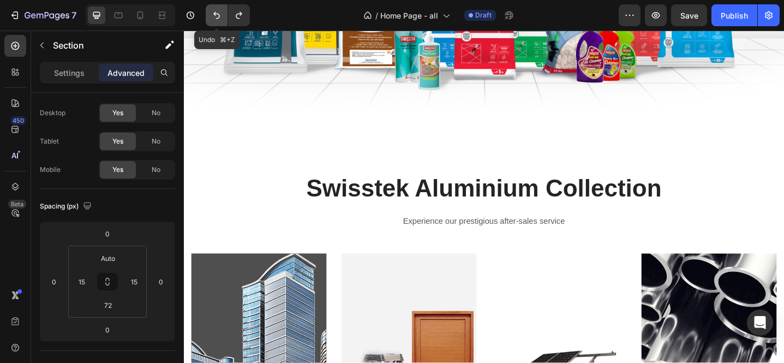
click at [214, 22] on button "Undo/Redo" at bounding box center [217, 15] width 22 height 22
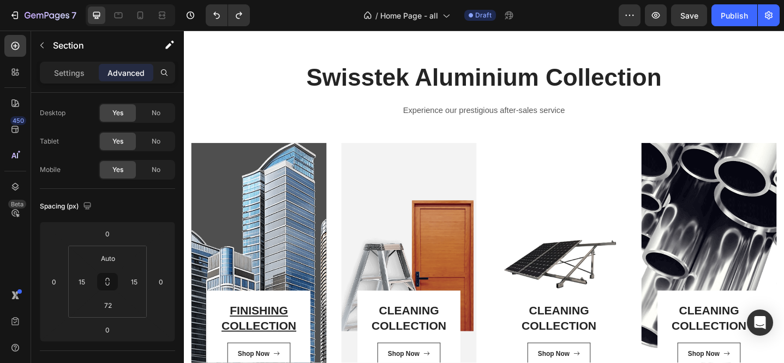
scroll to position [1507, 0]
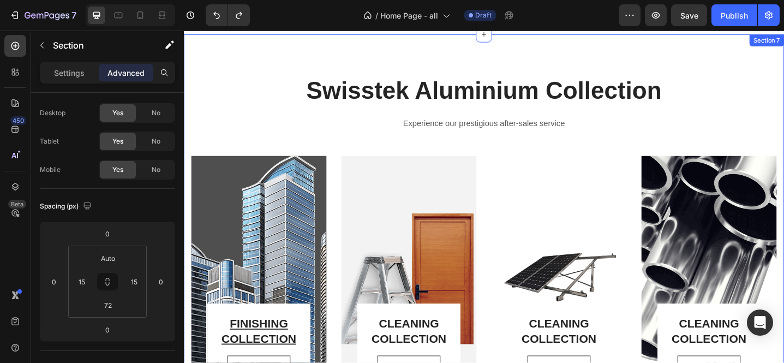
click at [308, 58] on div "Swisstek Aluminium Collection Heading Experience our prestigious after-sales se…" at bounding box center [511, 259] width 655 height 448
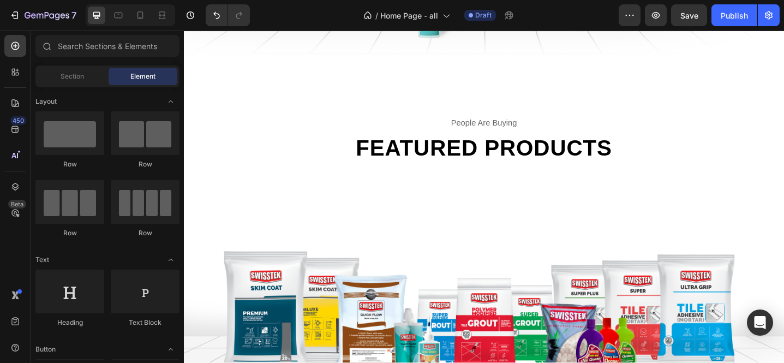
scroll to position [1386, 0]
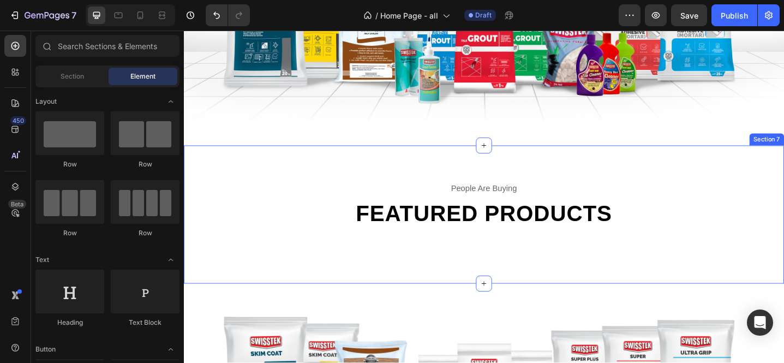
click at [487, 176] on div "people are buying Text Featured products Heading Row Section 7" at bounding box center [511, 231] width 655 height 151
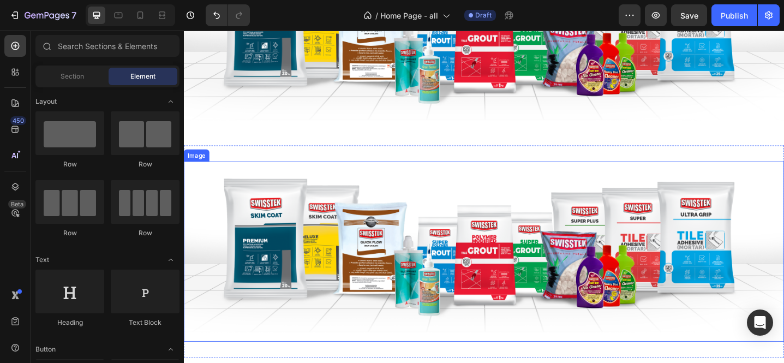
click at [590, 174] on img at bounding box center [511, 271] width 655 height 196
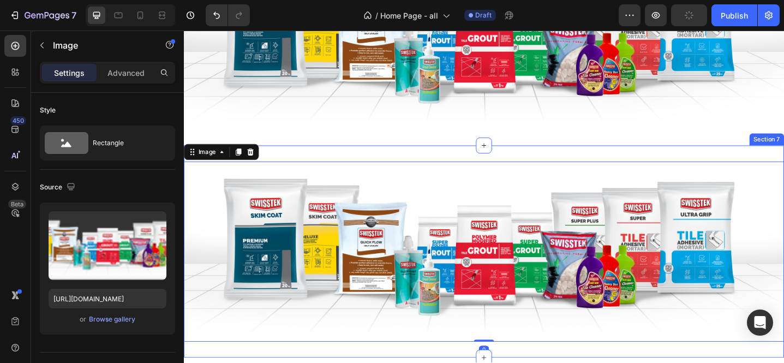
click at [586, 158] on div "Image 0 Section 7" at bounding box center [511, 271] width 655 height 231
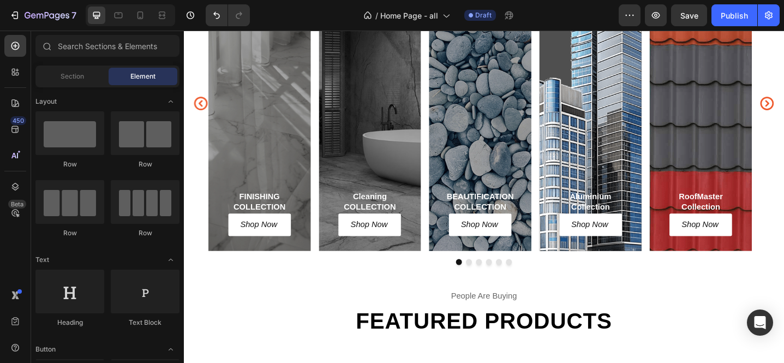
scroll to position [886, 0]
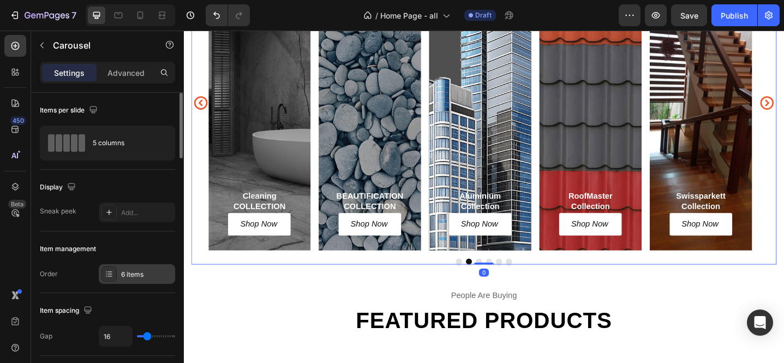
scroll to position [383, 0]
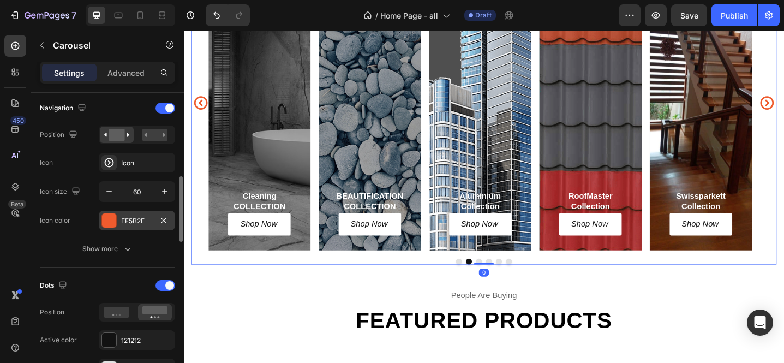
click at [135, 216] on div "EF5B2E" at bounding box center [137, 221] width 32 height 10
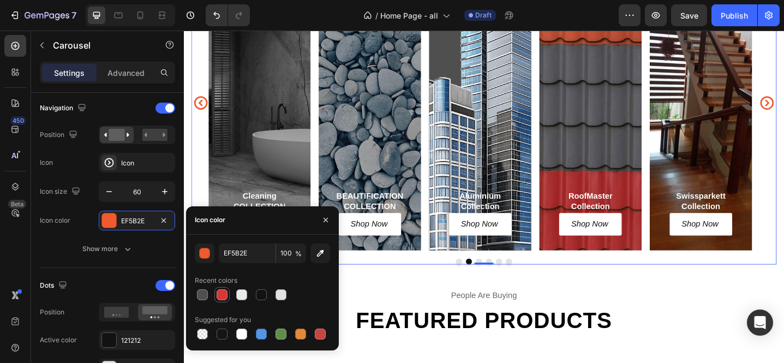
click at [221, 295] on div at bounding box center [222, 294] width 11 height 11
type input "D63837"
click at [141, 22] on div at bounding box center [139, 15] width 17 height 17
type input "5"
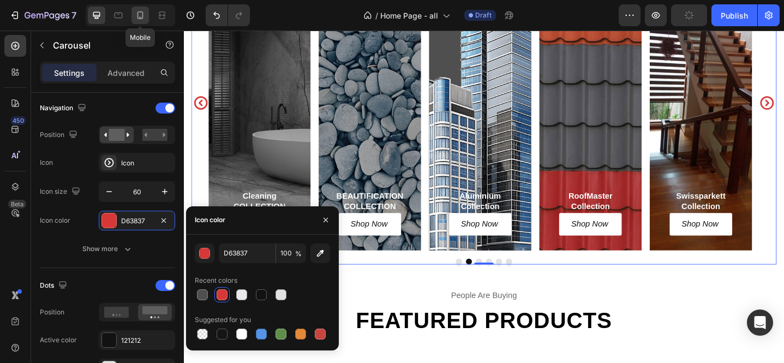
type input "100%"
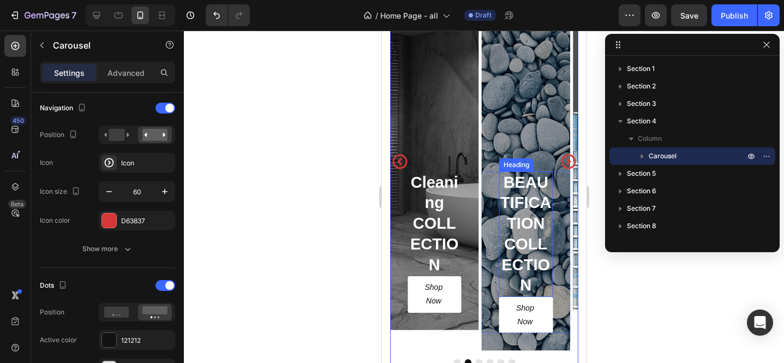
scroll to position [934, 0]
click at [561, 163] on icon "Carousel Next Arrow" at bounding box center [568, 161] width 15 height 15
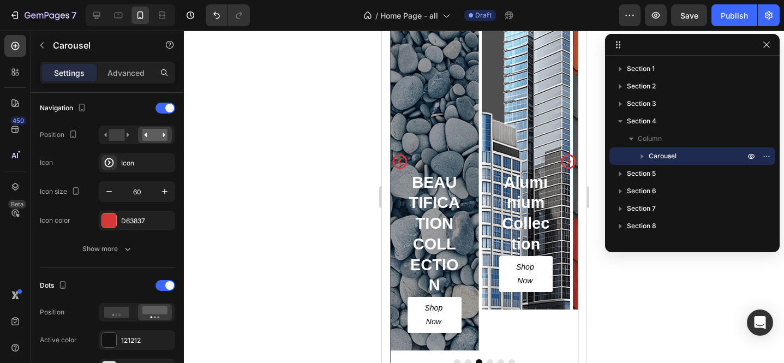
click at [561, 163] on icon "Carousel Next Arrow" at bounding box center [568, 161] width 15 height 15
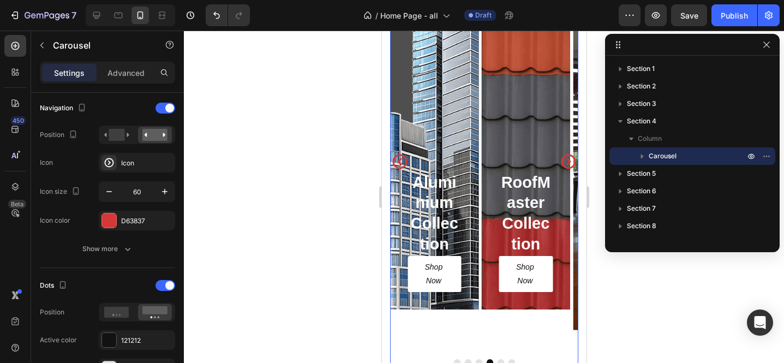
click at [561, 163] on icon "Carousel Next Arrow" at bounding box center [568, 161] width 15 height 15
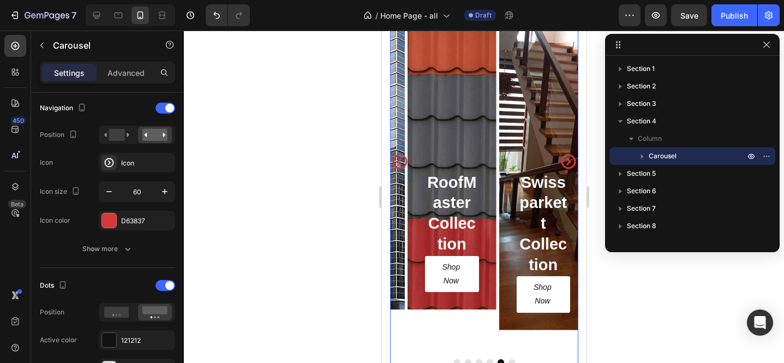
click at [561, 163] on icon "Carousel Next Arrow" at bounding box center [568, 161] width 15 height 15
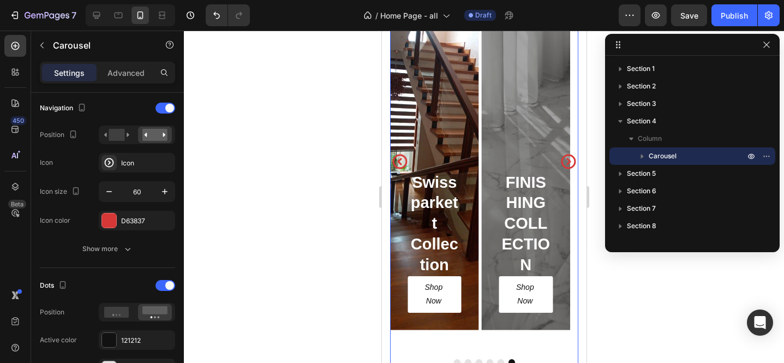
click at [561, 163] on icon "Carousel Next Arrow" at bounding box center [568, 161] width 15 height 15
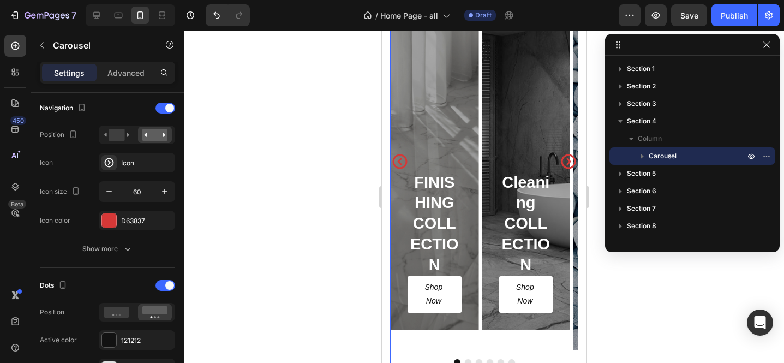
click at [561, 163] on icon "Carousel Next Arrow" at bounding box center [568, 161] width 15 height 15
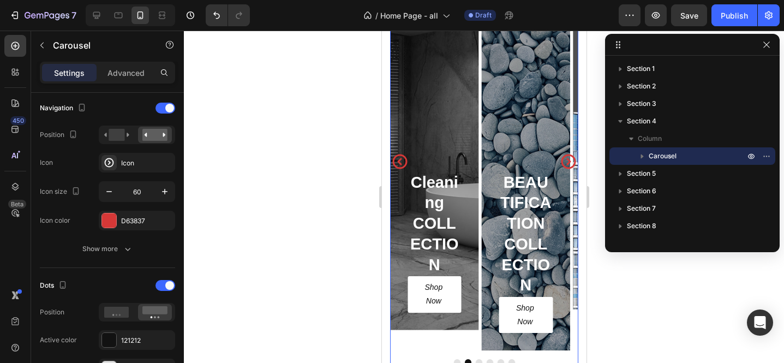
click at [561, 163] on icon "Carousel Next Arrow" at bounding box center [568, 161] width 15 height 15
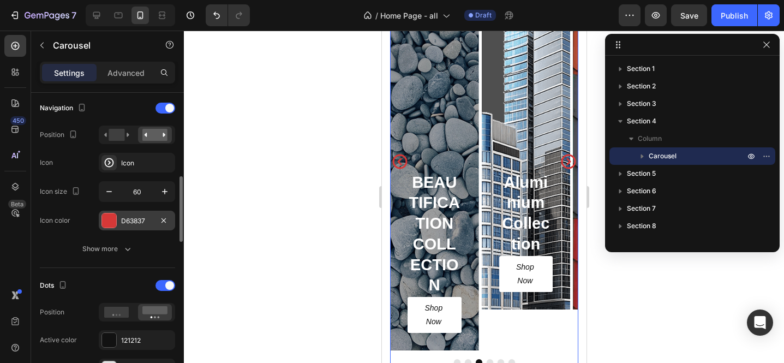
scroll to position [460, 0]
